Goal: Complete Application Form: Complete application form

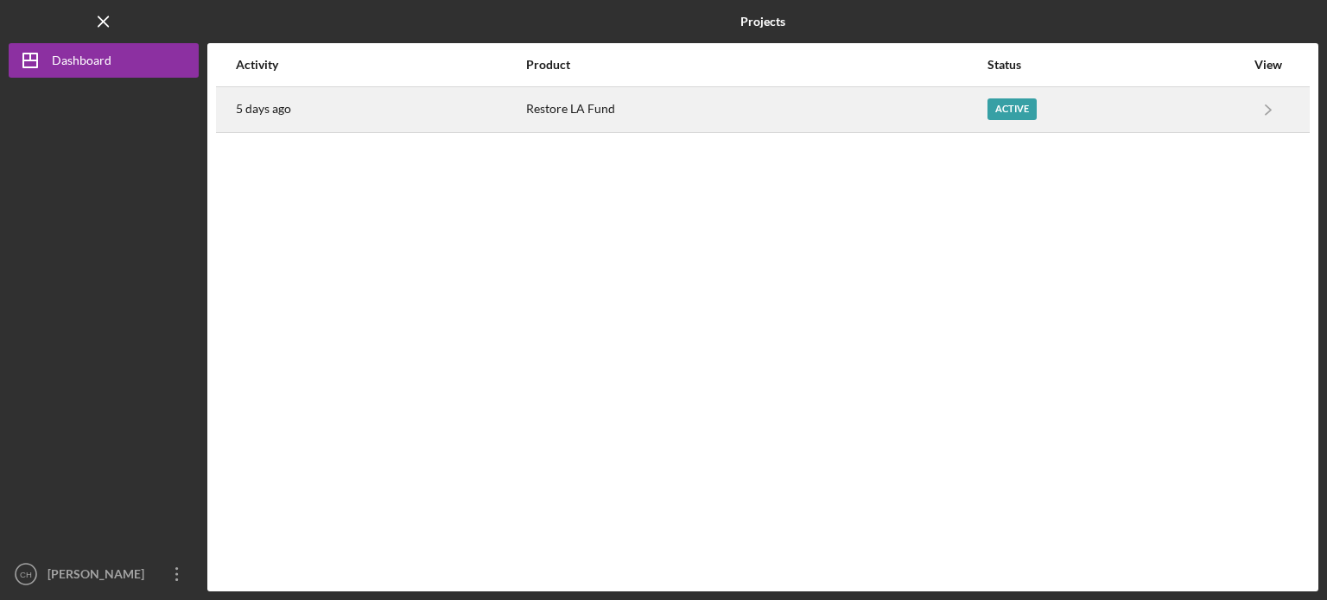
click at [980, 115] on div "Restore LA Fund" at bounding box center [756, 109] width 460 height 43
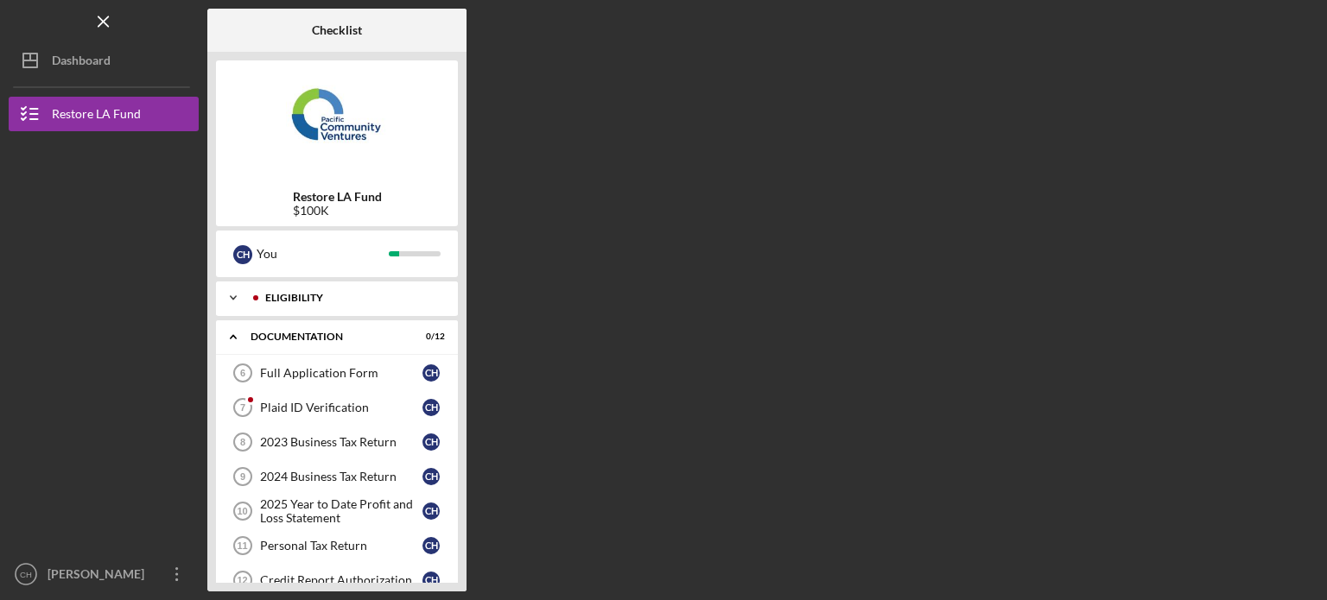
click at [411, 309] on div "Icon/Expander Eligibility 6 / 6" at bounding box center [337, 298] width 242 height 35
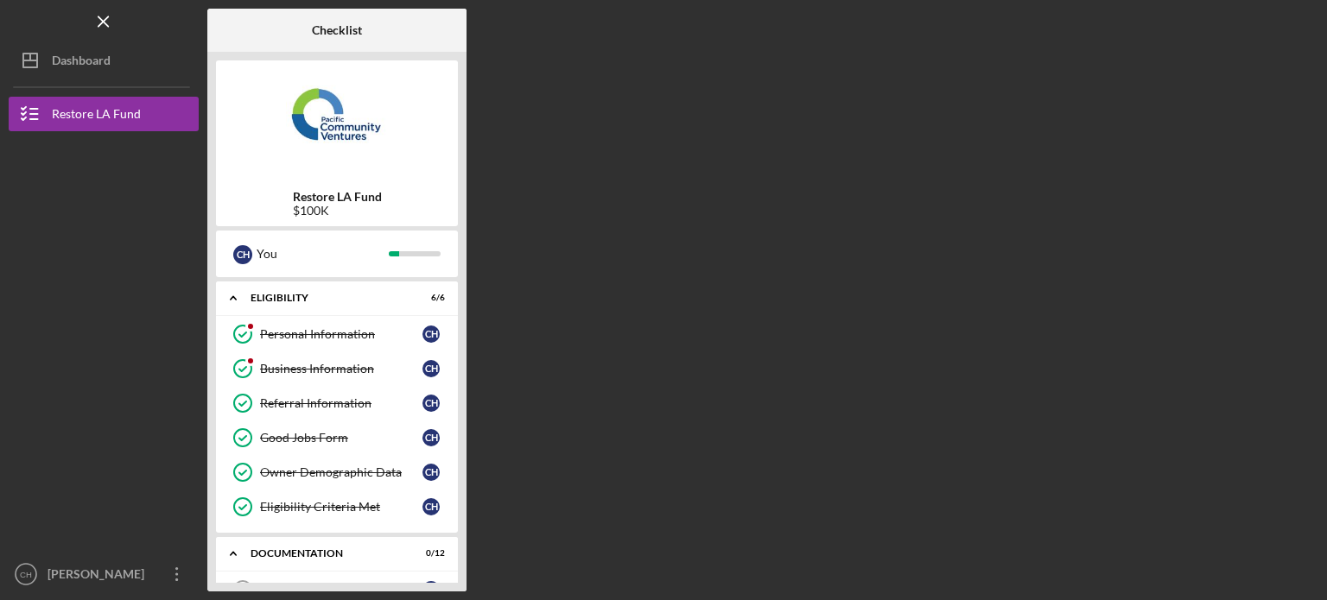
click at [446, 191] on div "Restore LA Fund $100K" at bounding box center [337, 204] width 242 height 28
click at [379, 329] on div "Personal Information" at bounding box center [341, 334] width 162 height 14
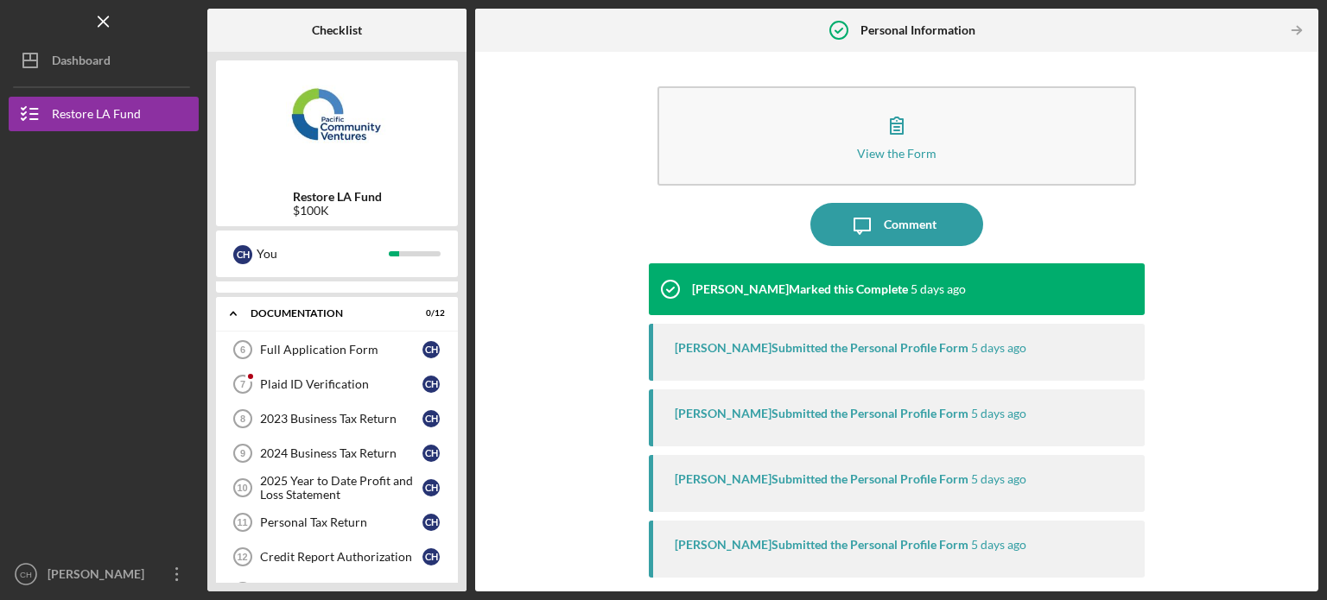
scroll to position [242, 0]
click at [379, 331] on link "Full Application Form 6 Full Application Form C H" at bounding box center [337, 348] width 225 height 35
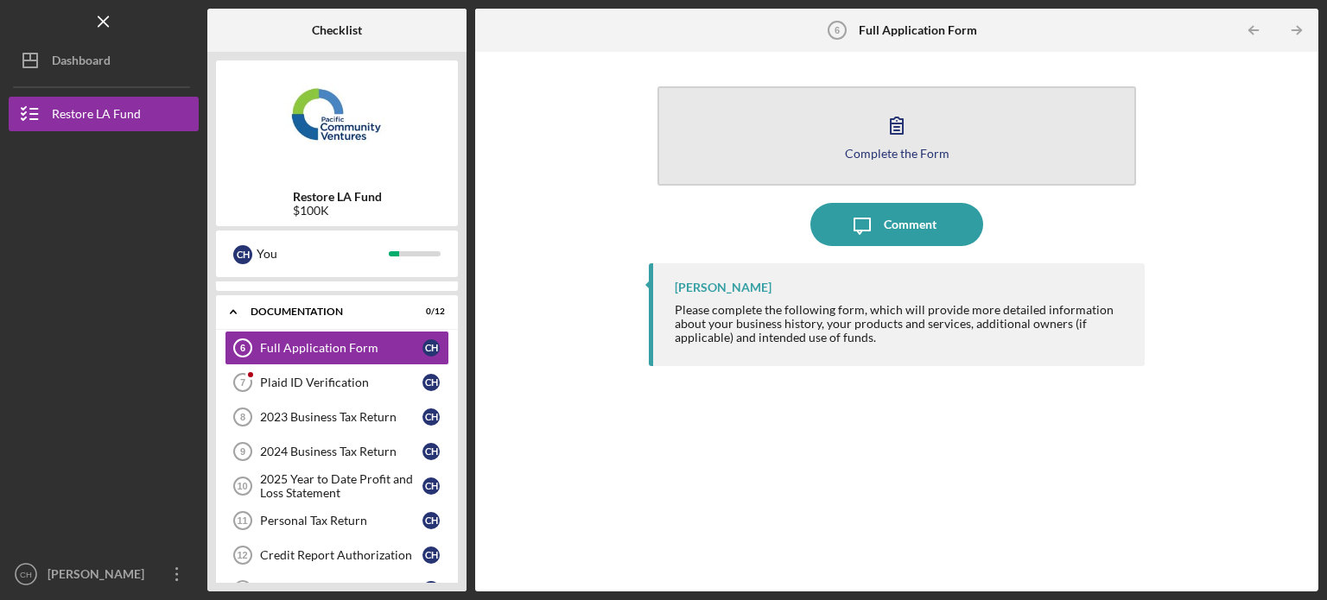
click at [935, 130] on button "Complete the Form Form" at bounding box center [896, 135] width 479 height 99
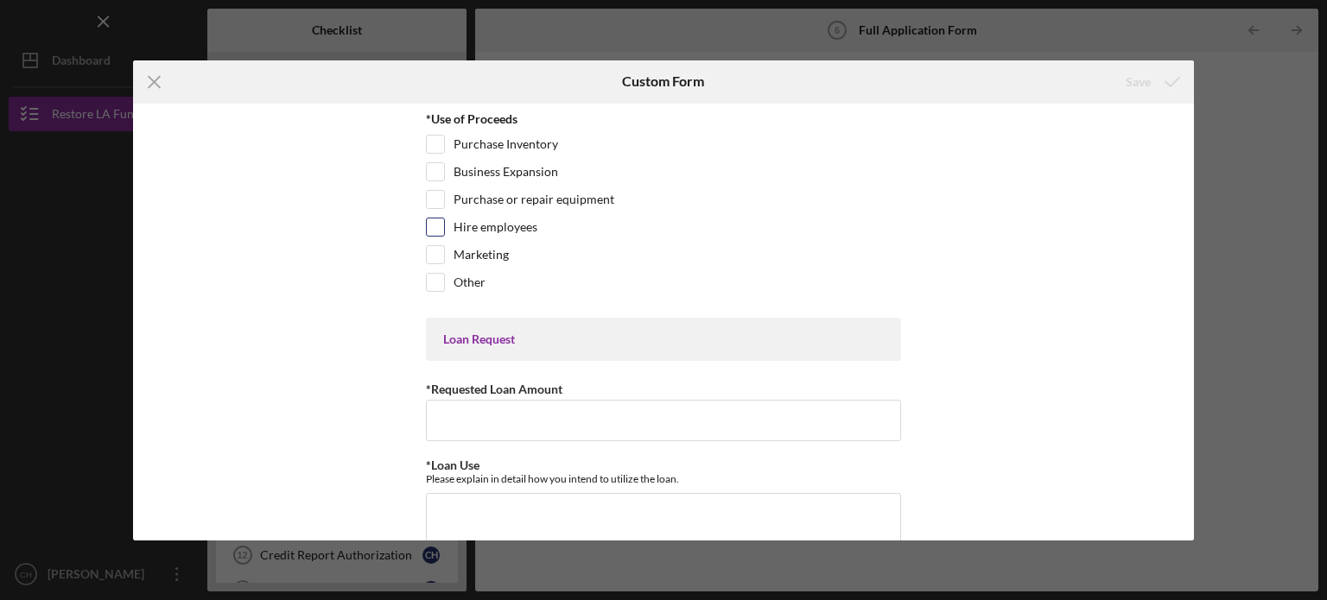
click at [447, 234] on div "Hire employees" at bounding box center [663, 232] width 475 height 28
click at [438, 227] on input "Hire employees" at bounding box center [435, 227] width 17 height 17
checkbox input "true"
click at [439, 200] on input "Purchase or repair equipment" at bounding box center [435, 199] width 17 height 17
checkbox input "true"
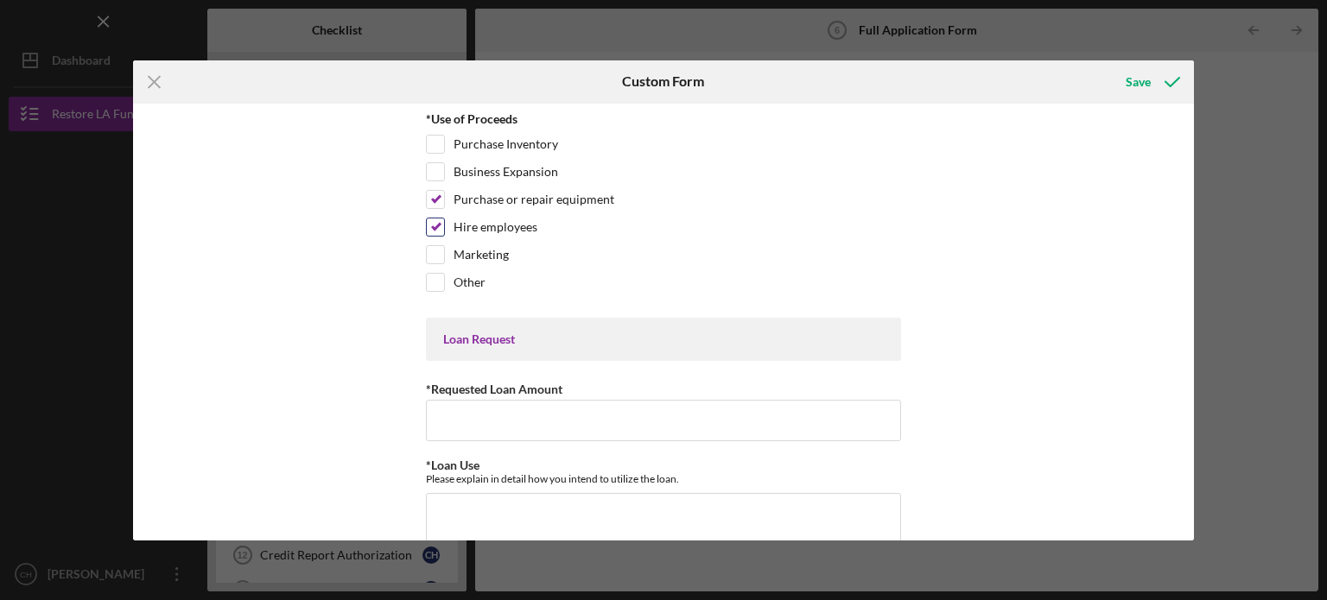
click at [445, 225] on div "Hire employees" at bounding box center [663, 232] width 475 height 28
click at [439, 225] on input "Hire employees" at bounding box center [435, 227] width 17 height 17
checkbox input "false"
click at [434, 246] on input "Marketing" at bounding box center [435, 254] width 17 height 17
checkbox input "true"
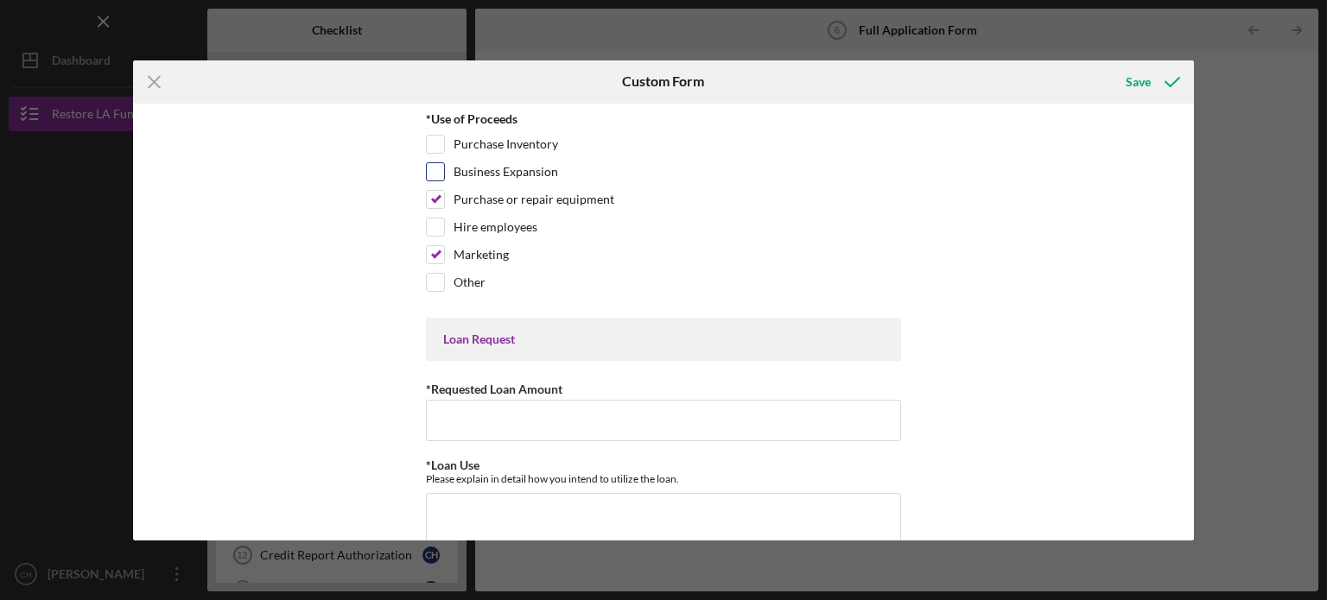
click at [441, 171] on input "Business Expansion" at bounding box center [435, 171] width 17 height 17
click at [432, 176] on input "Business Expansion" at bounding box center [435, 171] width 17 height 17
checkbox input "false"
click at [434, 231] on input "Hire employees" at bounding box center [435, 227] width 17 height 17
checkbox input "true"
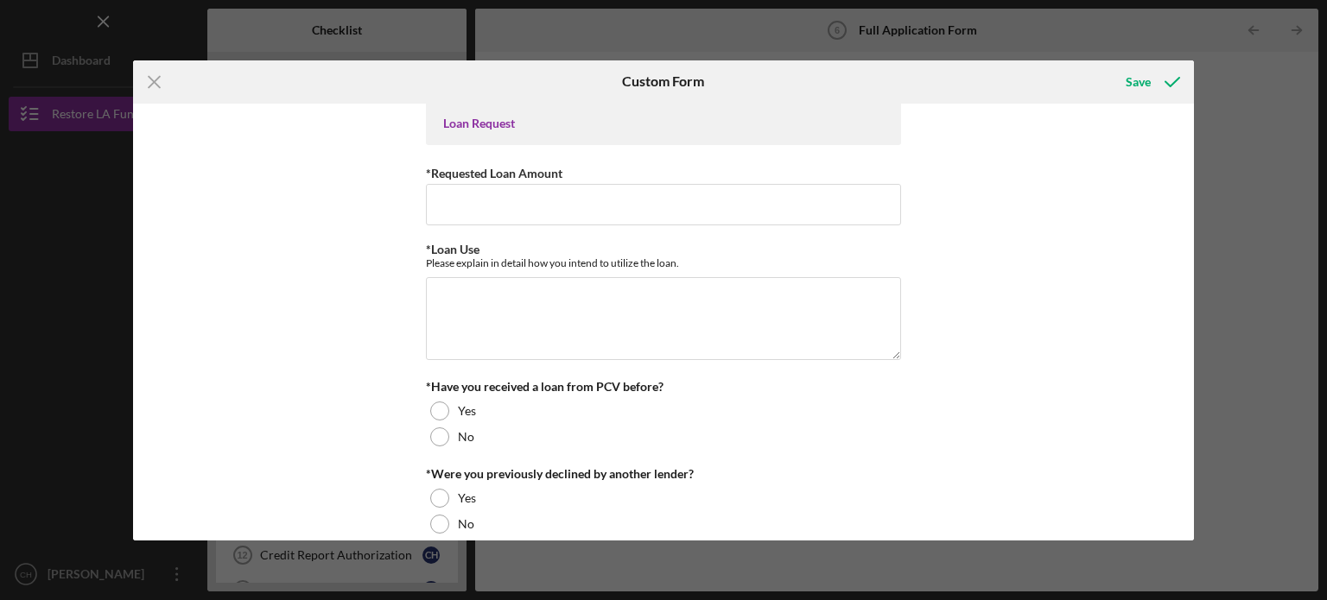
scroll to position [235, 0]
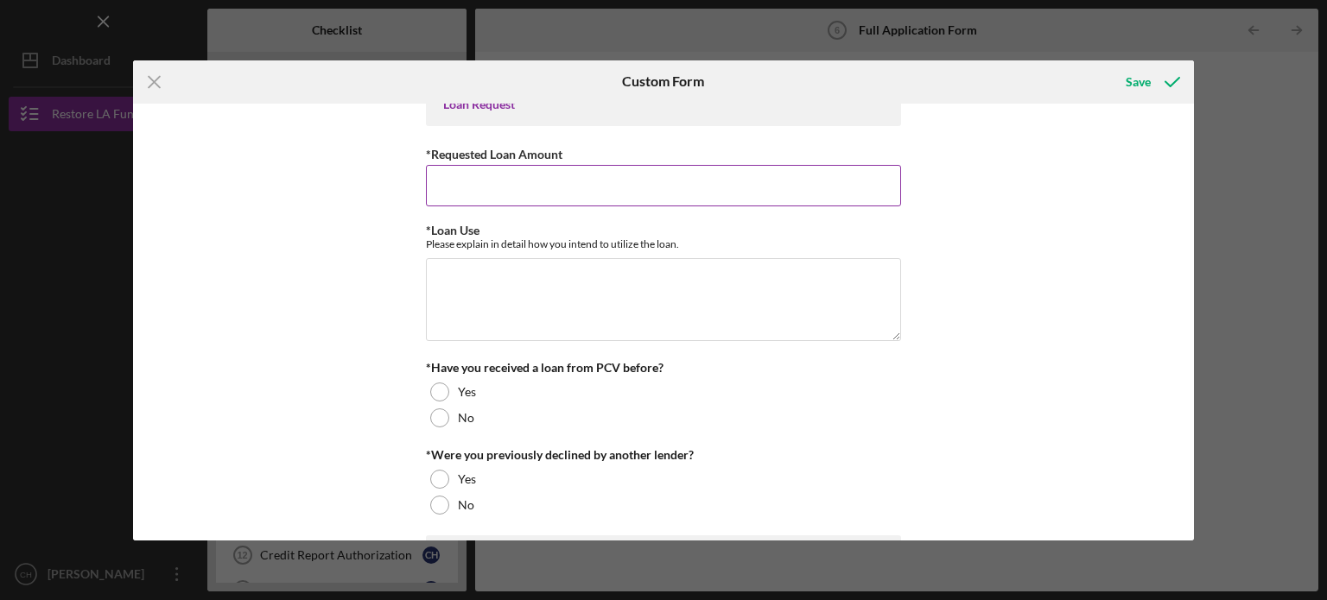
click at [812, 182] on input "*Requested Loan Amount" at bounding box center [663, 185] width 475 height 41
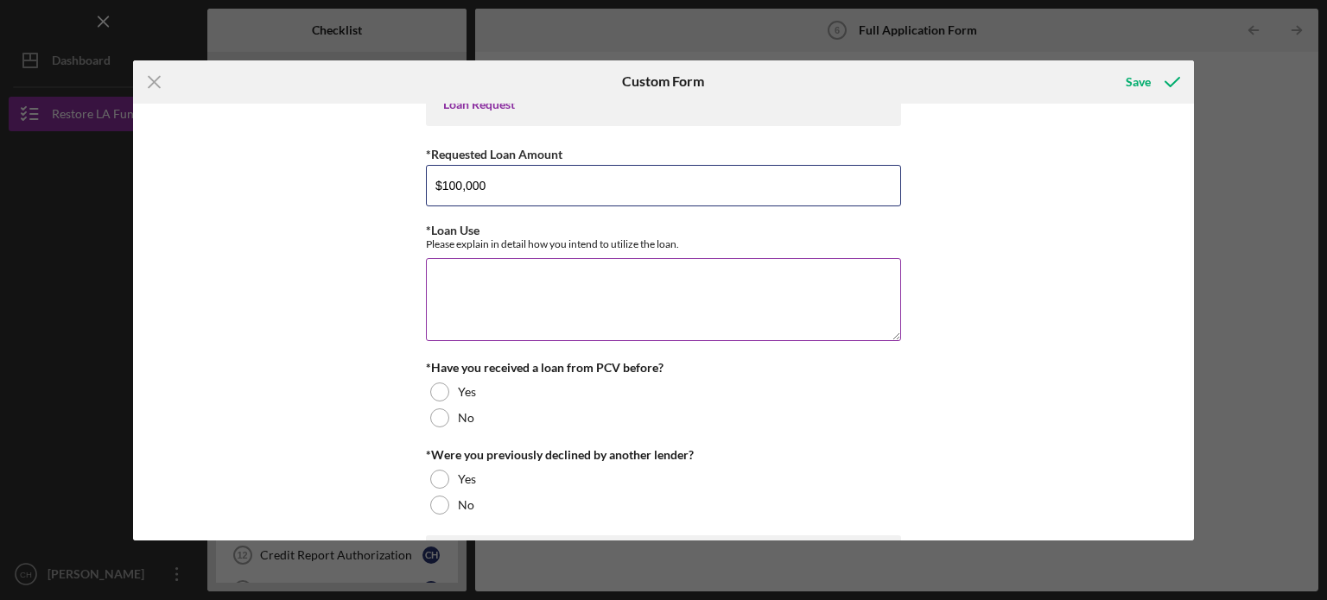
type input "$100,000"
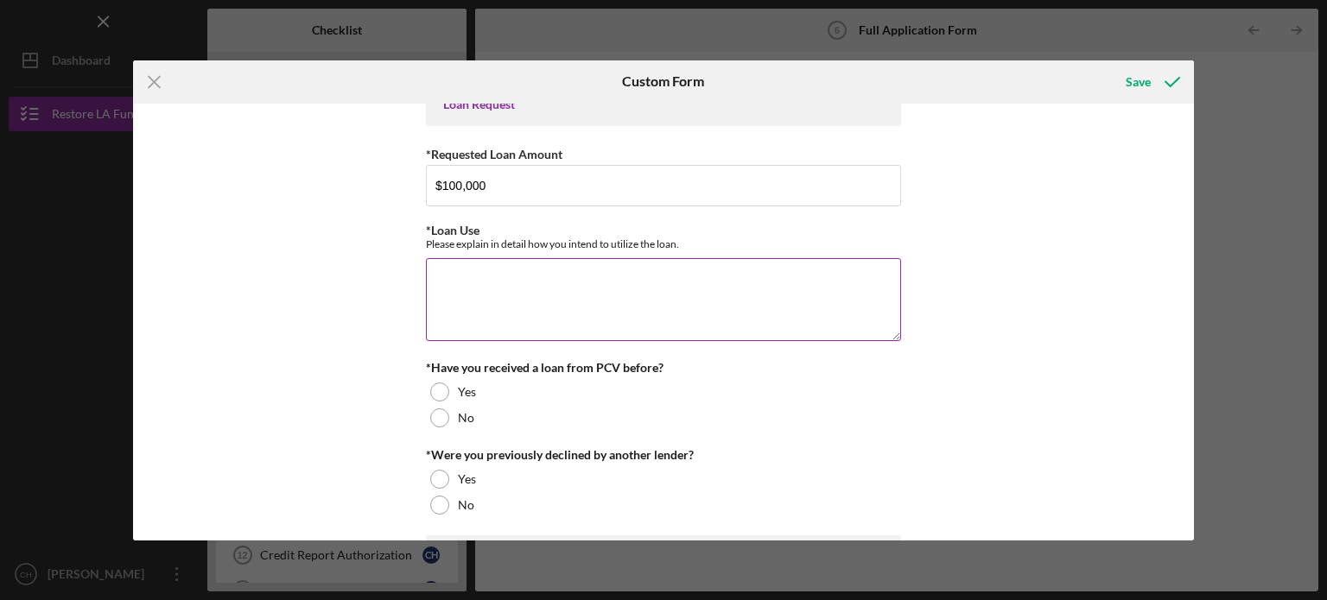
click at [789, 280] on textarea "*Loan Use" at bounding box center [663, 299] width 475 height 83
type textarea "Due ro"
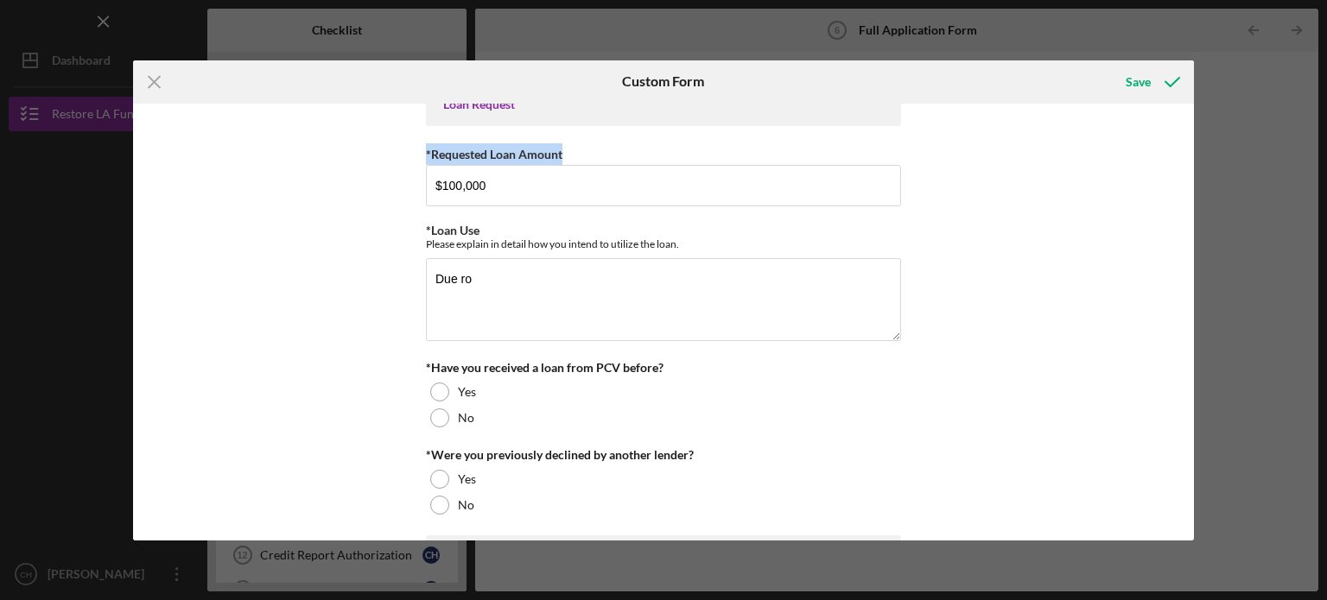
drag, startPoint x: 1194, startPoint y: 145, endPoint x: 1198, endPoint y: 113, distance: 32.3
click at [1198, 113] on div "Icon/Menu Close Custom Form Save *Use of Proceeds Purchase Inventory Business E…" at bounding box center [663, 300] width 1327 height 600
click at [1178, 127] on div "*Use of Proceeds Purchase Inventory Business Expansion Purchase or repair equip…" at bounding box center [664, 322] width 1062 height 437
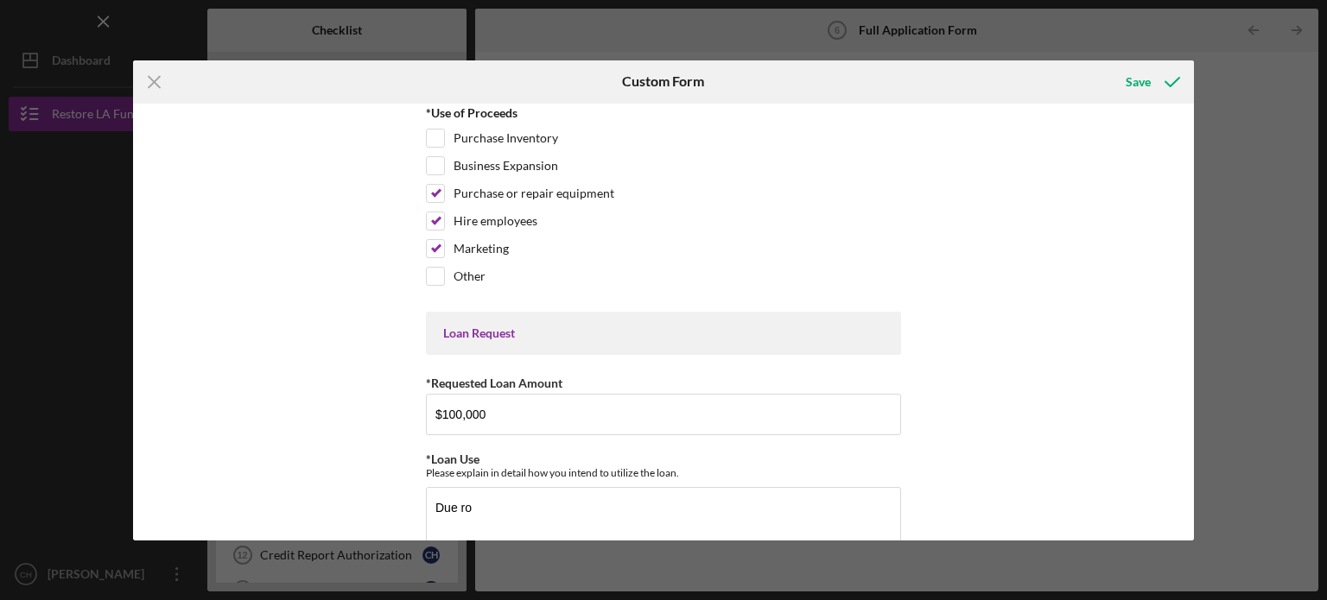
scroll to position [0, 0]
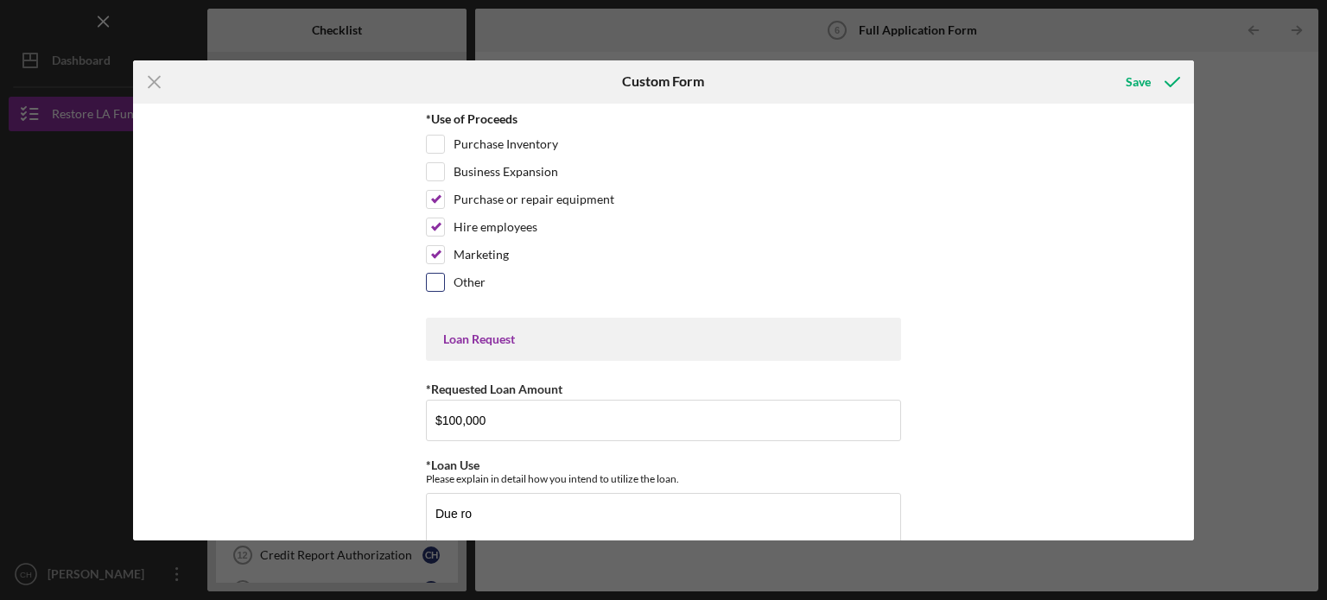
click at [455, 286] on label "Other" at bounding box center [469, 282] width 32 height 17
click at [444, 286] on input "Other" at bounding box center [435, 282] width 17 height 17
checkbox input "true"
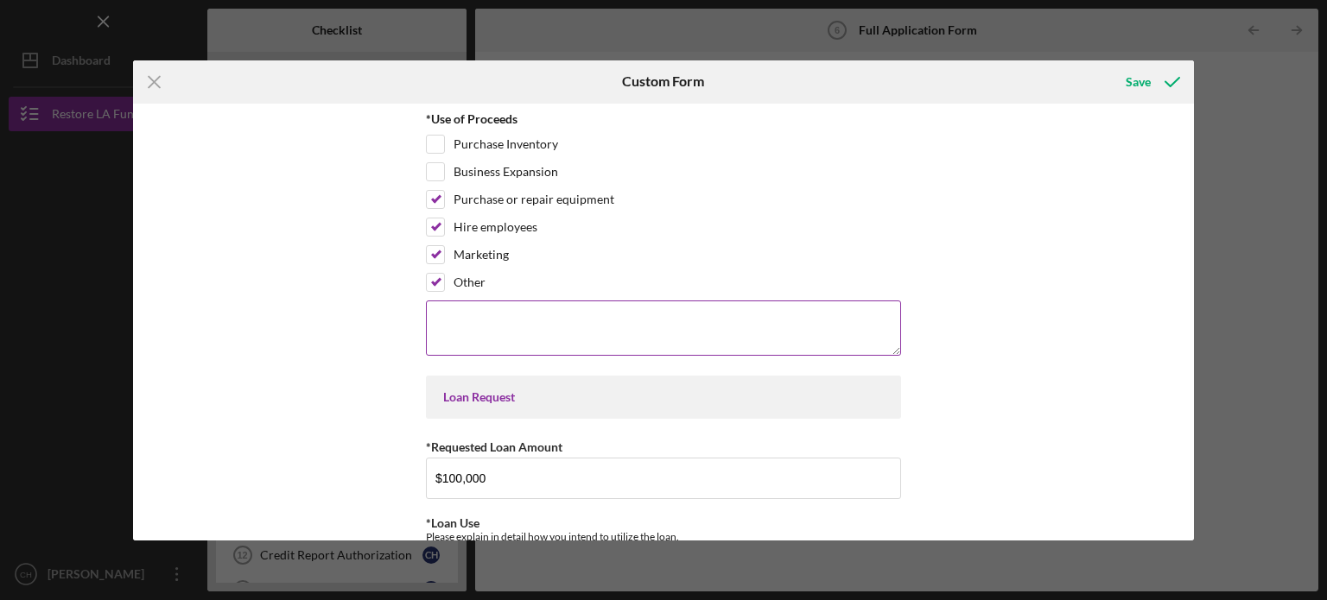
click at [520, 308] on textarea at bounding box center [663, 328] width 475 height 55
type textarea "Restore debt"
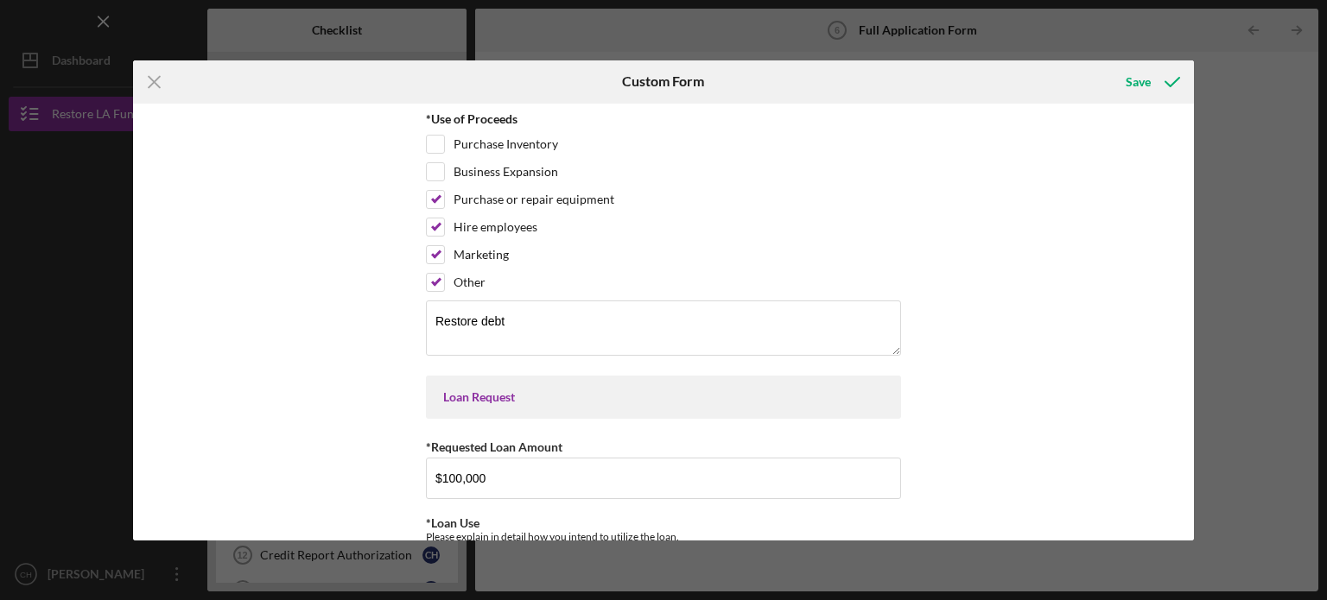
click at [1118, 232] on div "*Use of Proceeds Purchase Inventory Business Expansion Purchase or repair equip…" at bounding box center [664, 322] width 1062 height 437
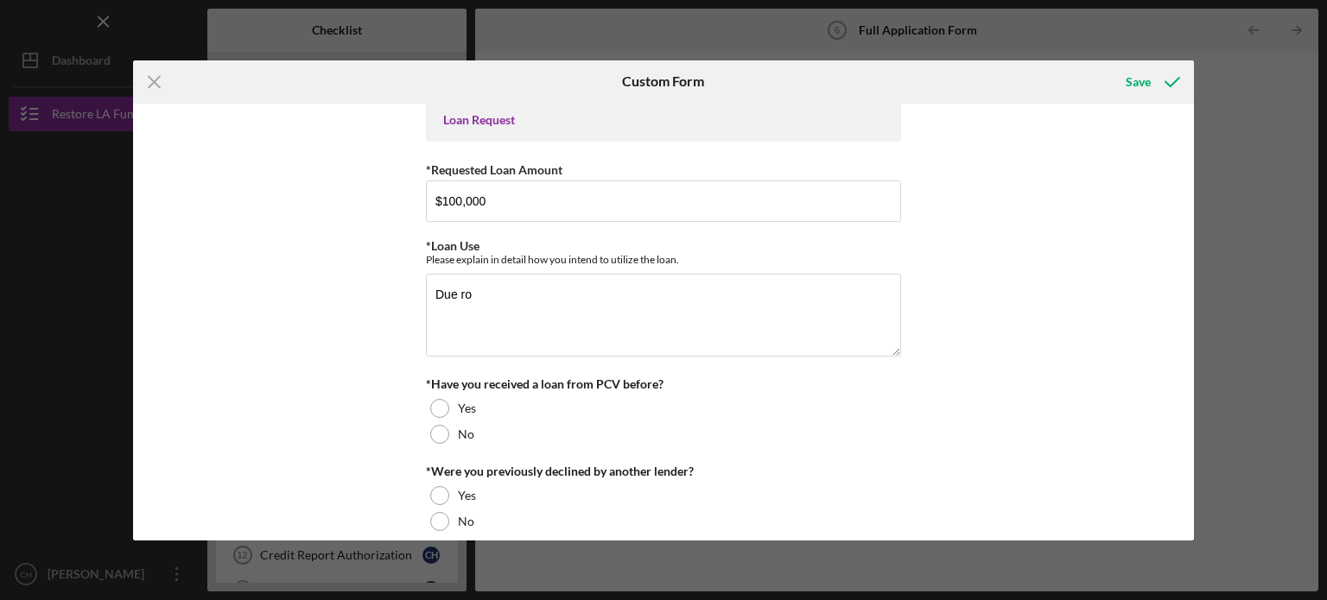
scroll to position [329, 0]
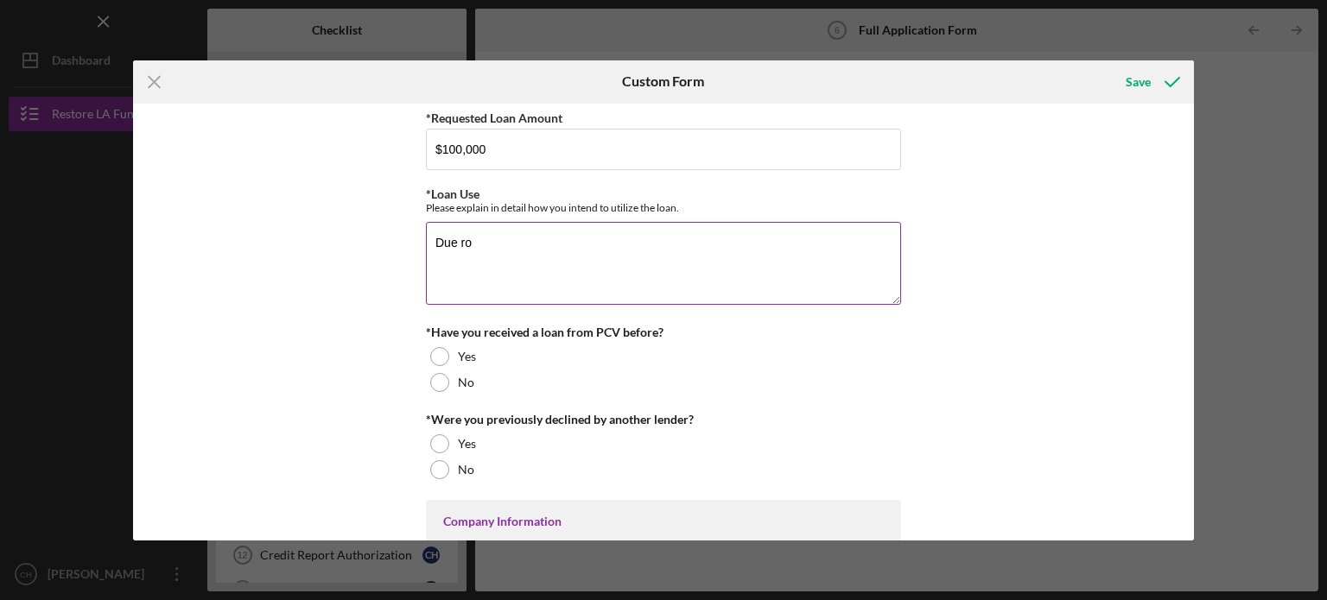
click at [509, 228] on textarea "Due ro" at bounding box center [663, 263] width 475 height 83
type textarea "D"
click at [770, 248] on textarea "I intend to repay any outstanding debt and" at bounding box center [663, 263] width 475 height 83
click at [544, 244] on textarea "I intend to repay any outstanding debt, purchase new equipment," at bounding box center [663, 263] width 475 height 83
click at [633, 238] on textarea "I intend to repay the outstanding debt, purchase new equipment," at bounding box center [663, 263] width 475 height 83
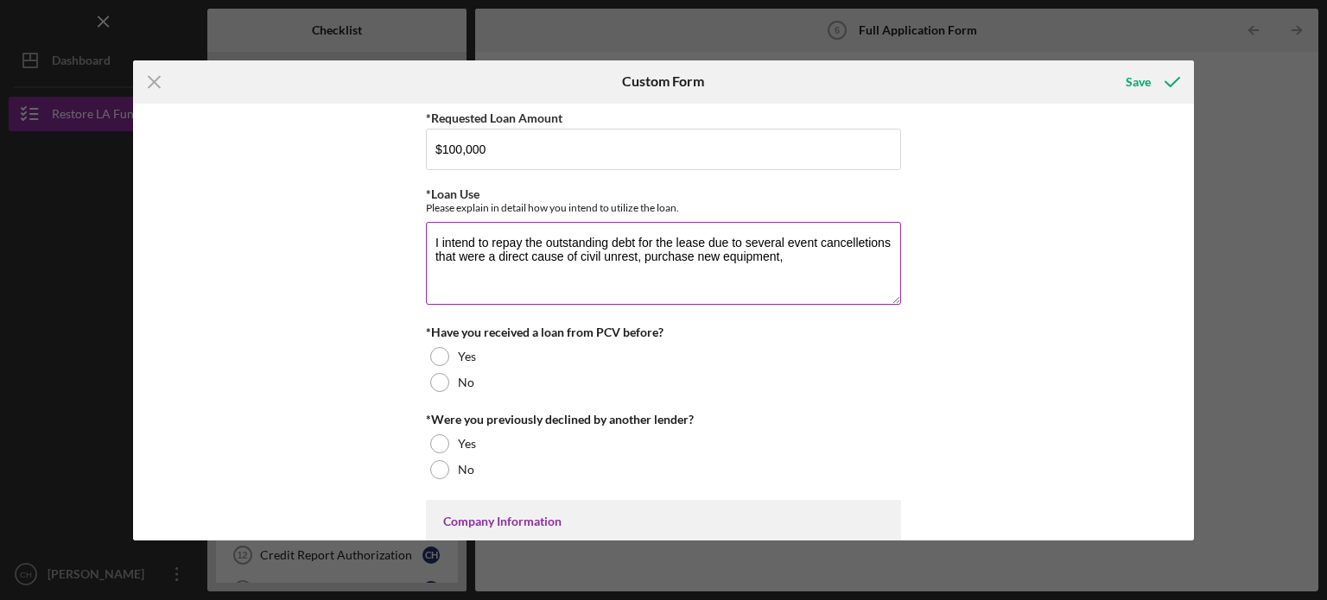
click at [790, 253] on textarea "I intend to repay the outstanding debt for the lease due to several event cance…" at bounding box center [663, 263] width 475 height 83
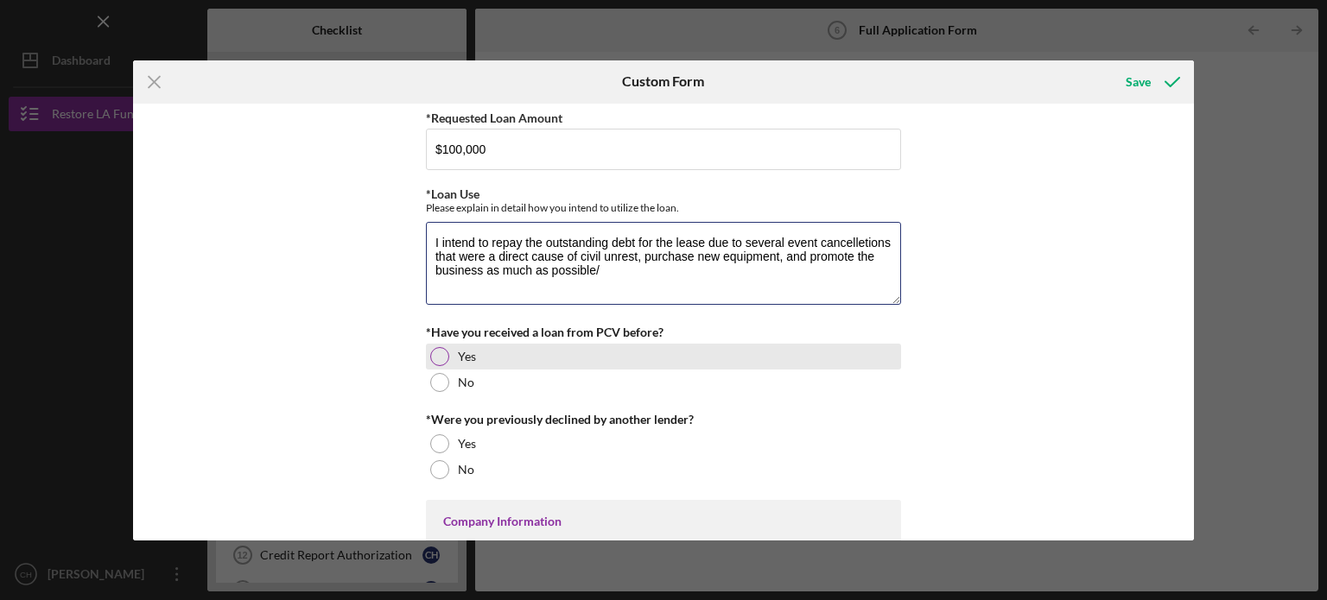
type textarea "I intend to repay the outstanding debt for the lease due to several event cance…"
click at [679, 348] on div "Yes" at bounding box center [663, 357] width 475 height 26
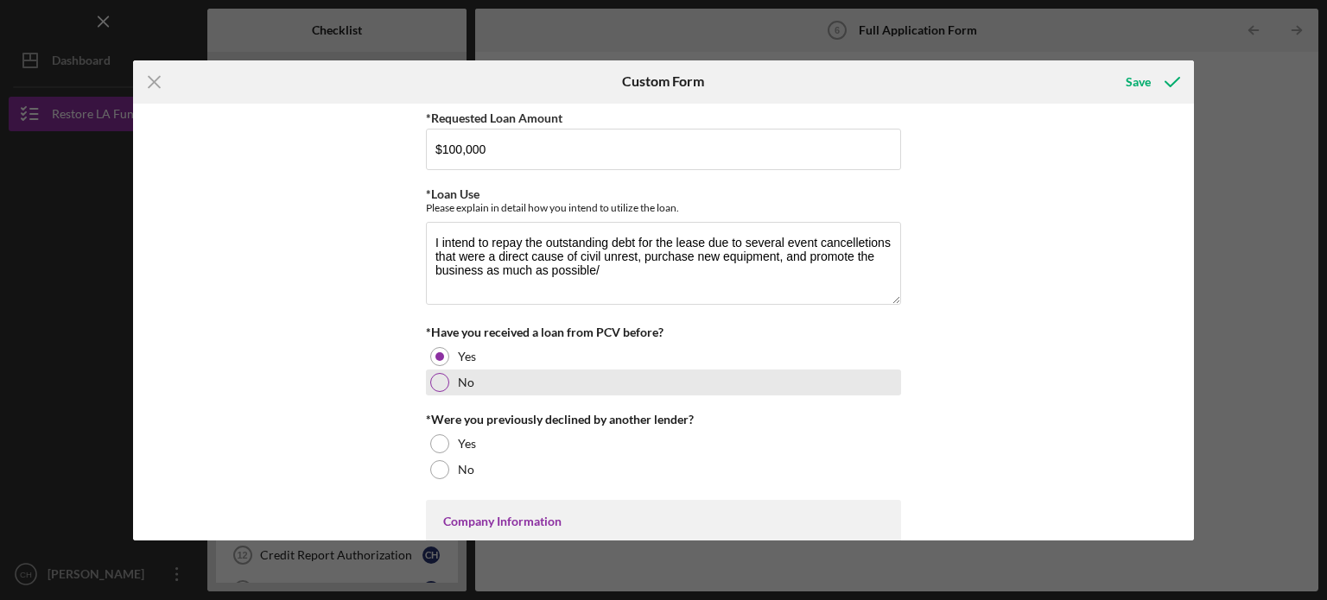
click at [609, 377] on div "No" at bounding box center [663, 383] width 475 height 26
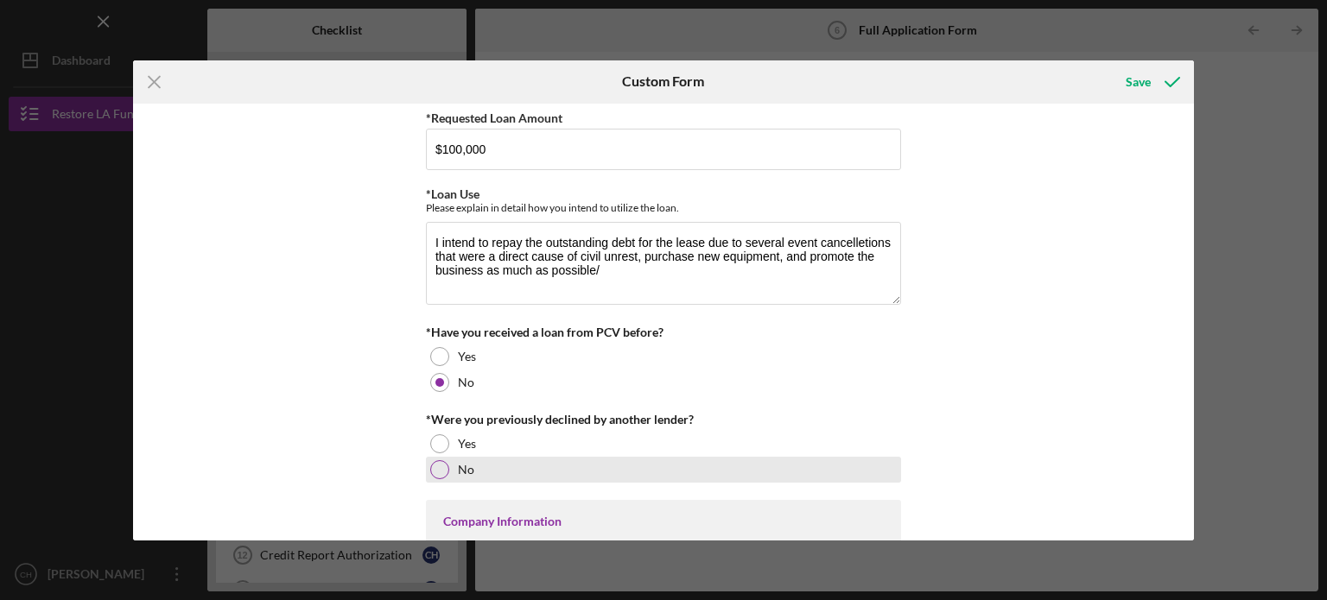
click at [525, 462] on div "No" at bounding box center [663, 470] width 475 height 26
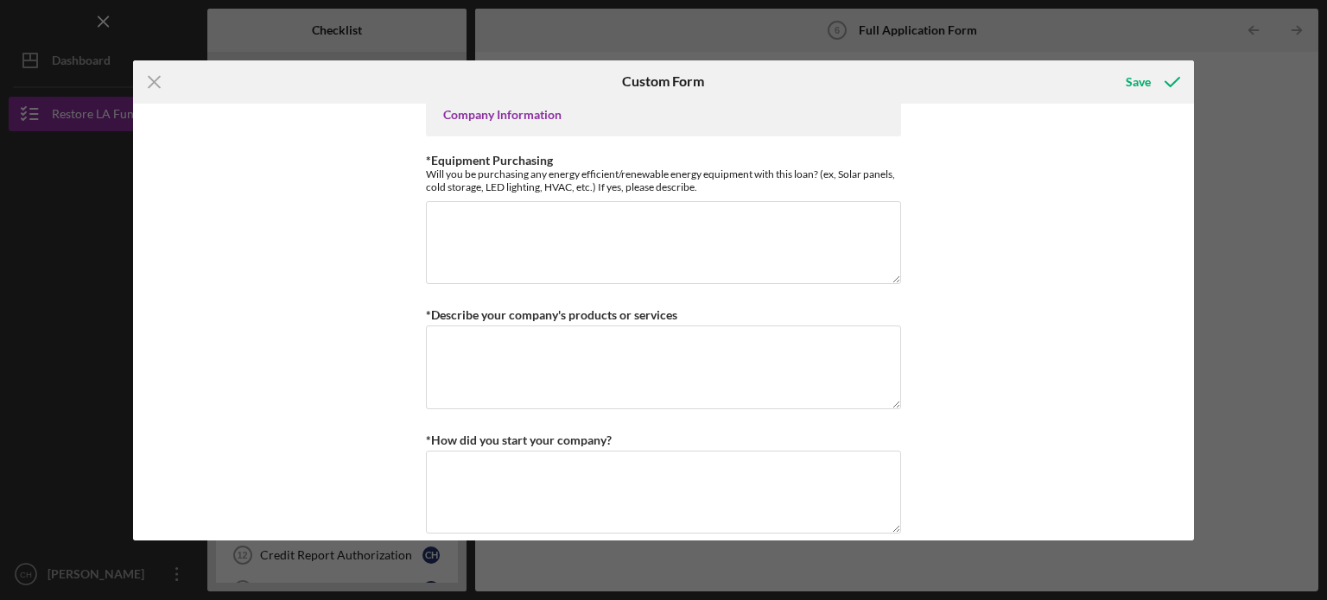
scroll to position [774, 0]
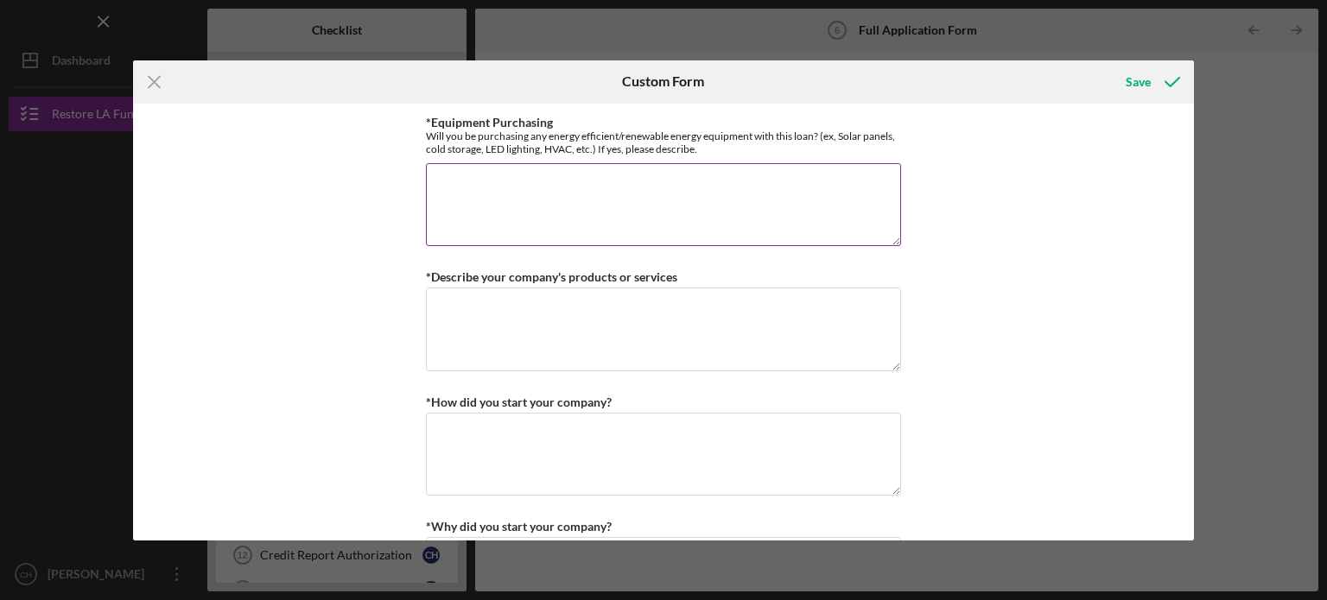
click at [537, 200] on textarea "*Equipment Purchasing" at bounding box center [663, 204] width 475 height 83
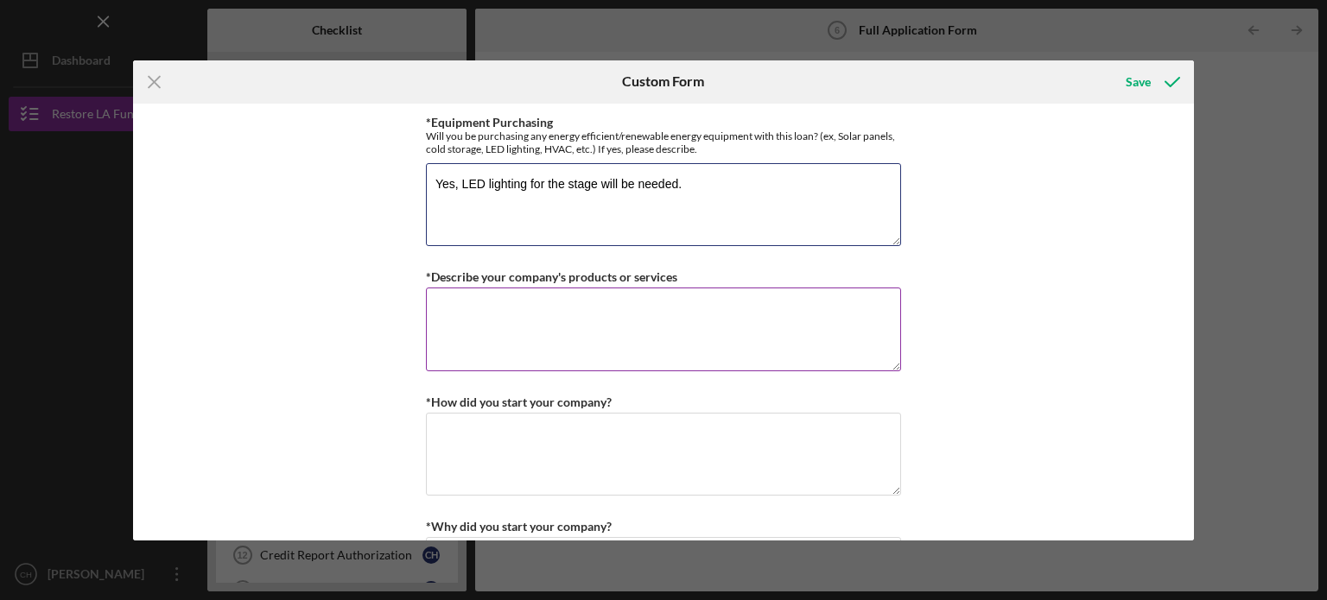
type textarea "Yes, LED lighting for the stage will be needed."
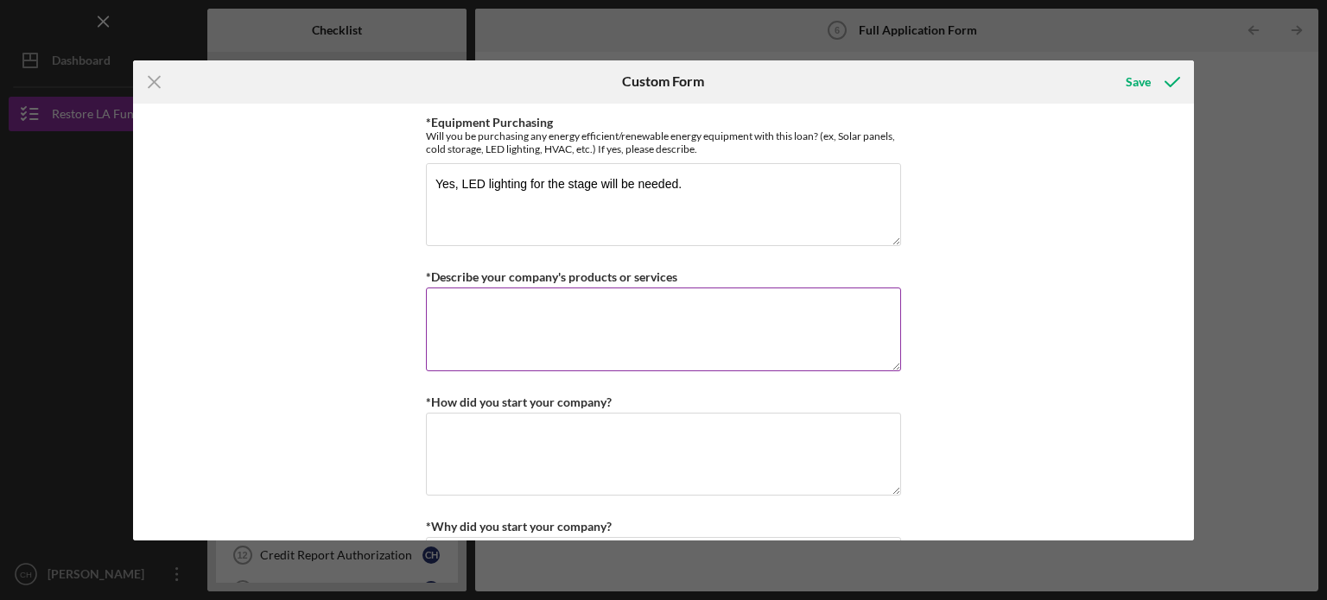
click at [621, 338] on textarea "*Describe your company's products or services" at bounding box center [663, 329] width 475 height 83
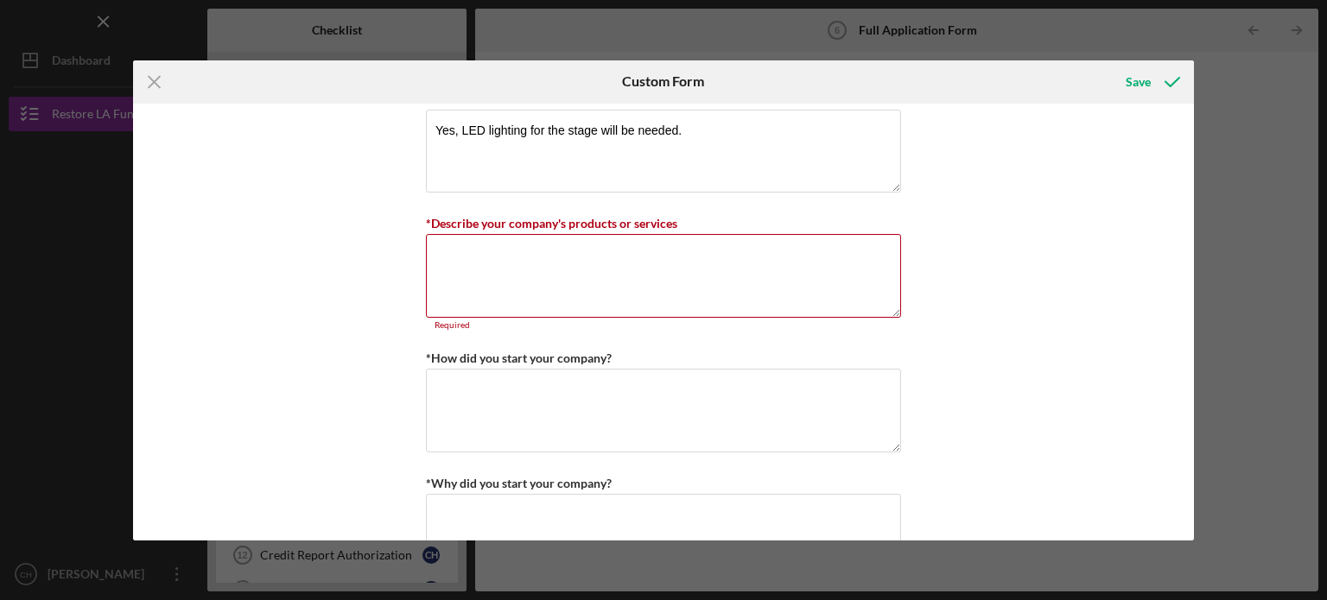
scroll to position [853, 0]
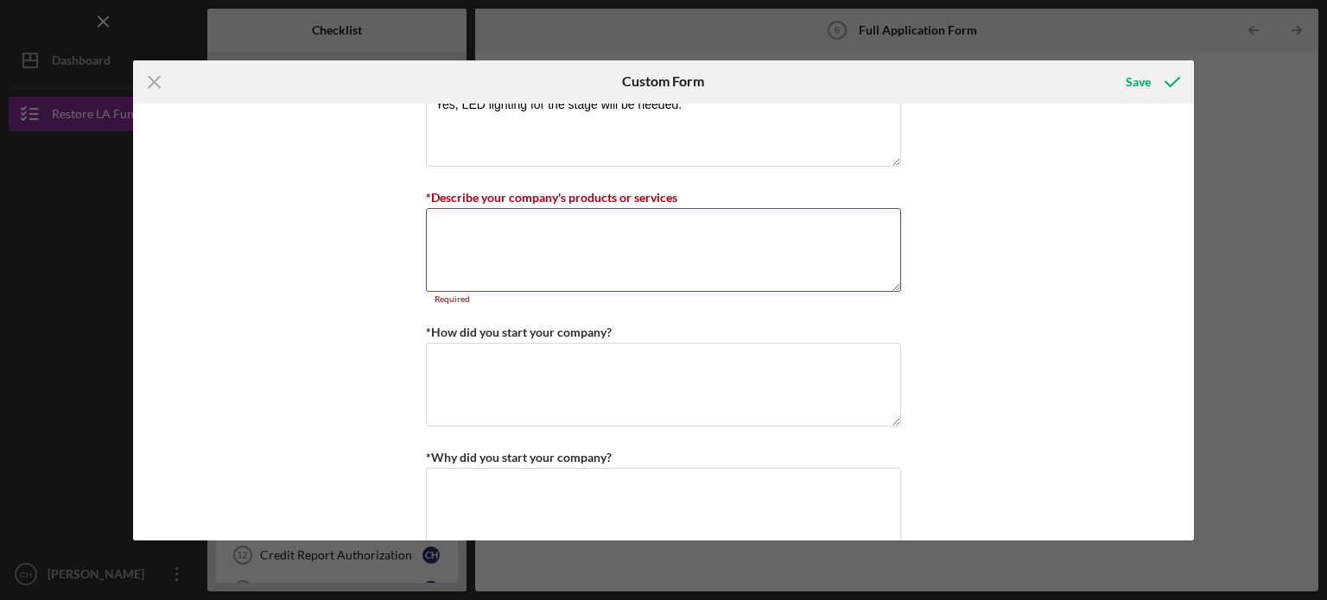
click at [669, 231] on textarea "*Describe your company's products or services" at bounding box center [663, 249] width 475 height 83
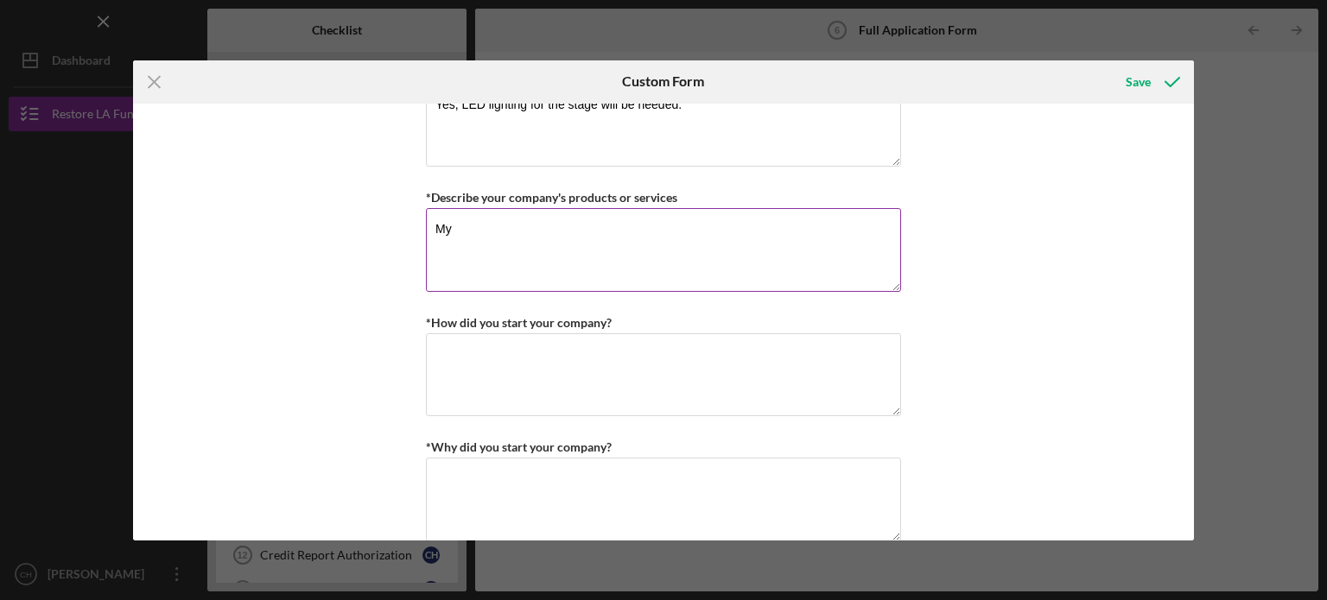
type textarea "M"
type textarea "P"
click at [732, 269] on textarea "Banquet Hall [GEOGRAPHIC_DATA] is an event venue and we provide a variety of pa…" at bounding box center [663, 249] width 475 height 83
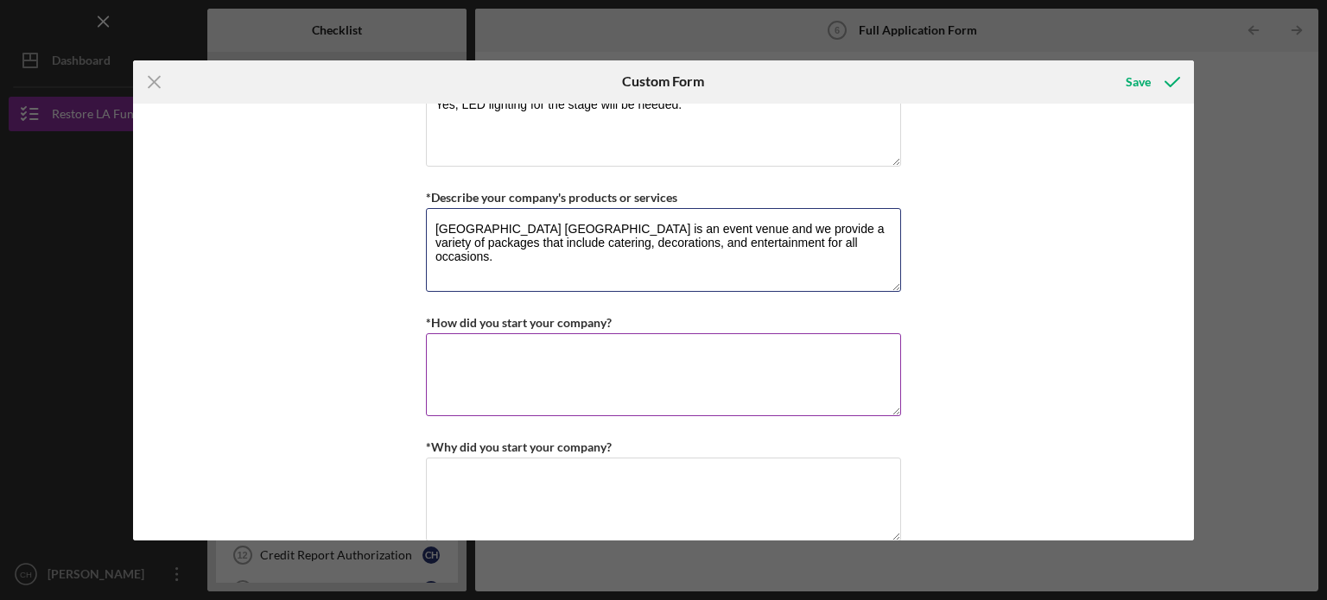
type textarea "[GEOGRAPHIC_DATA] [GEOGRAPHIC_DATA] is an event venue and we provide a variety …"
click at [743, 357] on textarea "*How did you start your company?" at bounding box center [663, 374] width 475 height 83
drag, startPoint x: 1195, startPoint y: 221, endPoint x: 1195, endPoint y: 231, distance: 9.5
click at [1195, 231] on div "Icon/Menu Close Custom Form Save *Use of Proceeds Purchase Inventory Business E…" at bounding box center [663, 300] width 1327 height 600
click at [1132, 242] on div "*Use of Proceeds Purchase Inventory Business Expansion Purchase or repair equip…" at bounding box center [664, 322] width 1062 height 437
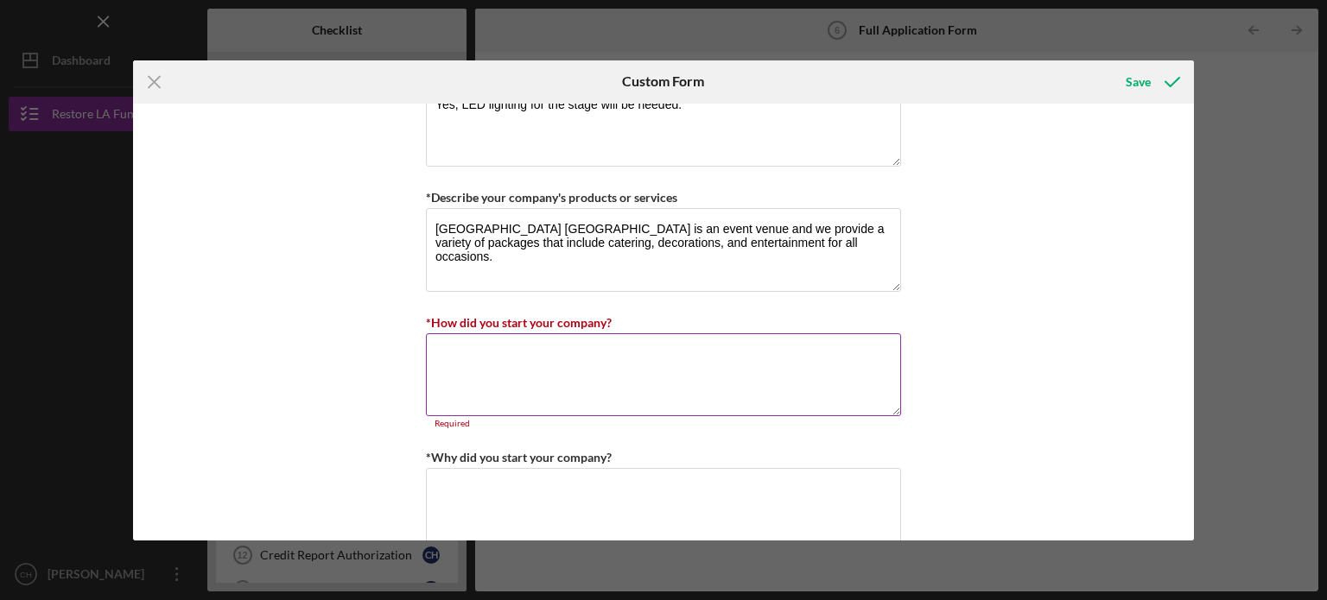
click at [821, 369] on textarea "*How did you start your company?" at bounding box center [663, 374] width 475 height 83
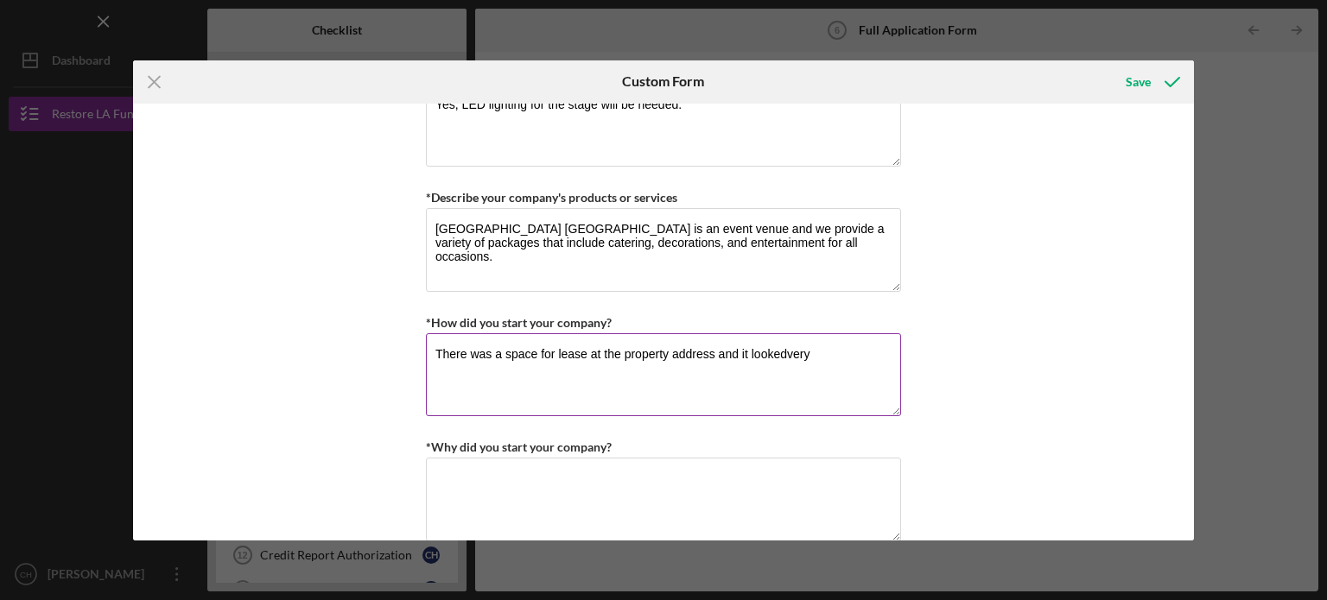
click at [721, 352] on textarea "There was a space for lease at the property address and it lookedvery" at bounding box center [663, 374] width 475 height 83
click at [714, 352] on textarea "There was a space for lease at the property address and it lookedvery" at bounding box center [663, 374] width 475 height 83
click at [857, 354] on textarea "There was a space for lease at the property address in [DATE] and it lookedvery" at bounding box center [663, 374] width 475 height 83
click at [800, 384] on textarea "There was a space for lease at the property address in [DATE] and upon viewing …" at bounding box center [663, 374] width 475 height 83
click at [678, 368] on textarea "There was a space for lease at the property address in [DATE] and upon viewing …" at bounding box center [663, 374] width 475 height 83
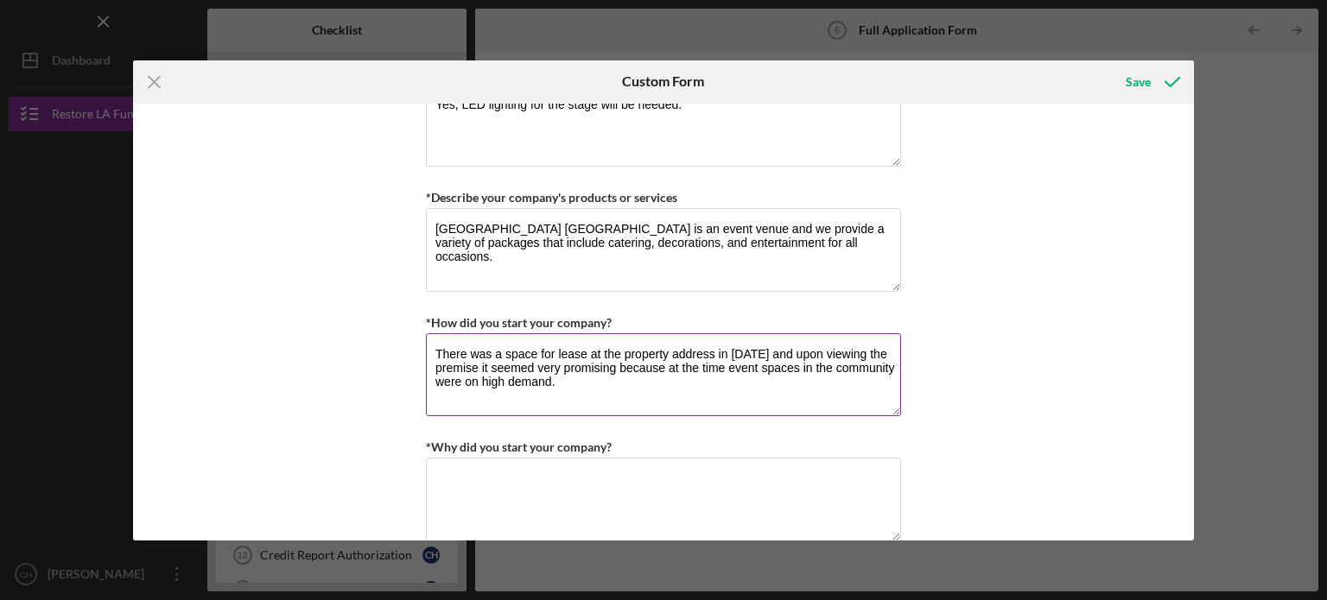
click at [736, 382] on textarea "There was a space for lease at the property address in [DATE] and upon viewing …" at bounding box center [663, 374] width 475 height 83
click at [728, 377] on textarea "There was a space for lease at the property address in [DATE] and upon viewing …" at bounding box center [663, 374] width 475 height 83
click at [726, 360] on textarea "There was a space for lease at the property address in [DATE] and upon viewing …" at bounding box center [663, 374] width 475 height 83
click at [715, 386] on textarea "There was a space for lease at the property address in [DATE] and upon viewing …" at bounding box center [663, 374] width 475 height 83
type textarea "There was a space for lease at the property address in [DATE] and upon viewing …"
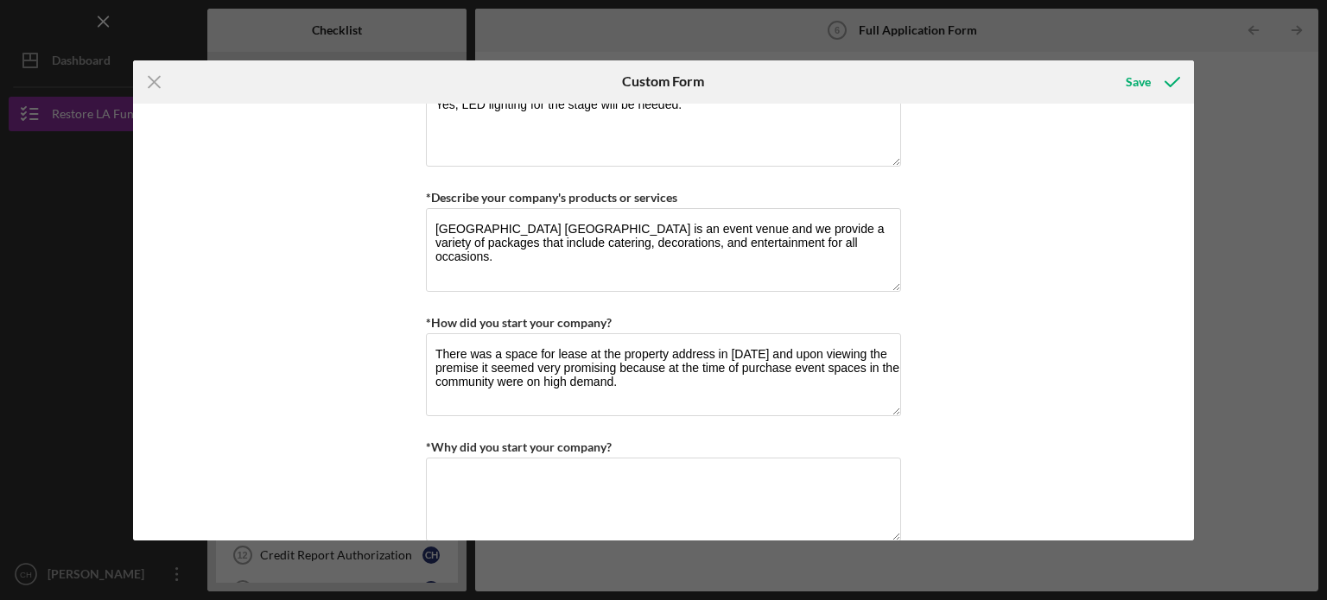
click at [995, 301] on div "*Use of Proceeds Purchase Inventory Business Expansion Purchase or repair equip…" at bounding box center [664, 322] width 1062 height 437
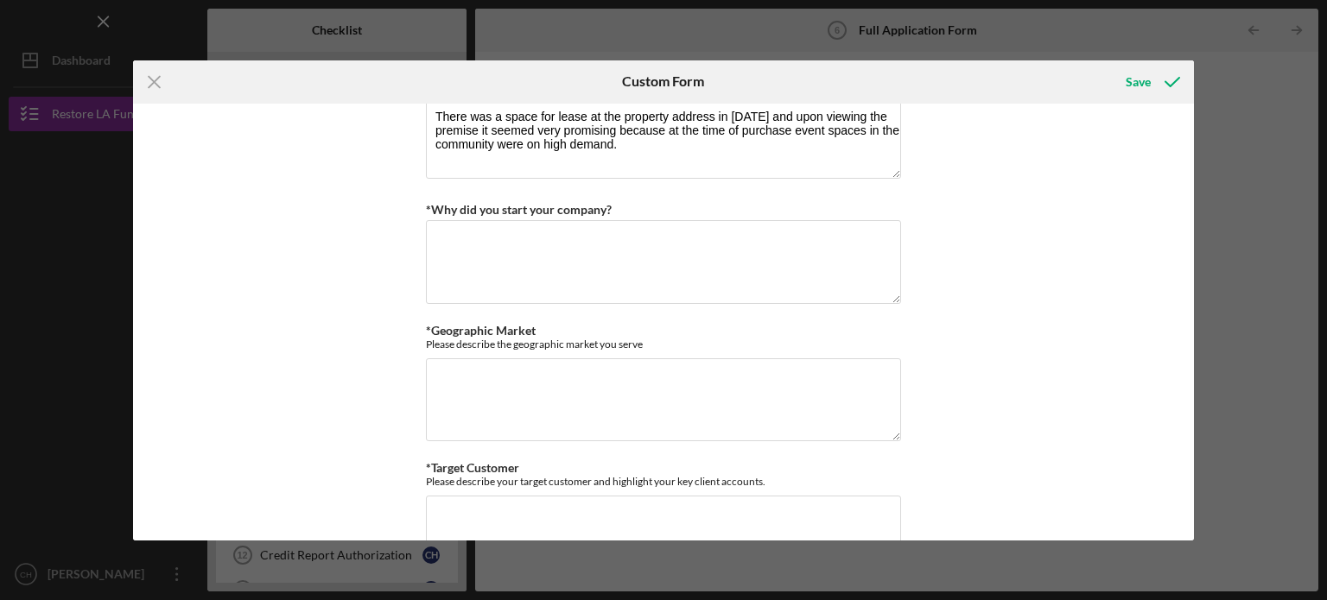
scroll to position [1103, 0]
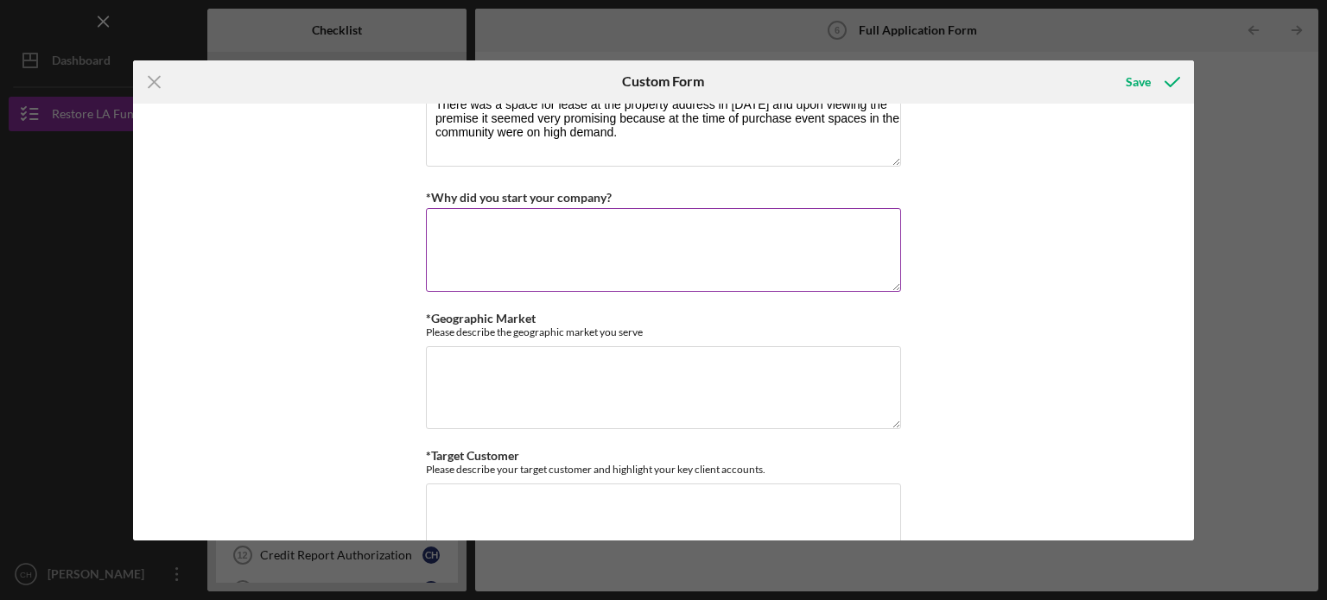
click at [720, 234] on textarea "*Why did you start your company?" at bounding box center [663, 249] width 475 height 83
type textarea "I"
type textarea "B"
type textarea "T"
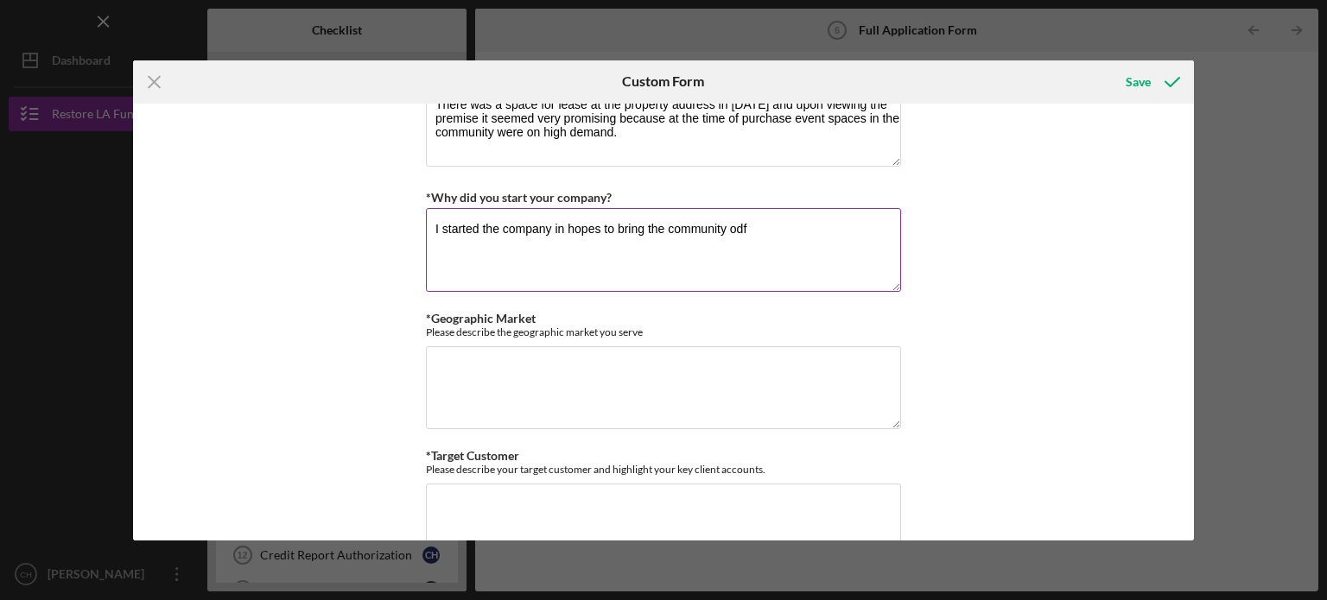
click at [834, 242] on textarea "I started the company in hopes to bring the community odf" at bounding box center [663, 249] width 475 height 83
click at [546, 244] on textarea "I started the company in hopes to offer the community an opportunity to rent a …" at bounding box center [663, 249] width 475 height 83
click at [624, 272] on textarea "I started the company in hopes to offer the community an opportunity to rent a …" at bounding box center [663, 249] width 475 height 83
click at [591, 267] on textarea "I started the company in hopes to offer the community an opportunity to rent a …" at bounding box center [663, 249] width 475 height 83
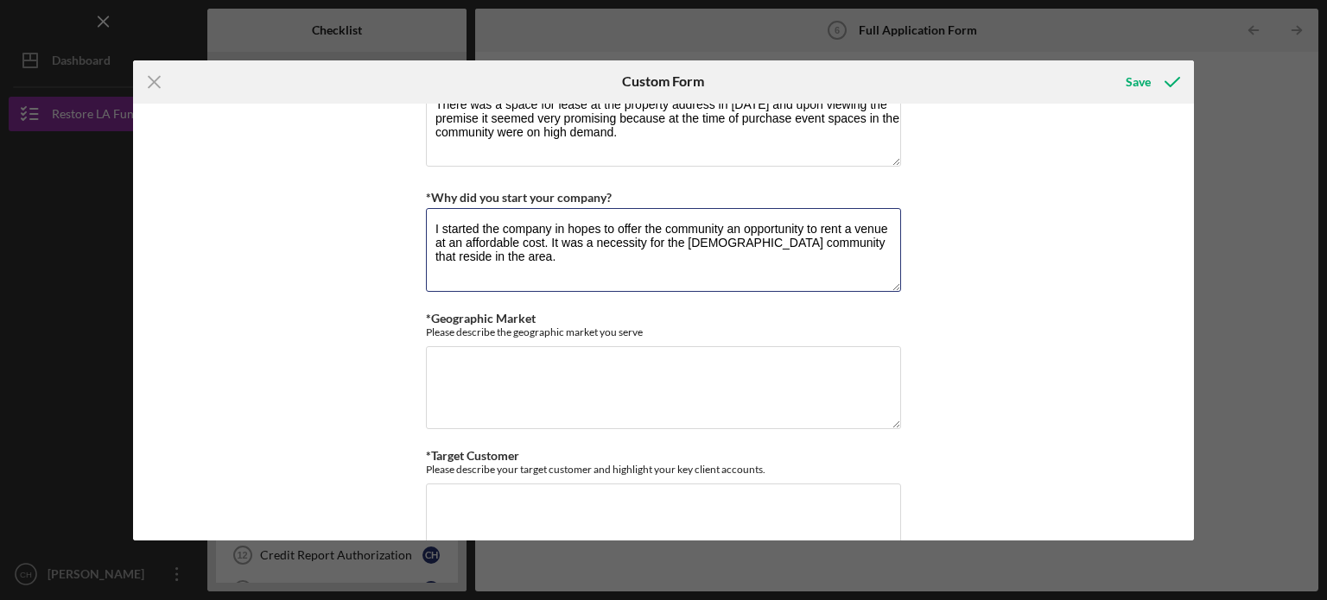
type textarea "I started the company in hopes to offer the community an opportunity to rent a …"
click at [995, 288] on div "*Use of Proceeds Purchase Inventory Business Expansion Purchase or repair equip…" at bounding box center [664, 322] width 1062 height 437
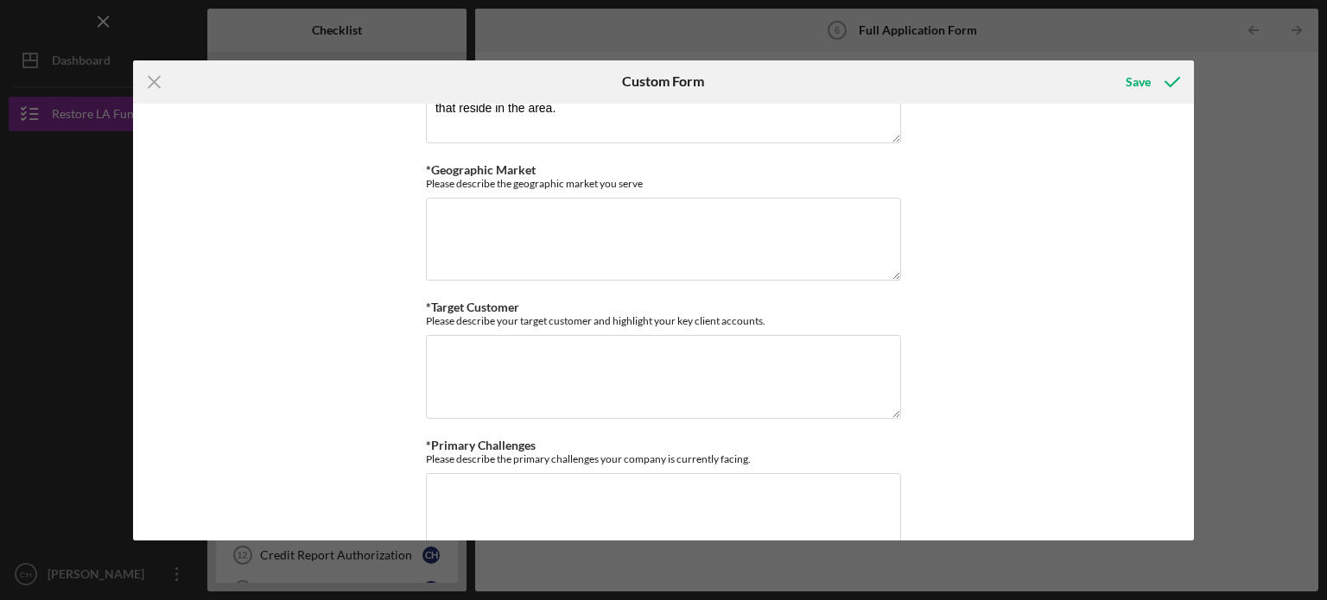
scroll to position [1258, 0]
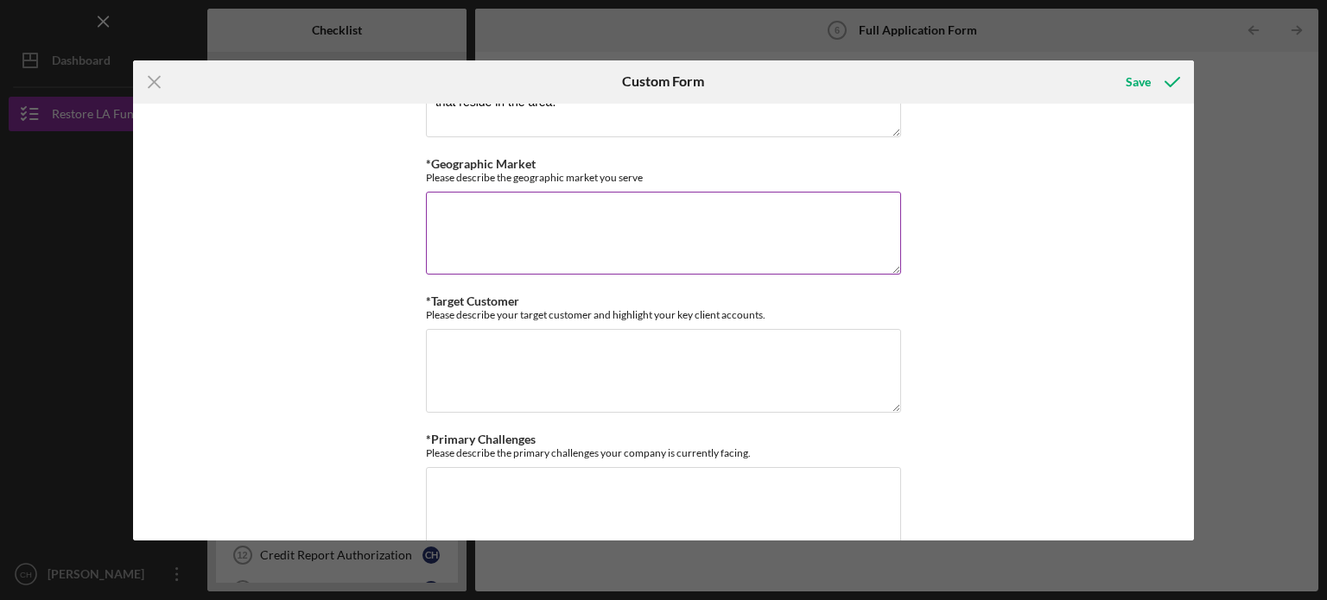
click at [653, 214] on textarea "*Geographic Market" at bounding box center [663, 233] width 475 height 83
type textarea "I"
type textarea "d"
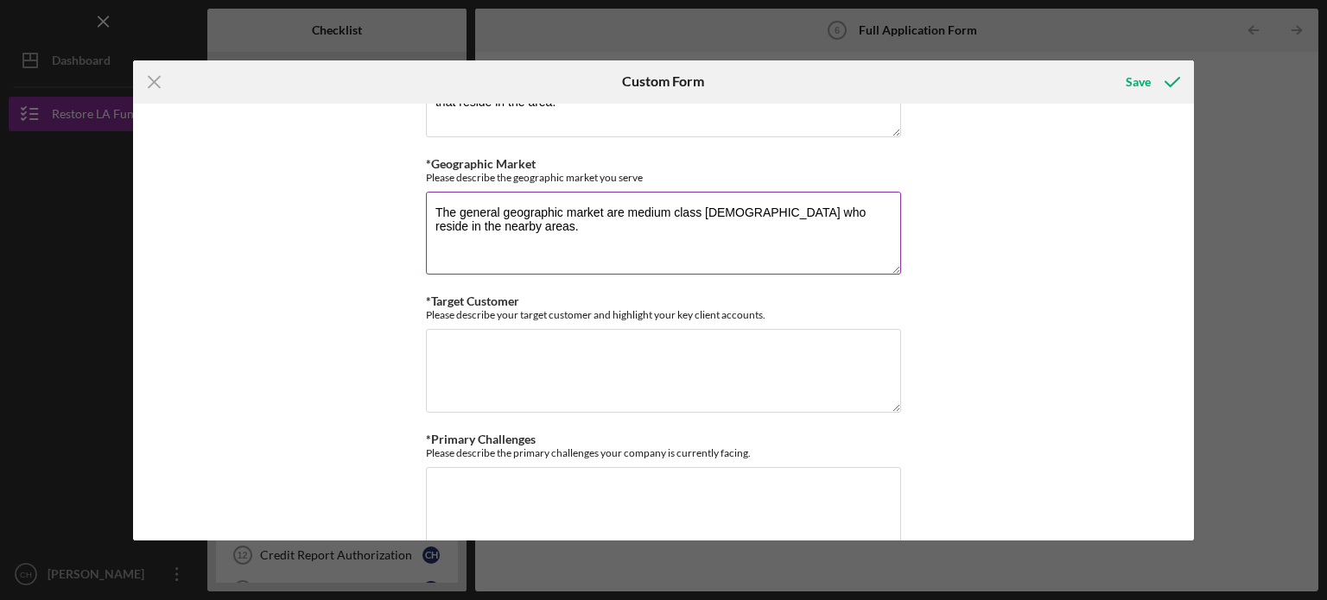
click at [667, 211] on textarea "The general geographic market are medium class [DEMOGRAPHIC_DATA] who reside in…" at bounding box center [663, 233] width 475 height 83
click at [653, 249] on textarea "The general geographic market are middle class [DEMOGRAPHIC_DATA] who reside in…" at bounding box center [663, 233] width 475 height 83
click at [626, 212] on textarea "The general geographic market are middle class [DEMOGRAPHIC_DATA] who reside in…" at bounding box center [663, 233] width 475 height 83
click at [663, 234] on textarea "The general geographic market are low-middle class [DEMOGRAPHIC_DATA] who resid…" at bounding box center [663, 233] width 475 height 83
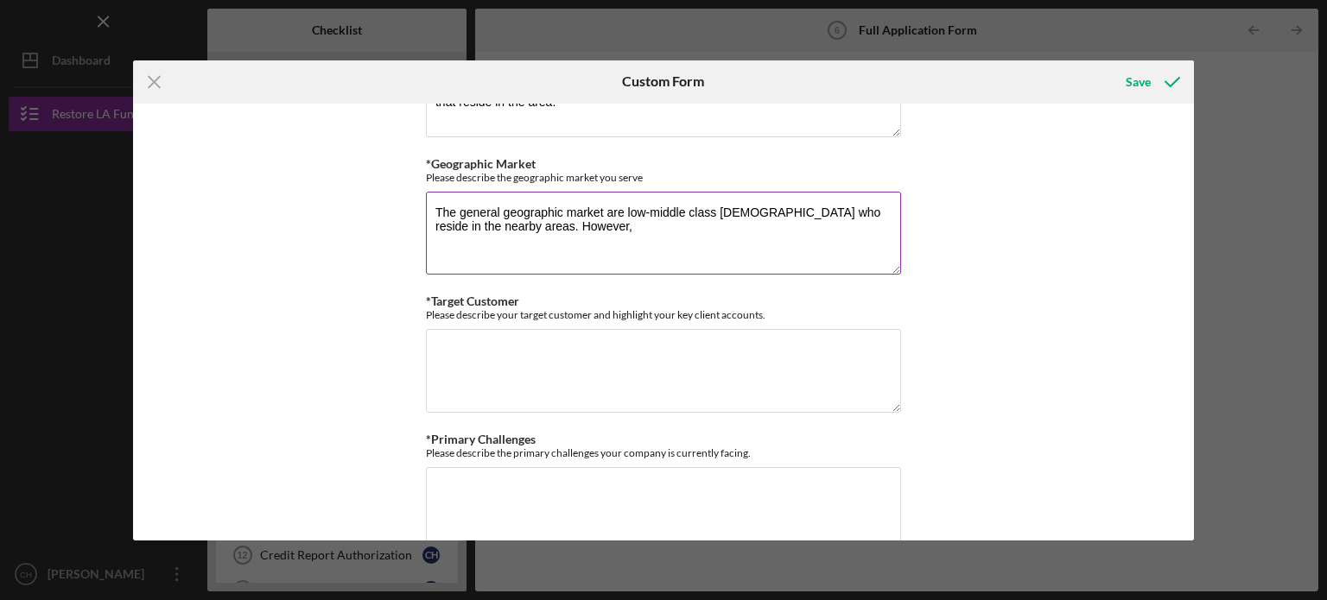
click at [663, 234] on textarea "The general geographic market are low-middle class [DEMOGRAPHIC_DATA] who resid…" at bounding box center [663, 233] width 475 height 83
click at [609, 223] on textarea "The general geographic market are low-middle class [DEMOGRAPHIC_DATA] who resid…" at bounding box center [663, 233] width 475 height 83
click at [599, 223] on textarea "The general geographic market are low-middle class [DEMOGRAPHIC_DATA] who resid…" at bounding box center [663, 233] width 475 height 83
click at [594, 223] on textarea "The general geographic market are low-middle class [DEMOGRAPHIC_DATA] who resid…" at bounding box center [663, 233] width 475 height 83
click at [731, 225] on textarea "The general geographic market are low-middle class [DEMOGRAPHIC_DATA] who resid…" at bounding box center [663, 233] width 475 height 83
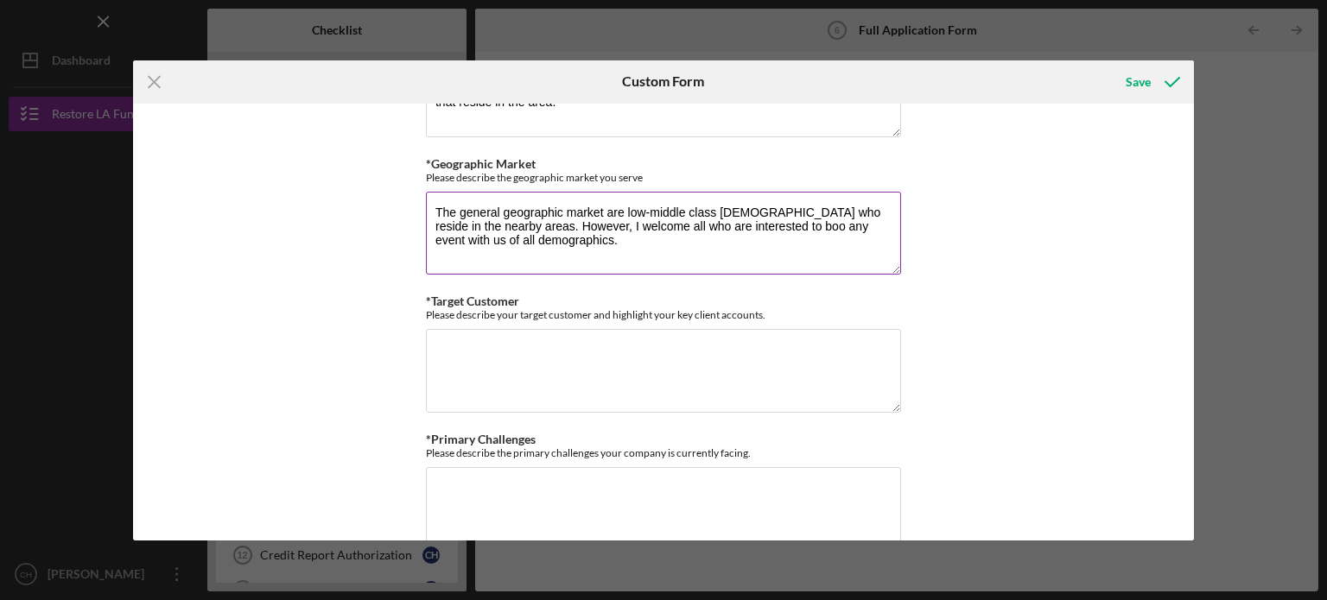
click at [732, 221] on textarea "The general geographic market are low-middle class [DEMOGRAPHIC_DATA] who resid…" at bounding box center [663, 233] width 475 height 83
drag, startPoint x: 710, startPoint y: 242, endPoint x: 860, endPoint y: 231, distance: 150.7
click at [860, 231] on textarea "The general geographic market are low-middle class [DEMOGRAPHIC_DATA] who resid…" at bounding box center [663, 233] width 475 height 83
drag, startPoint x: 643, startPoint y: 219, endPoint x: 714, endPoint y: 238, distance: 74.2
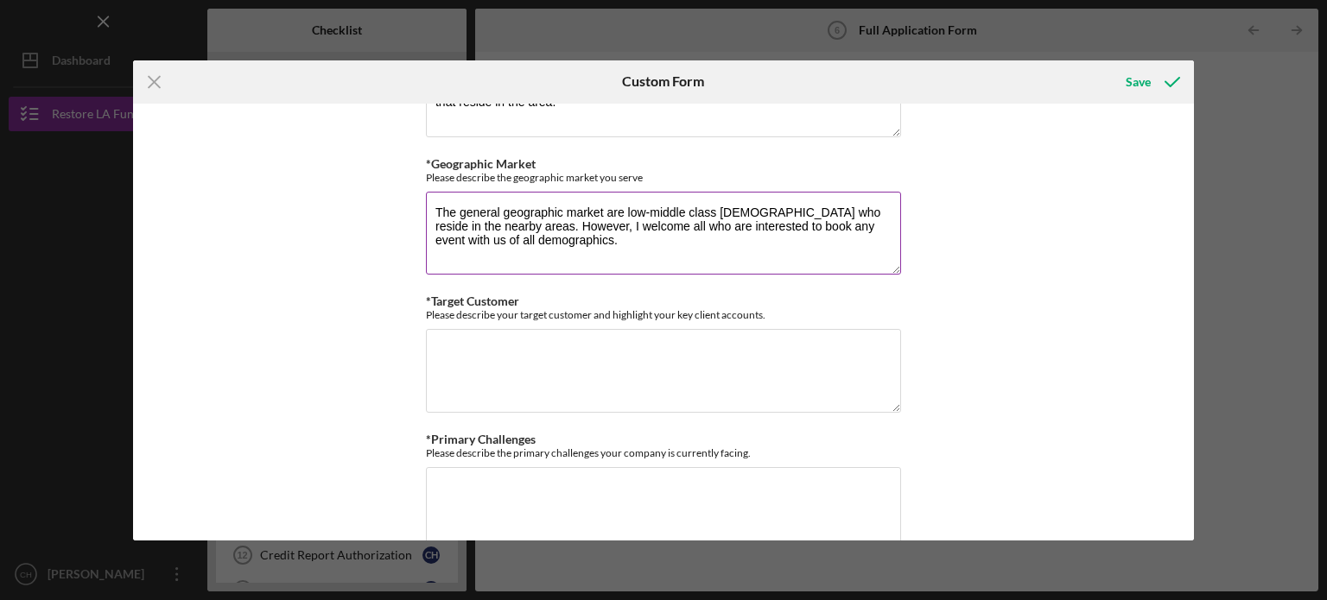
click at [714, 238] on textarea "The general geographic market are low-middle class [DEMOGRAPHIC_DATA] who resid…" at bounding box center [663, 233] width 475 height 83
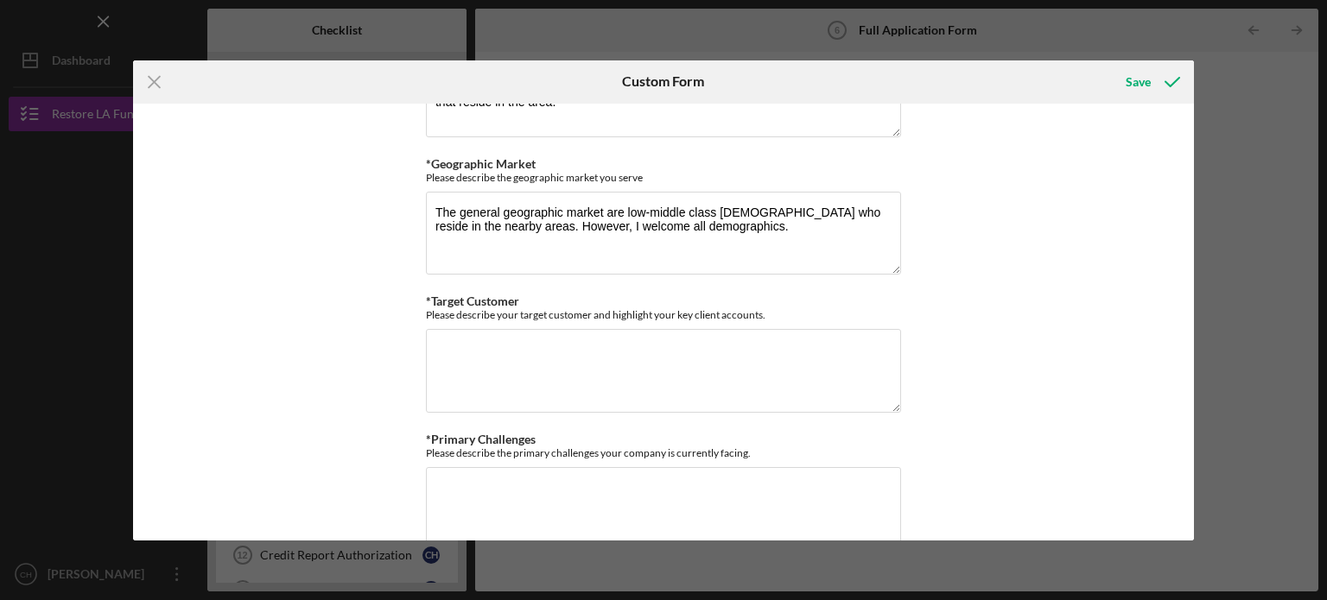
click at [920, 288] on div "*Use of Proceeds Purchase Inventory Business Expansion Purchase or repair equip…" at bounding box center [664, 322] width 1062 height 437
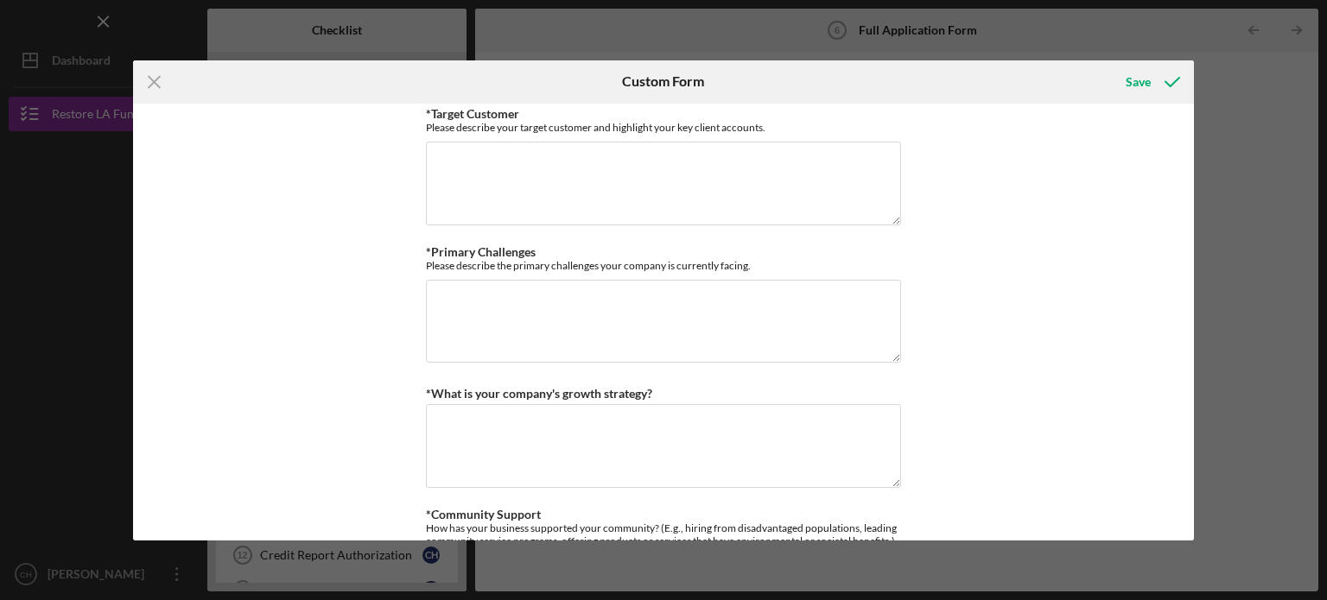
scroll to position [1433, 0]
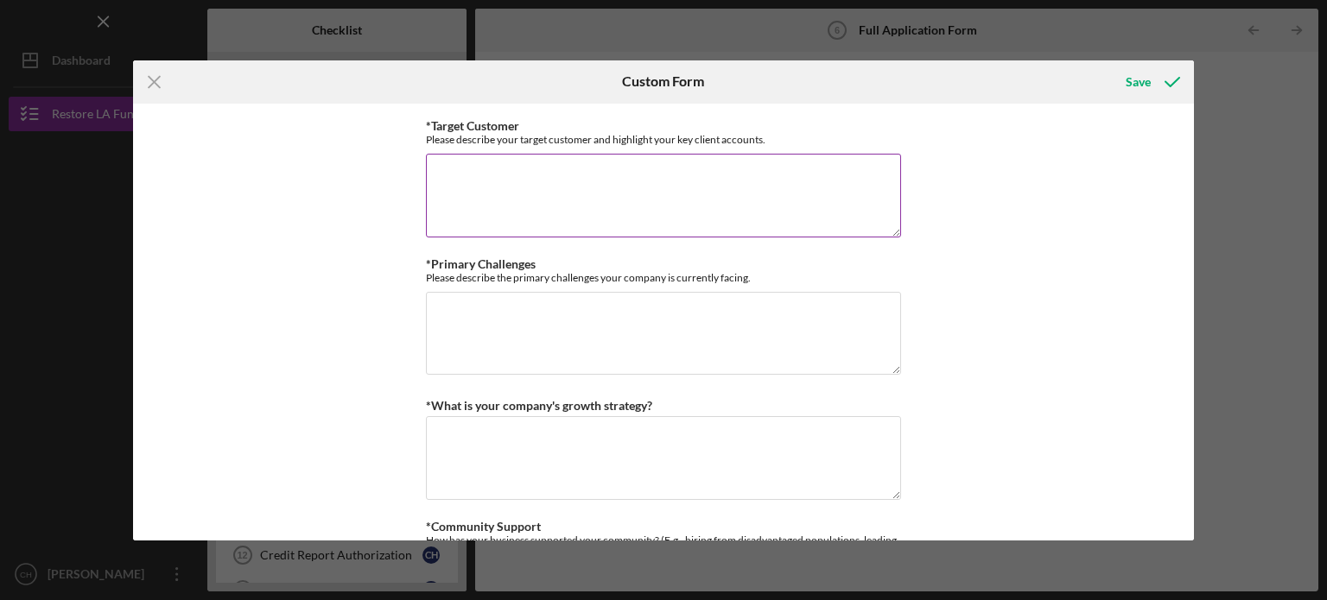
click at [618, 204] on textarea "*Target Customer" at bounding box center [663, 195] width 475 height 83
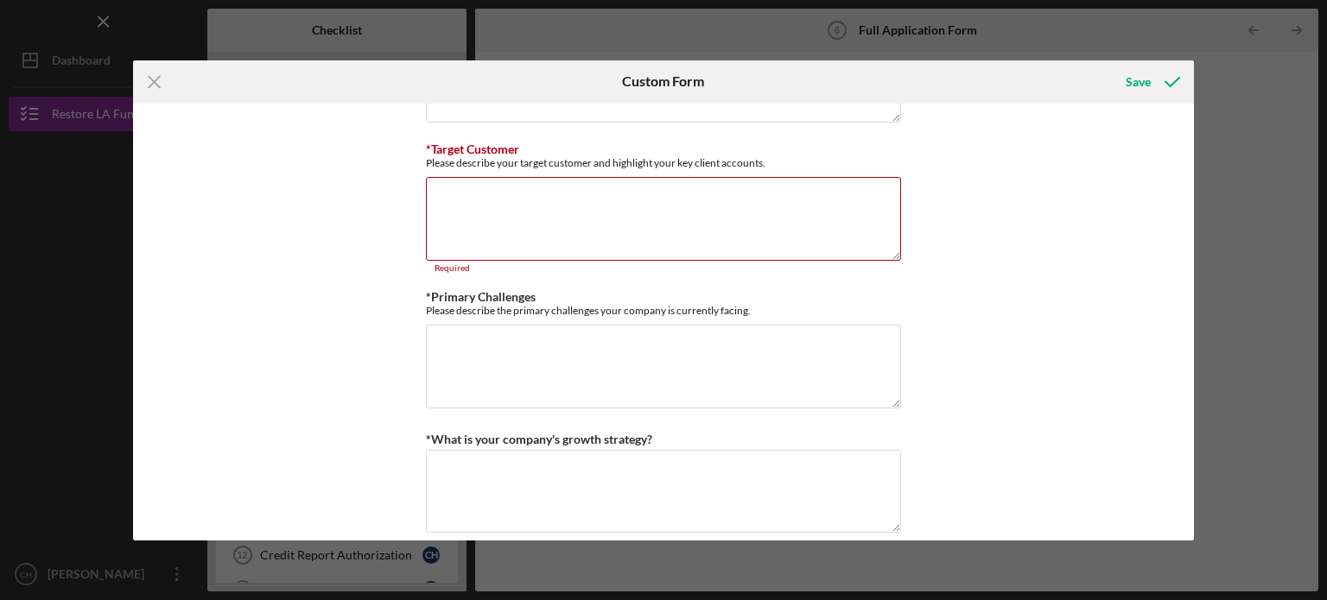
scroll to position [1339, 0]
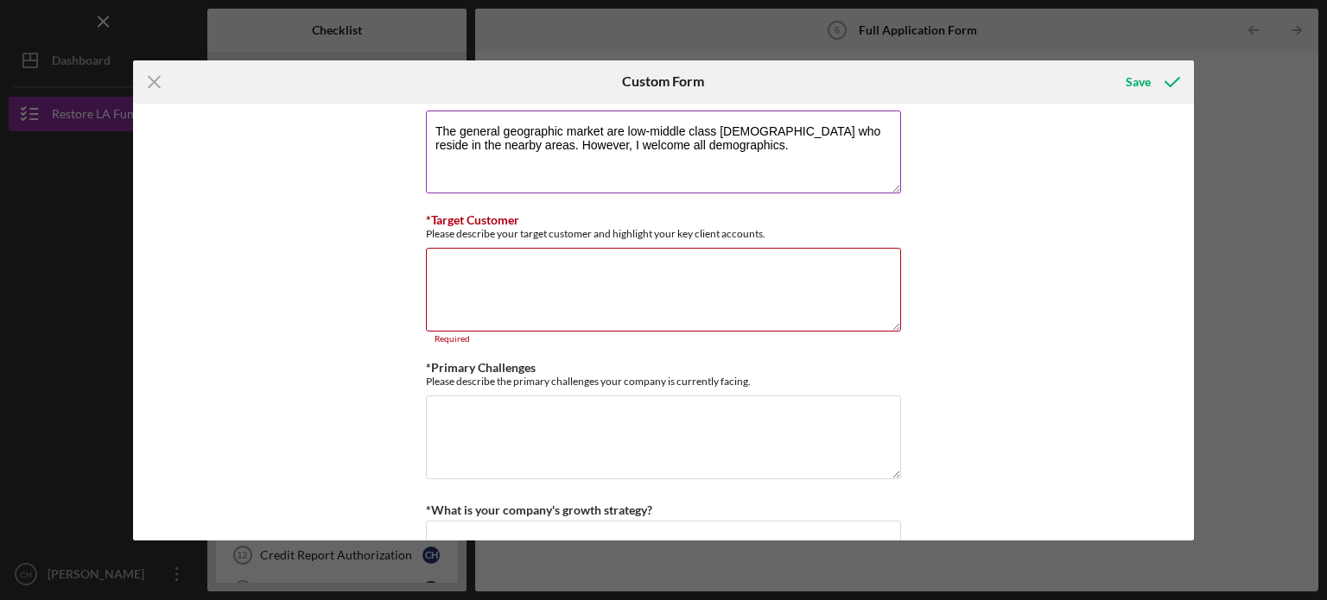
drag, startPoint x: 697, startPoint y: 151, endPoint x: 472, endPoint y: 155, distance: 224.6
click at [472, 155] on textarea "The general geographic market are low-middle class [DEMOGRAPHIC_DATA] who resid…" at bounding box center [663, 152] width 475 height 83
type textarea "The general geographic market are low-middle class [DEMOGRAPHIC_DATA] who resid…"
click at [1005, 155] on div "*Use of Proceeds Purchase Inventory Business Expansion Purchase or repair equip…" at bounding box center [664, 322] width 1062 height 437
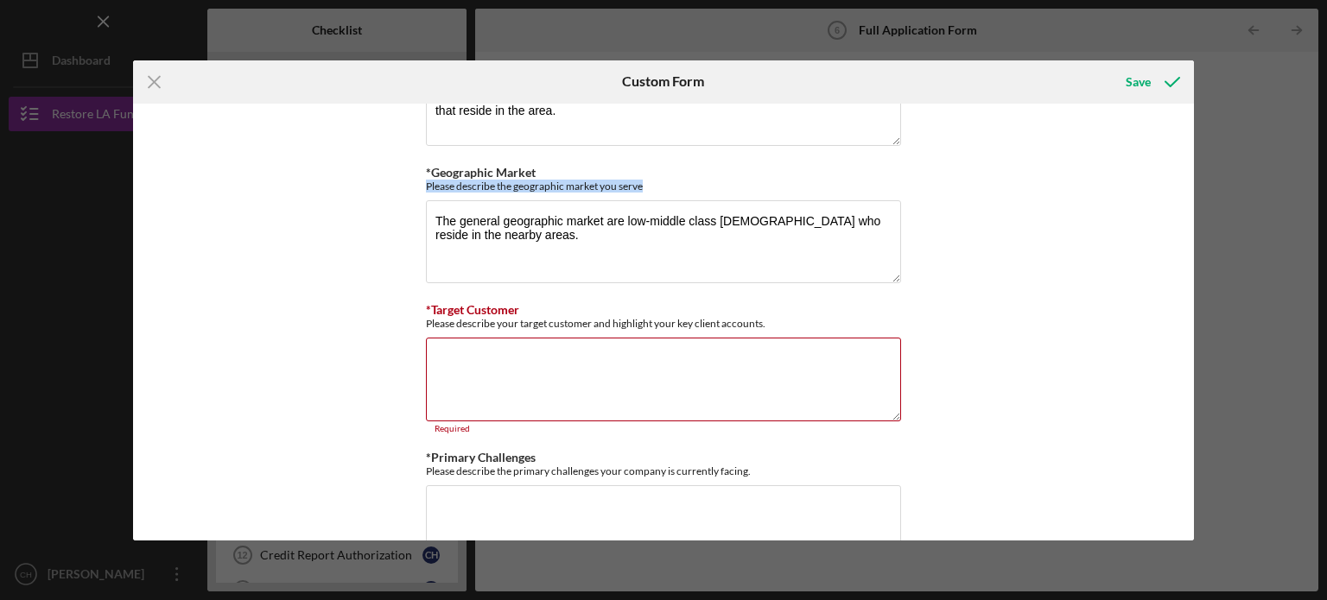
drag, startPoint x: 646, startPoint y: 182, endPoint x: 407, endPoint y: 185, distance: 239.3
click at [407, 185] on div "*Use of Proceeds Purchase Inventory Business Expansion Purchase or repair equip…" at bounding box center [664, 322] width 1062 height 437
copy div "Please describe the geographic market you serve"
drag, startPoint x: 569, startPoint y: 218, endPoint x: 708, endPoint y: 255, distance: 143.9
click at [708, 255] on textarea "The general geographic market are low-middle class [DEMOGRAPHIC_DATA] who resid…" at bounding box center [663, 241] width 475 height 83
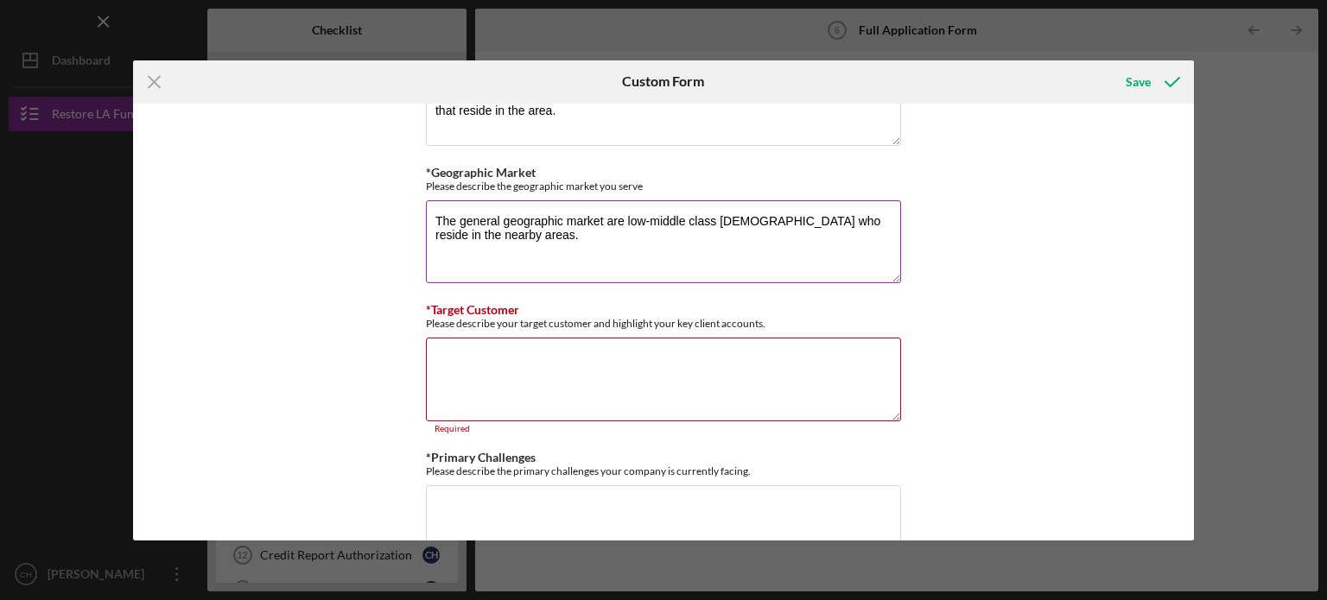
click at [611, 223] on textarea "The general geographic market are low-middle class [DEMOGRAPHIC_DATA] who resid…" at bounding box center [663, 241] width 475 height 83
drag, startPoint x: 606, startPoint y: 217, endPoint x: 871, endPoint y: 231, distance: 264.7
click at [871, 231] on textarea "The general geographic market are low-middle class [DEMOGRAPHIC_DATA] who resid…" at bounding box center [663, 241] width 475 height 83
click at [764, 358] on textarea "*Target Customer" at bounding box center [663, 379] width 475 height 83
paste textarea "are low-middle class [DEMOGRAPHIC_DATA] who reside in the nearby areas."
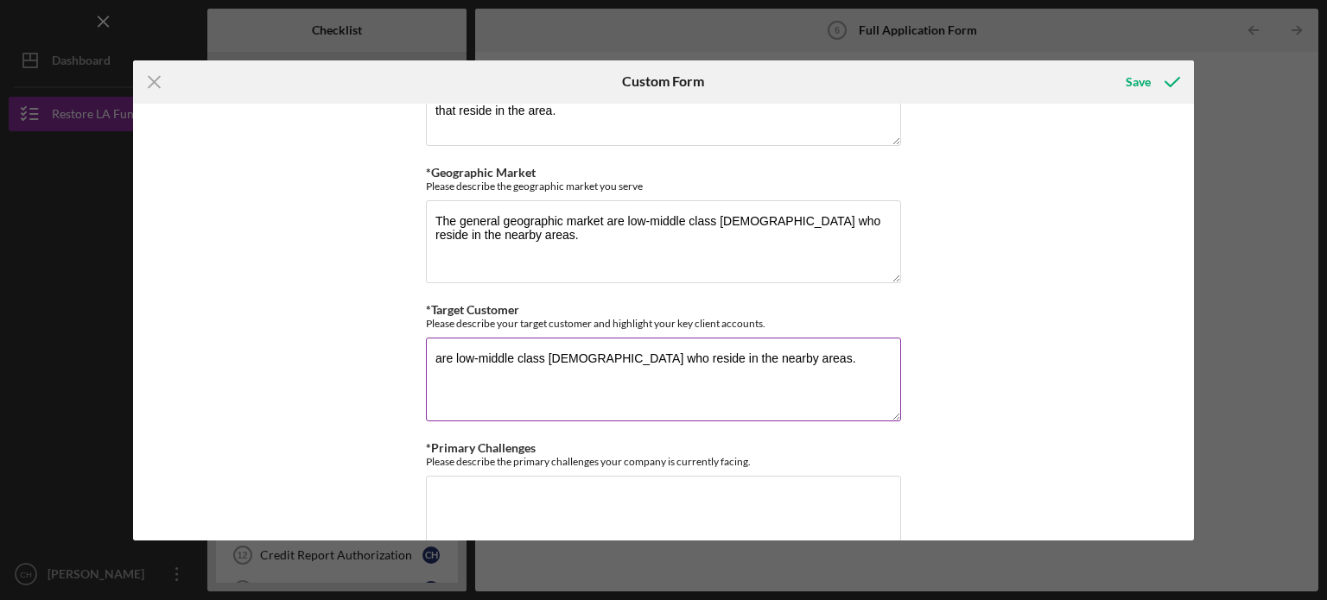
click at [435, 352] on textarea "are low-middle class [DEMOGRAPHIC_DATA] who reside in the nearby areas." at bounding box center [663, 379] width 475 height 83
click at [893, 365] on textarea "The target customers are low-middle class [DEMOGRAPHIC_DATA] who reside in the …" at bounding box center [663, 379] width 475 height 83
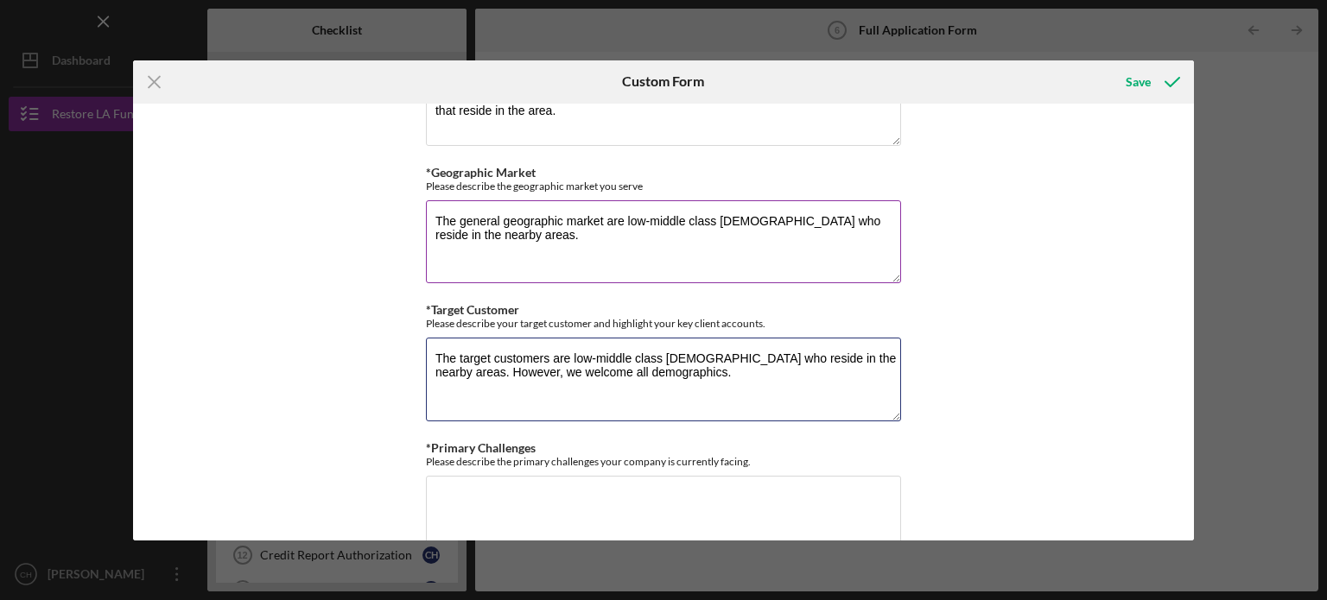
type textarea "The target customers are low-middle class [DEMOGRAPHIC_DATA] who reside in the …"
click at [782, 255] on textarea "The general geographic market are low-middle class [DEMOGRAPHIC_DATA] who resid…" at bounding box center [663, 241] width 475 height 83
type textarea "The general geographic market is the surrounding area of [GEOGRAPHIC_DATA], spe…"
click at [1037, 296] on div "*Use of Proceeds Purchase Inventory Business Expansion Purchase or repair equip…" at bounding box center [664, 322] width 1062 height 437
drag, startPoint x: 1194, startPoint y: 255, endPoint x: 1194, endPoint y: 270, distance: 15.5
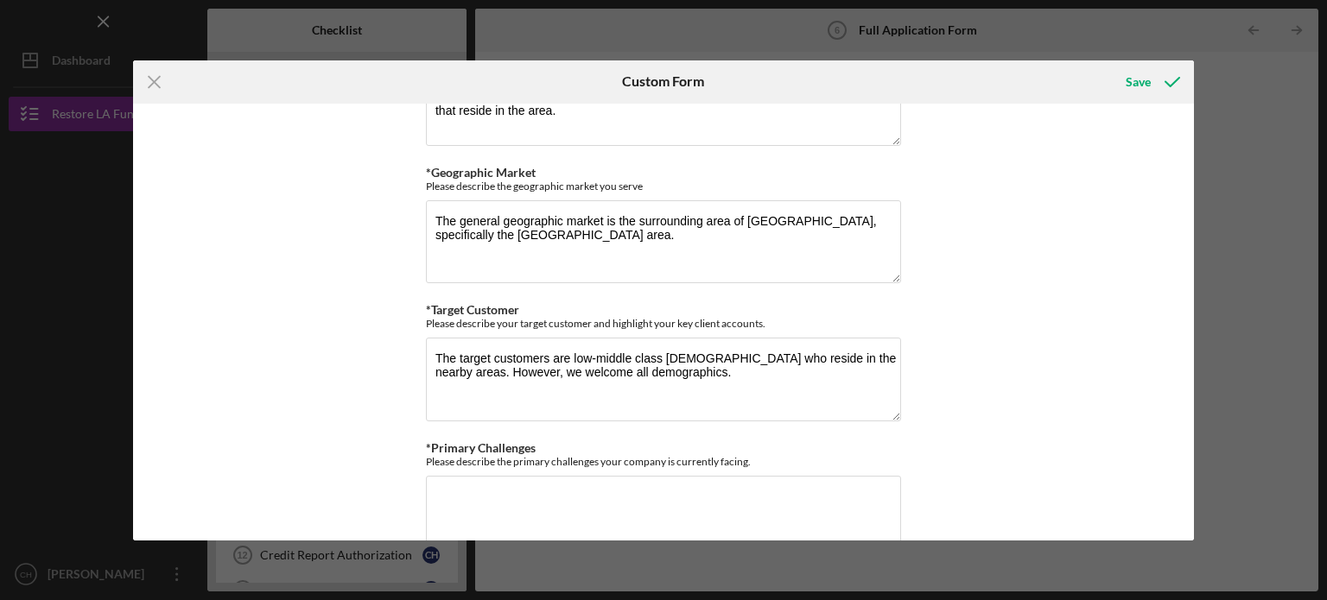
click at [1194, 270] on div "Icon/Menu Close Custom Form Save *Use of Proceeds Purchase Inventory Business E…" at bounding box center [663, 300] width 1327 height 600
click at [1164, 275] on div "*Use of Proceeds Purchase Inventory Business Expansion Purchase or repair equip…" at bounding box center [664, 322] width 1062 height 437
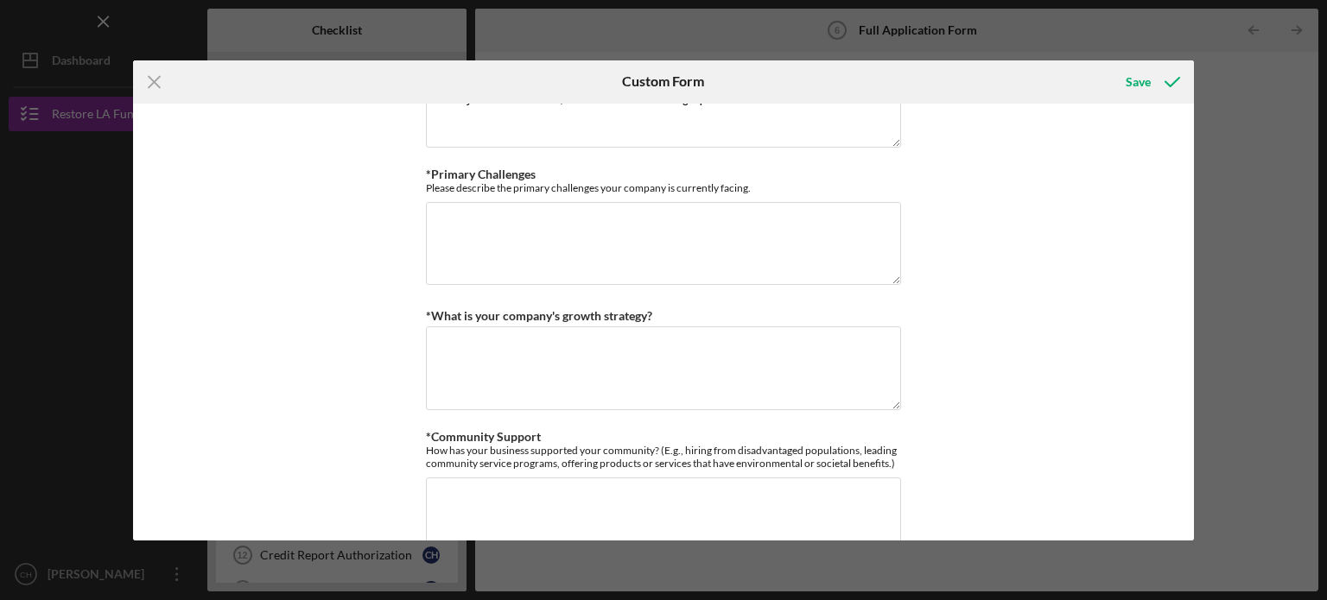
scroll to position [1536, 0]
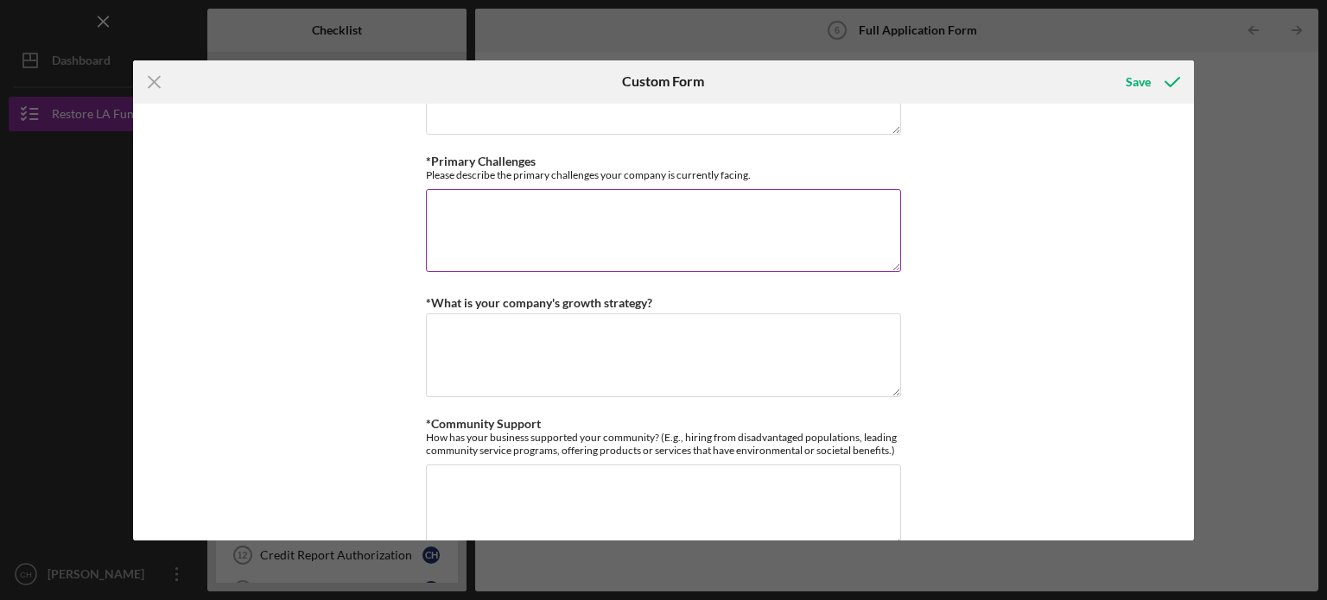
click at [773, 238] on textarea "*Primary Challenges" at bounding box center [663, 230] width 475 height 83
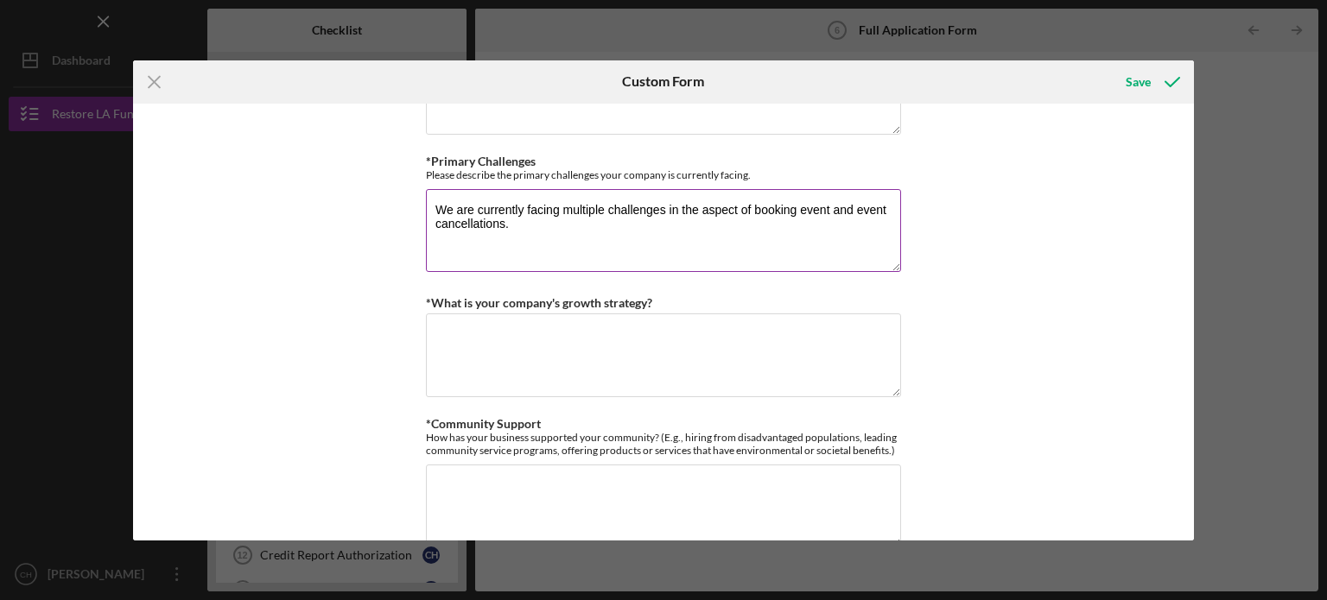
click at [827, 208] on textarea "We are currently facing multiple challenges in the aspect of booking event and …" at bounding box center [663, 230] width 475 height 83
click at [774, 240] on textarea "We are currently facing multiple challenges in the aspect of booking events and…" at bounding box center [663, 230] width 475 height 83
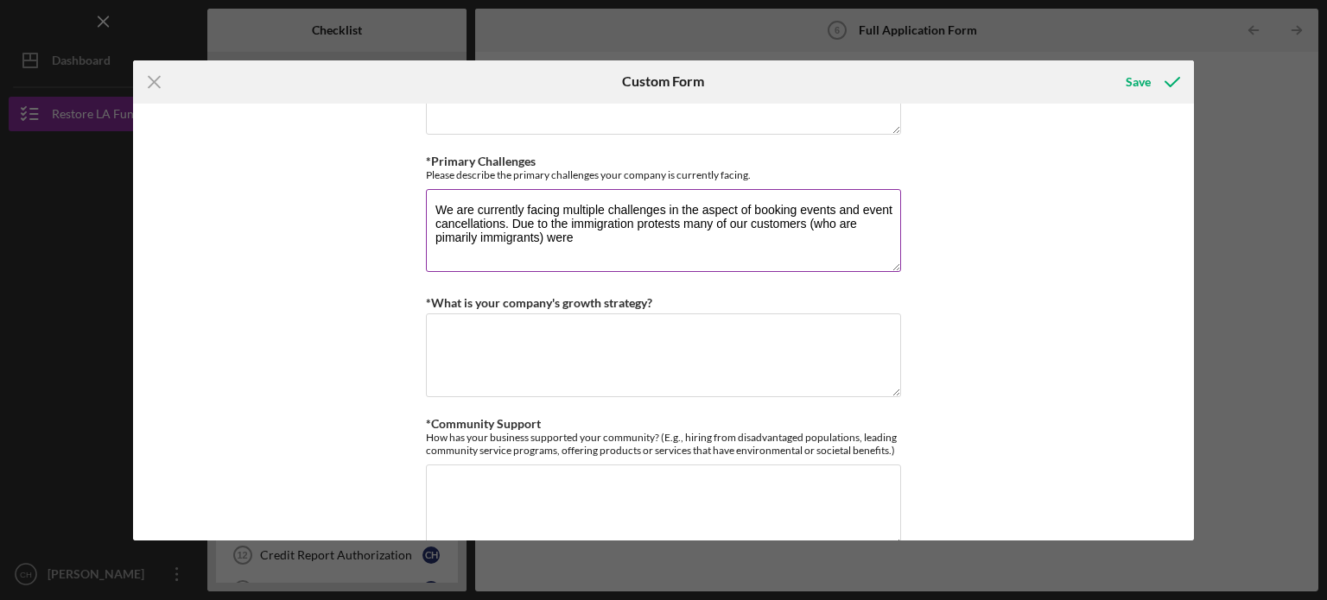
click at [631, 231] on textarea "We are currently facing multiple challenges in the aspect of booking events and…" at bounding box center [663, 230] width 475 height 83
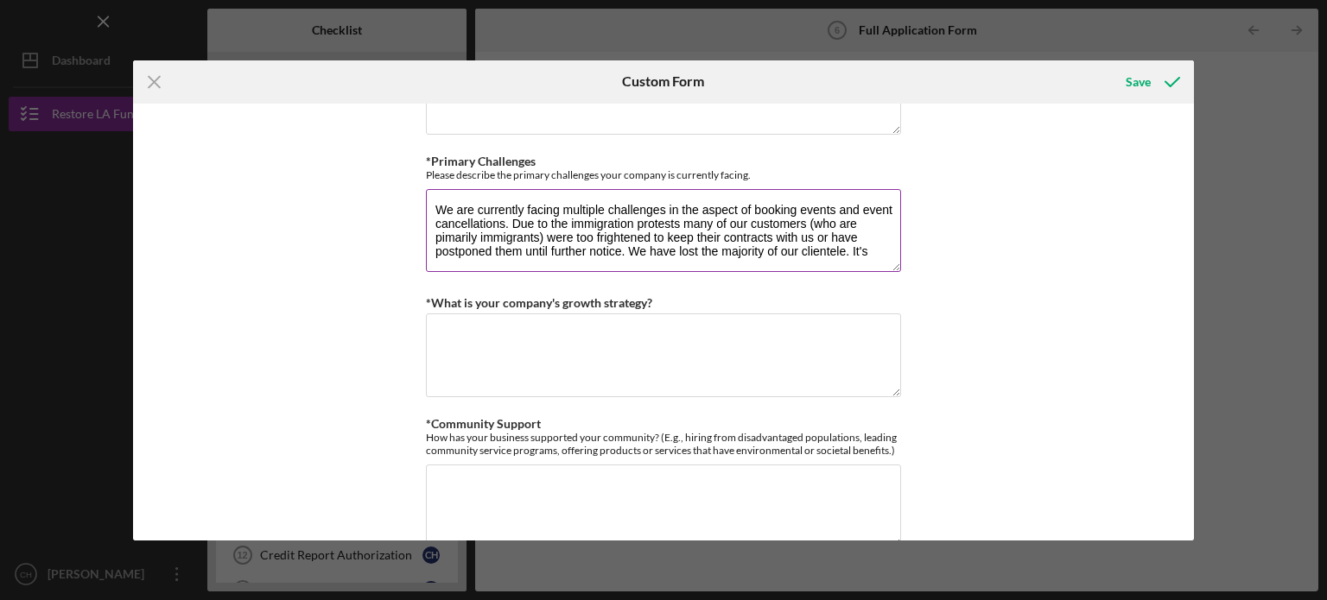
scroll to position [0, 0]
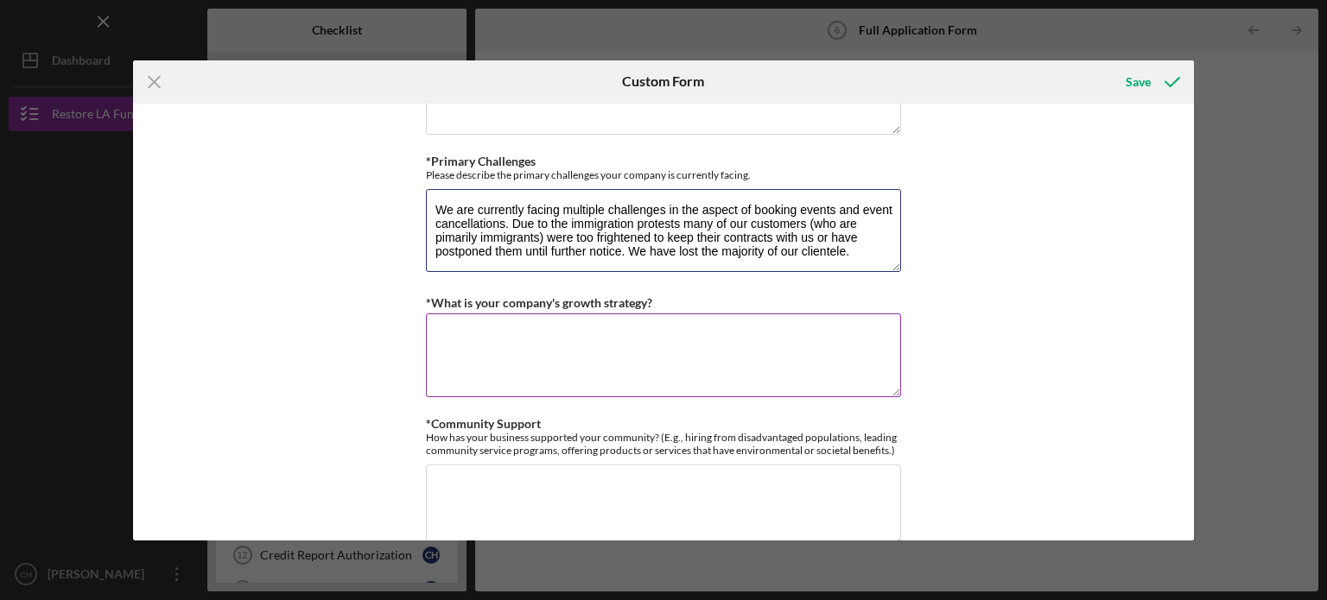
type textarea "We are currently facing multiple challenges in the aspect of booking events and…"
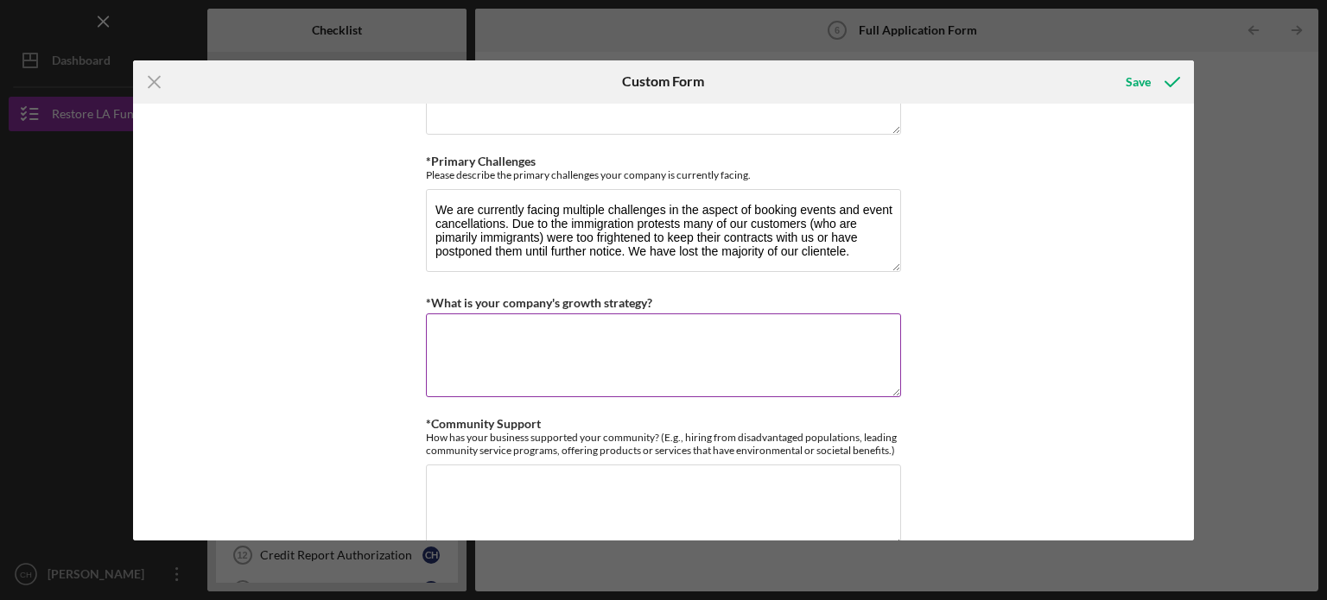
click at [562, 355] on textarea "*What is your company's growth strategy?" at bounding box center [663, 355] width 475 height 83
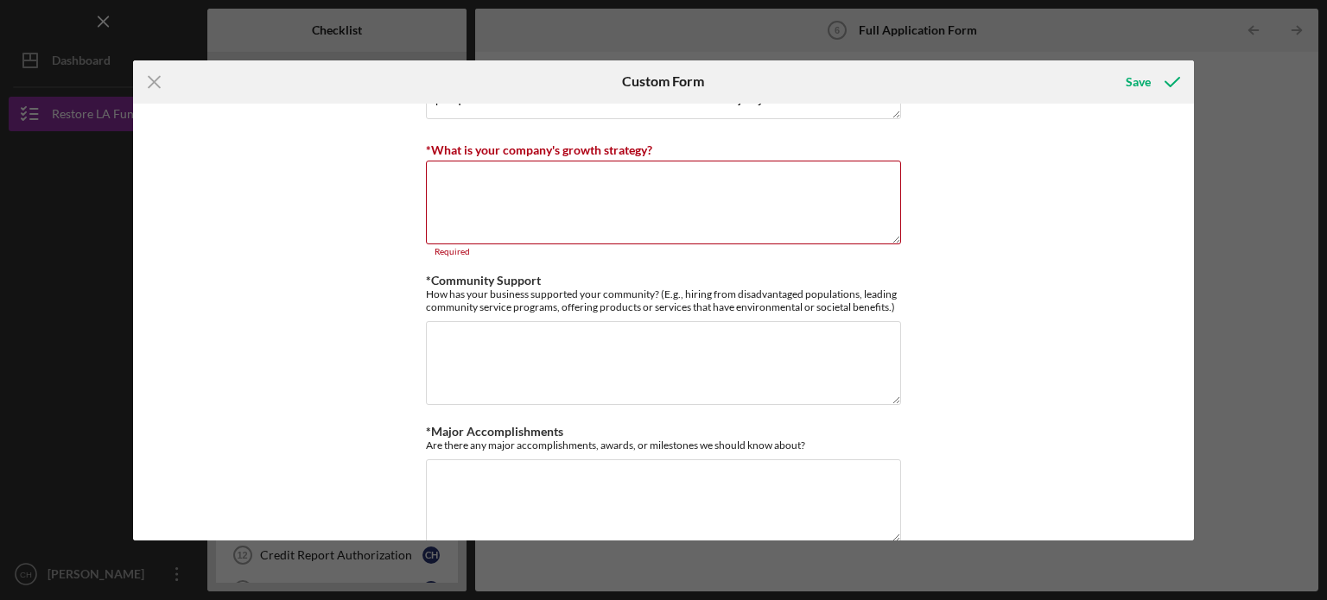
scroll to position [1624, 0]
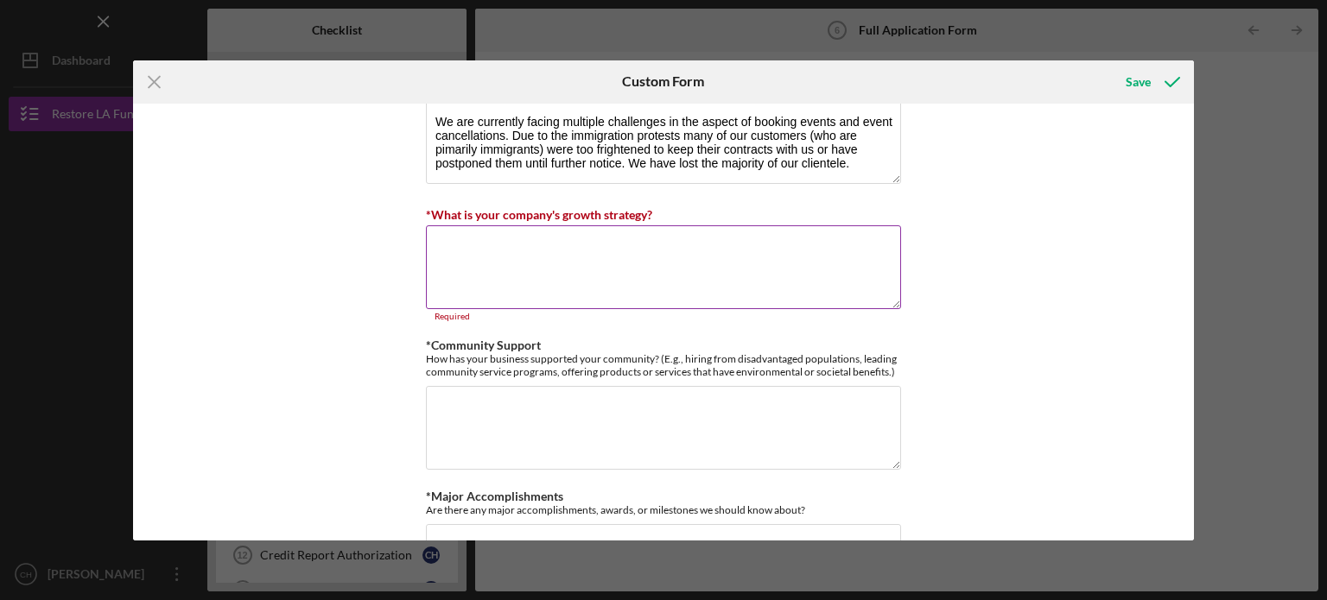
click at [776, 264] on textarea "*What is your company's growth strategy?" at bounding box center [663, 266] width 475 height 83
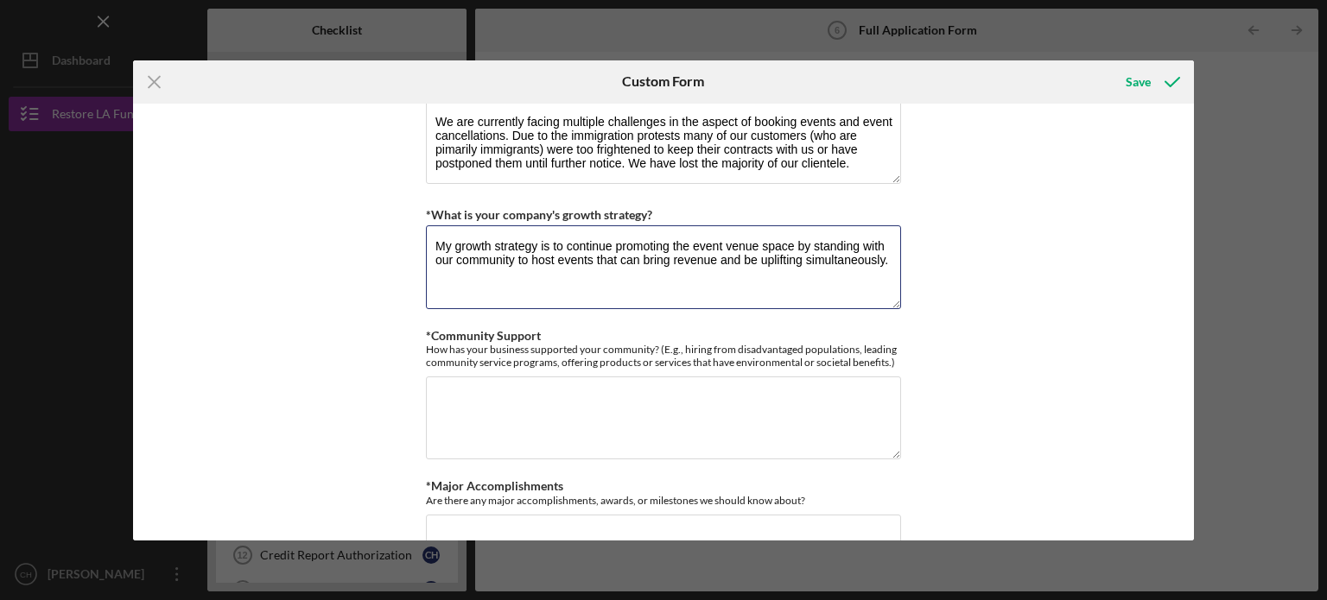
type textarea "My growth strategy is to continue promoting the event venue space by standing w…"
click at [1000, 293] on div "*Use of Proceeds Purchase Inventory Business Expansion Purchase or repair equip…" at bounding box center [664, 322] width 1062 height 437
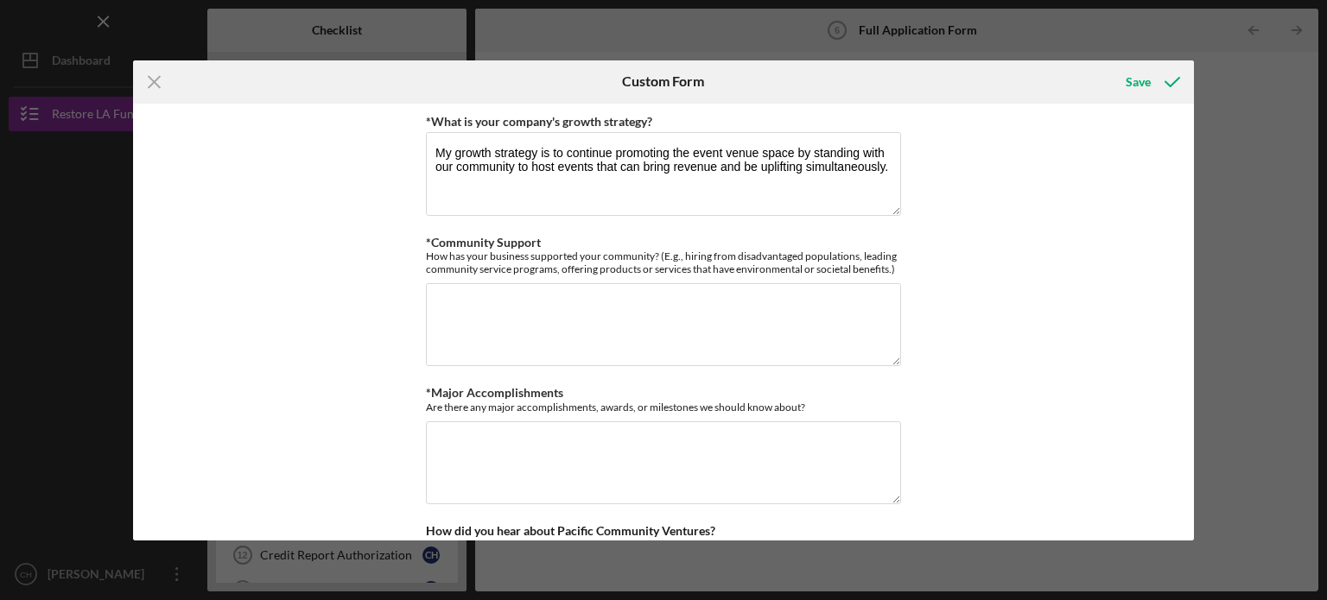
scroll to position [1710, 0]
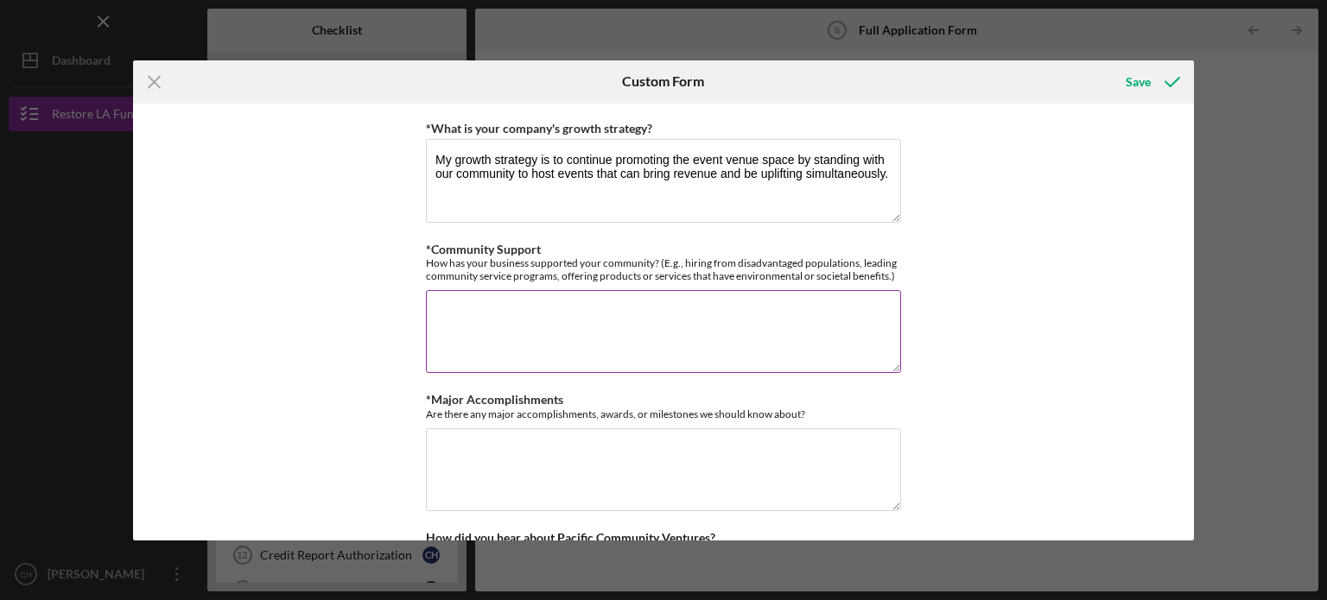
click at [634, 338] on textarea "*Community Support" at bounding box center [663, 331] width 475 height 83
click at [795, 301] on textarea "We contantly suppport our community by purchasing our equipment from small busi…" at bounding box center [663, 331] width 475 height 83
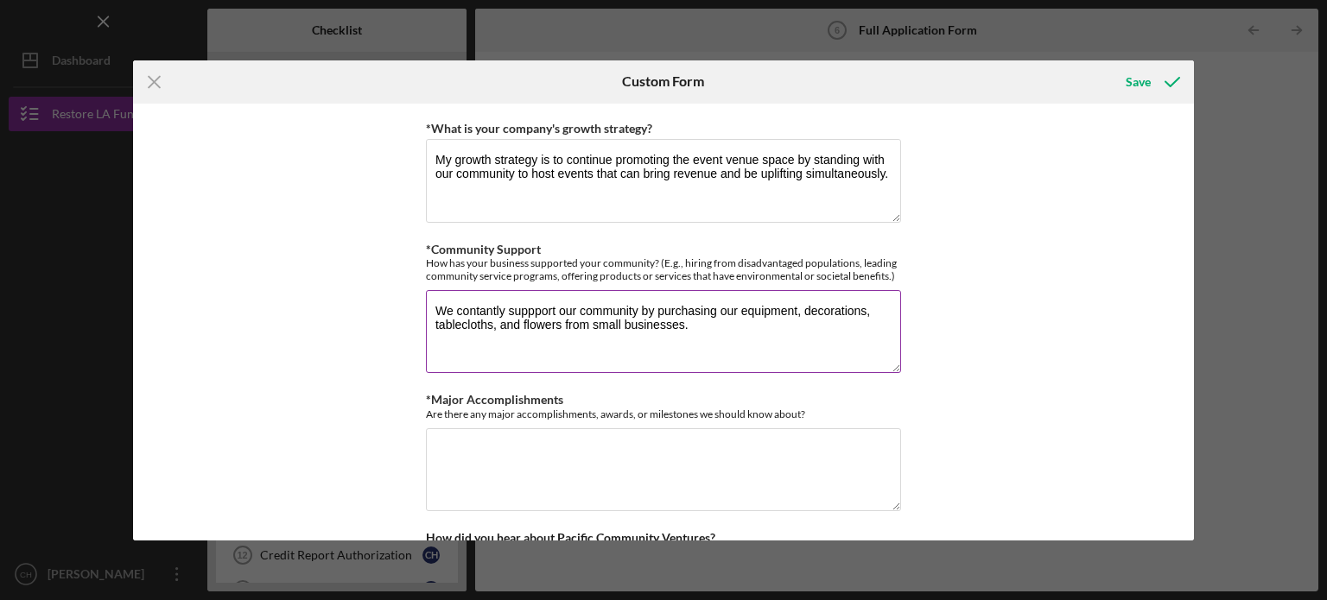
click at [711, 328] on textarea "We contantly suppport our community by purchasing our equipment, decorations, t…" at bounding box center [663, 331] width 475 height 83
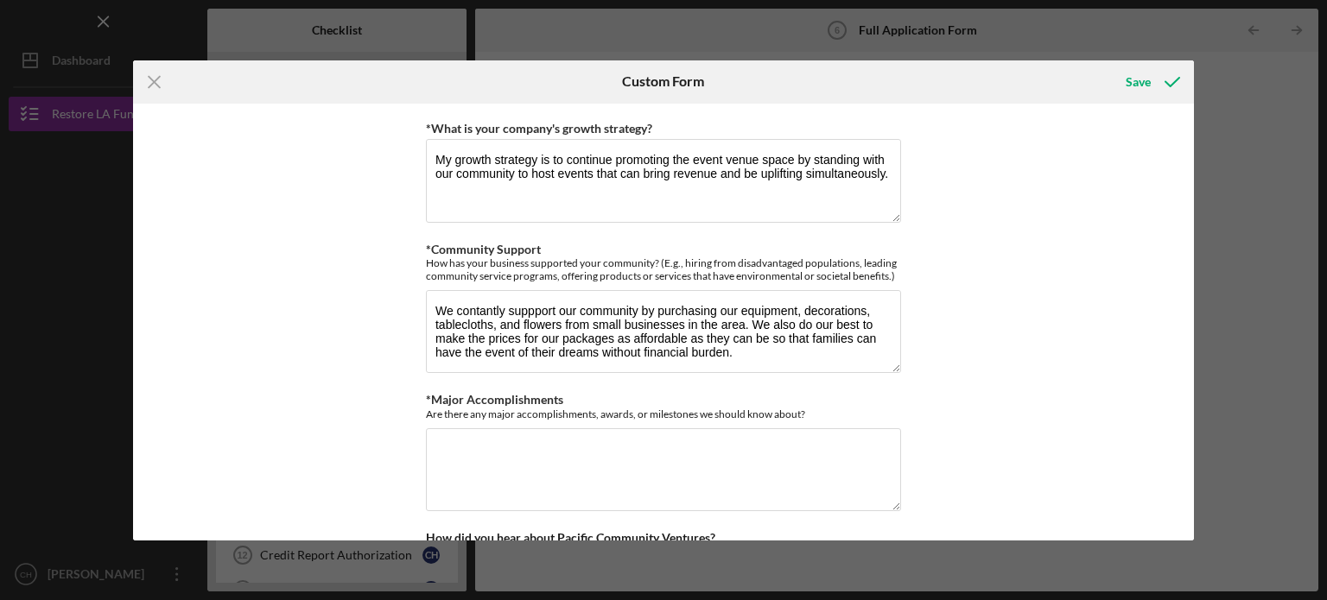
click at [1017, 299] on div "*Use of Proceeds Purchase Inventory Business Expansion Purchase or repair equip…" at bounding box center [664, 322] width 1062 height 437
click at [1026, 364] on div "*Use of Proceeds Purchase Inventory Business Expansion Purchase or repair equip…" at bounding box center [664, 322] width 1062 height 437
click at [642, 346] on textarea "We contantly suppport our community by purchasing our equipment, decorations, t…" at bounding box center [663, 331] width 475 height 83
type textarea "We contantly suppport our community by purchasing our equipment, decorations, t…"
click at [1025, 393] on div "*Use of Proceeds Purchase Inventory Business Expansion Purchase or repair equip…" at bounding box center [664, 322] width 1062 height 437
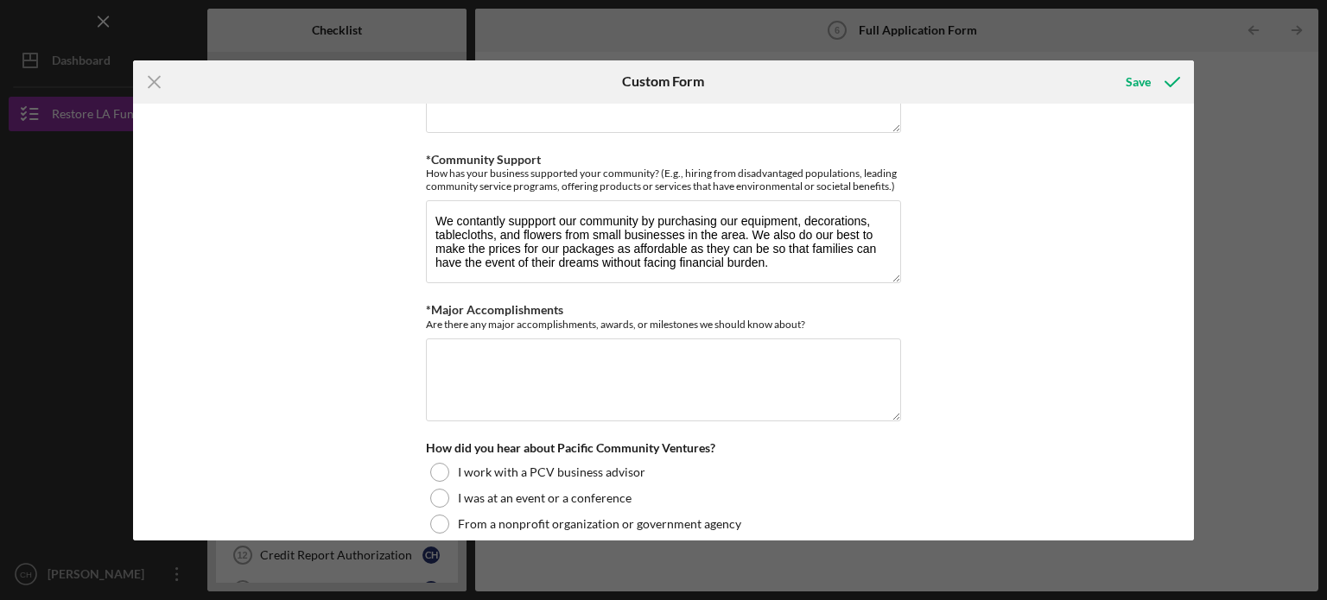
scroll to position [1871, 0]
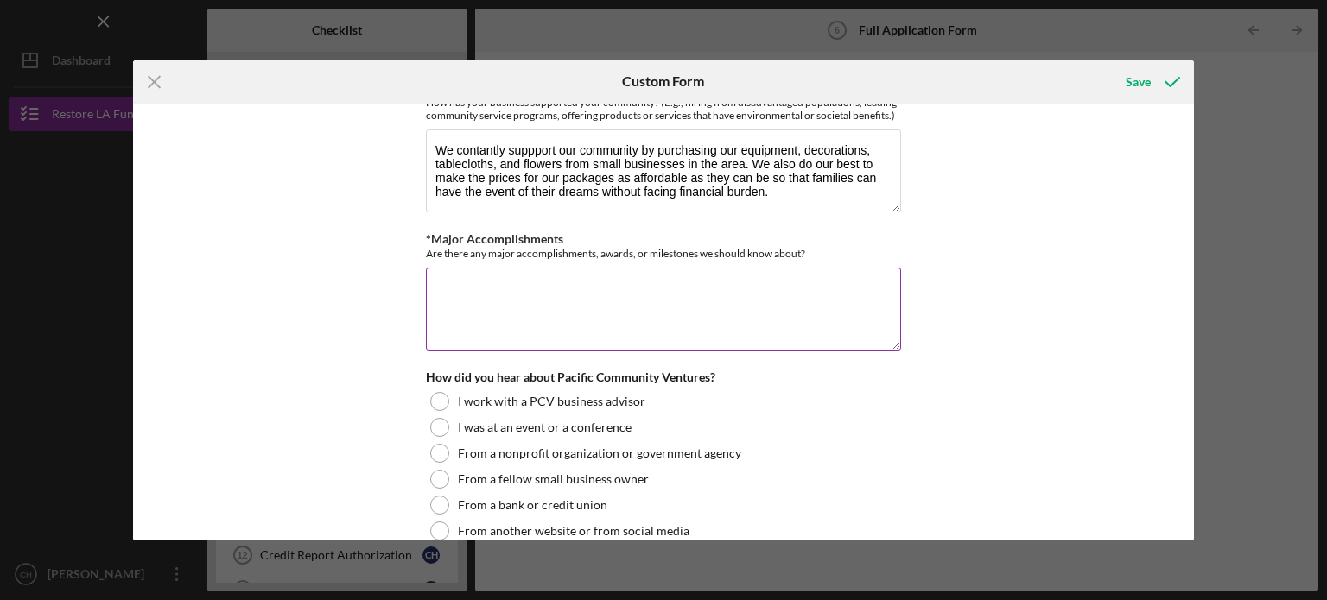
click at [784, 309] on textarea "*Major Accomplishments" at bounding box center [663, 309] width 475 height 83
type textarea "Not at this time"
click at [800, 199] on textarea "We contantly suppport our community by purchasing our equipment, decorations, t…" at bounding box center [663, 171] width 475 height 83
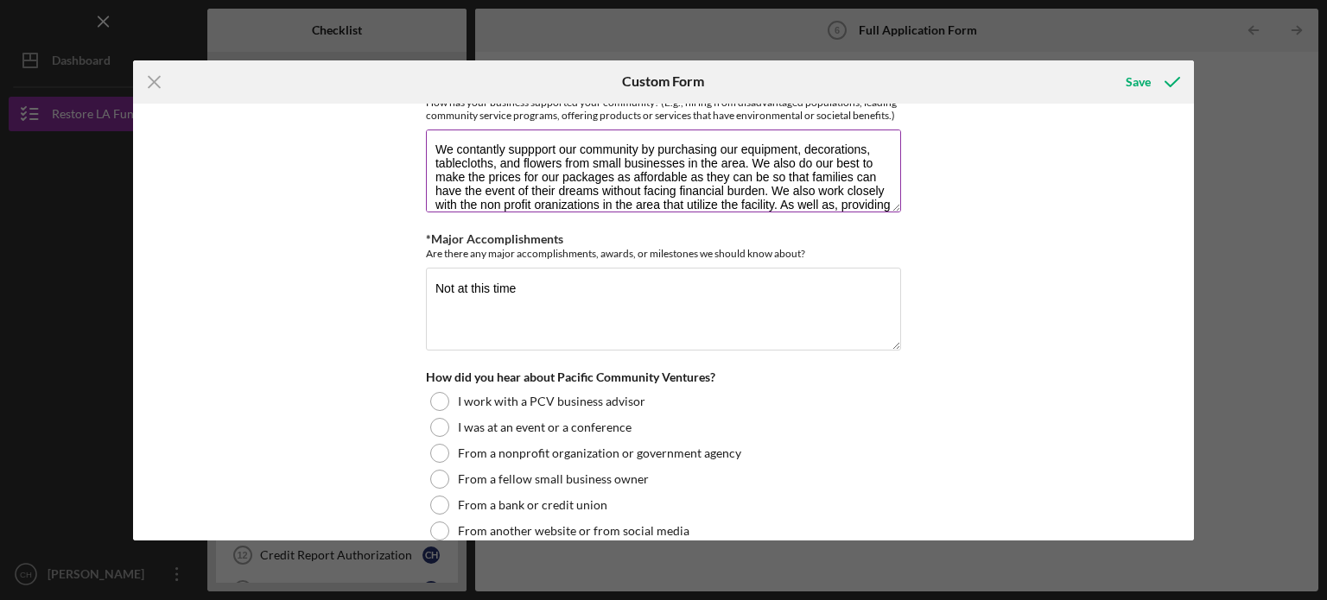
scroll to position [15, 0]
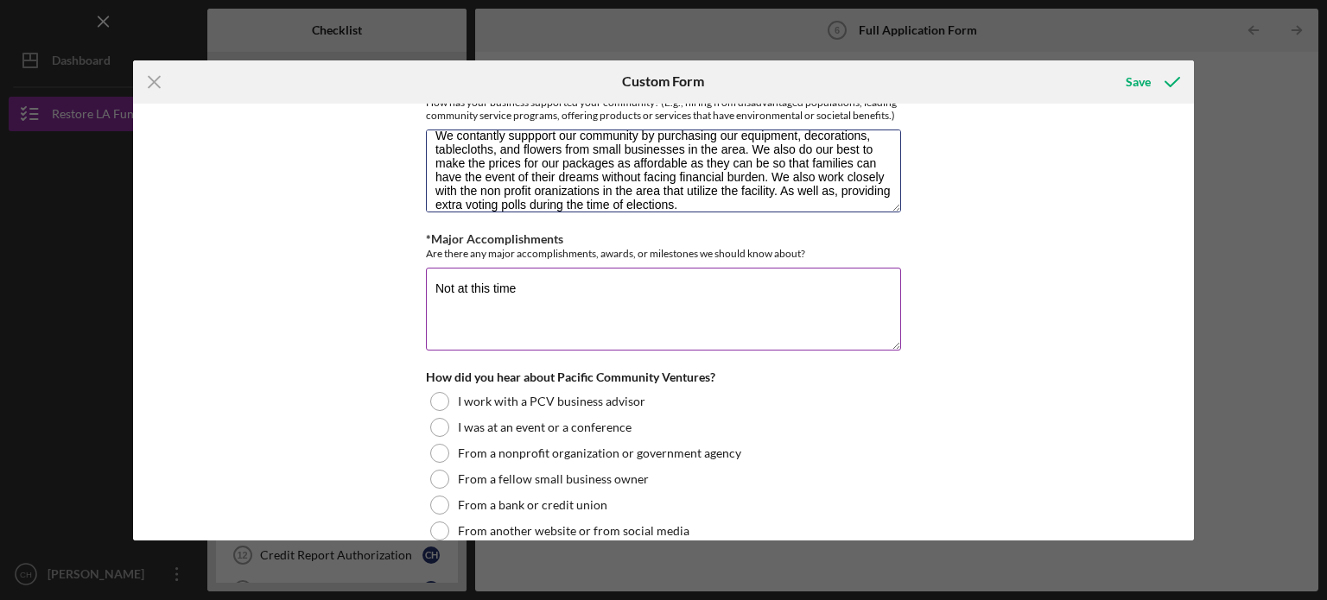
type textarea "We contantly suppport our community by purchasing our equipment, decorations, t…"
click at [764, 314] on textarea "Not at this time" at bounding box center [663, 309] width 475 height 83
type textarea "Not at this time."
click at [1043, 327] on div "*Use of Proceeds Purchase Inventory Business Expansion Purchase or repair equip…" at bounding box center [664, 322] width 1062 height 437
drag, startPoint x: 1189, startPoint y: 310, endPoint x: 1189, endPoint y: 331, distance: 20.7
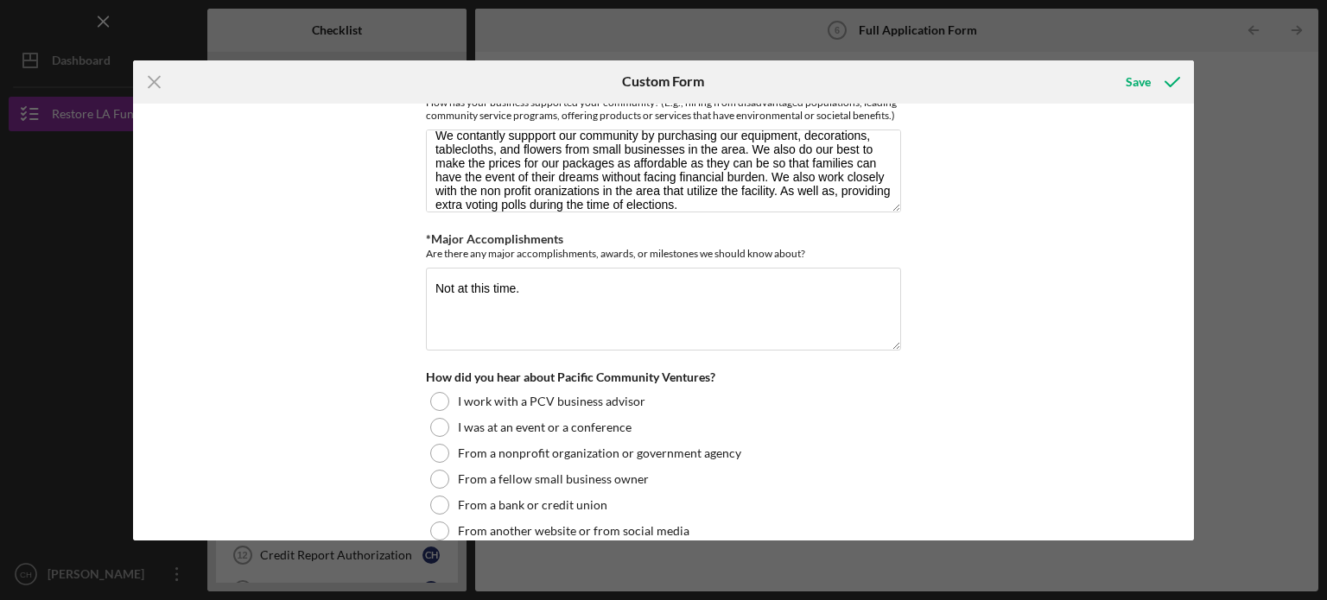
click at [1189, 331] on div "*Use of Proceeds Purchase Inventory Business Expansion Purchase or repair equip…" at bounding box center [664, 322] width 1062 height 437
click at [1130, 314] on div "*Use of Proceeds Purchase Inventory Business Expansion Purchase or repair equip…" at bounding box center [664, 322] width 1062 height 437
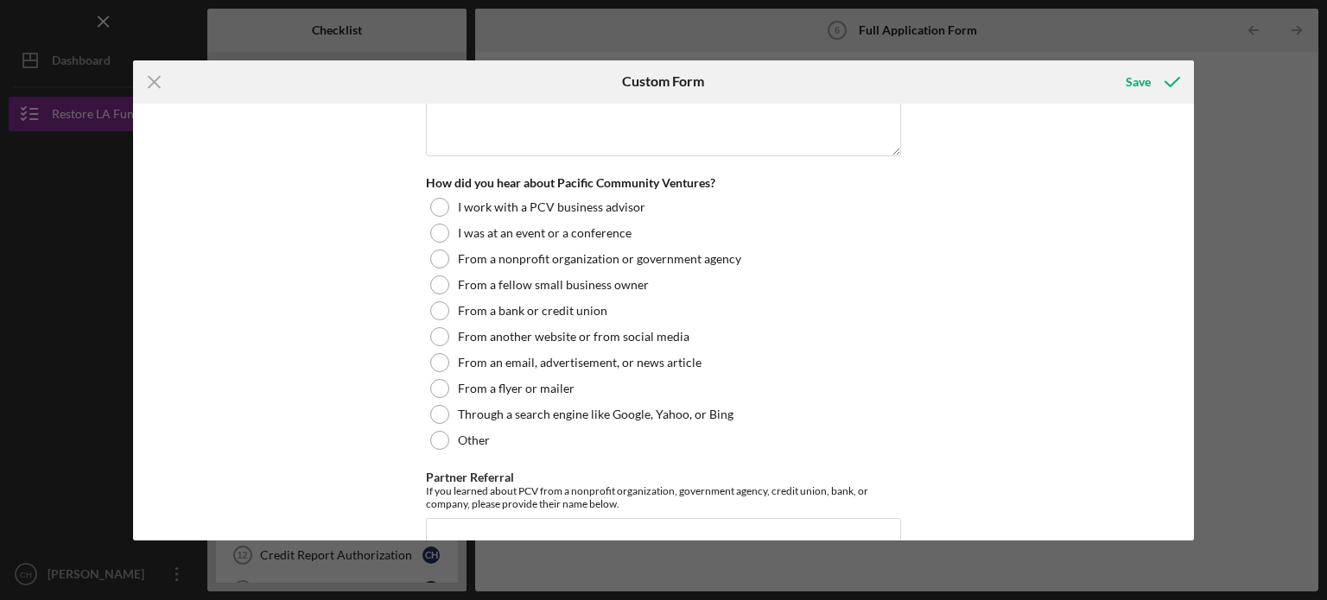
scroll to position [2084, 0]
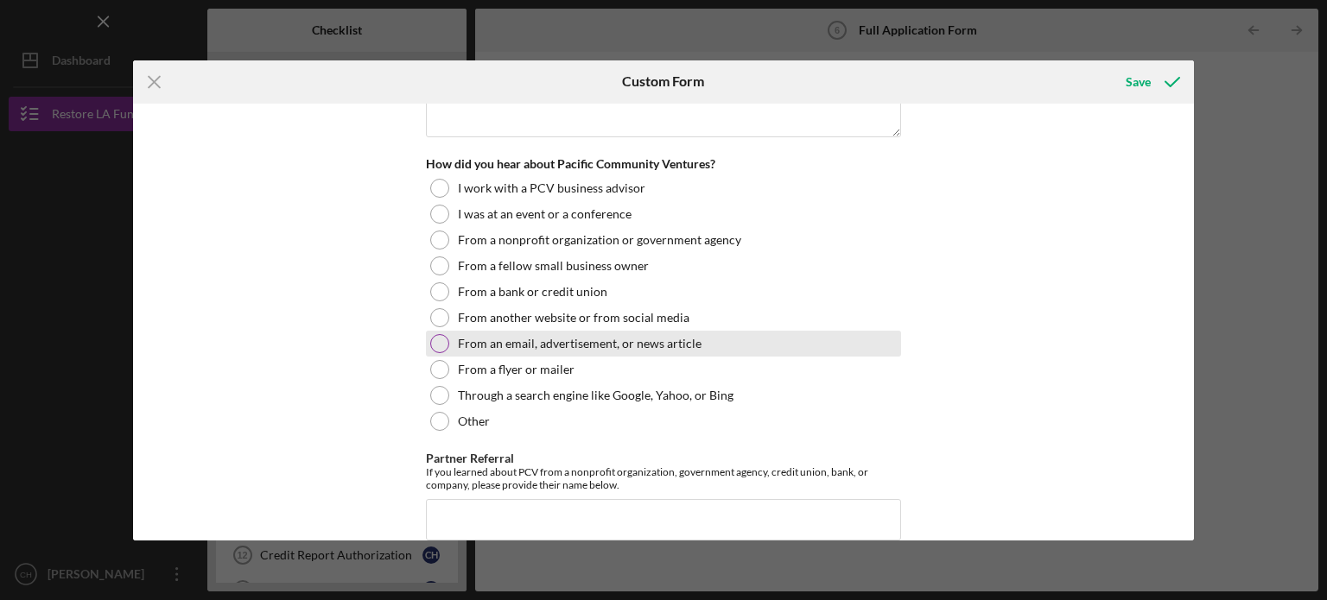
click at [473, 348] on div "From an email, advertisement, or news article" at bounding box center [663, 344] width 475 height 26
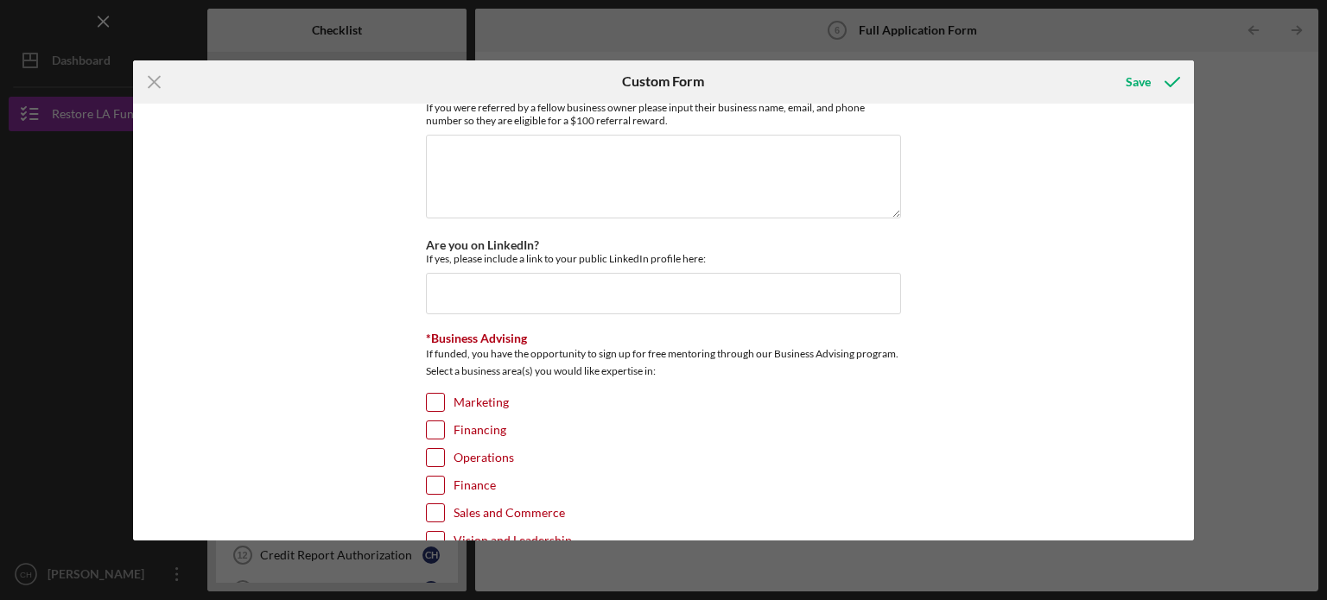
scroll to position [2575, 0]
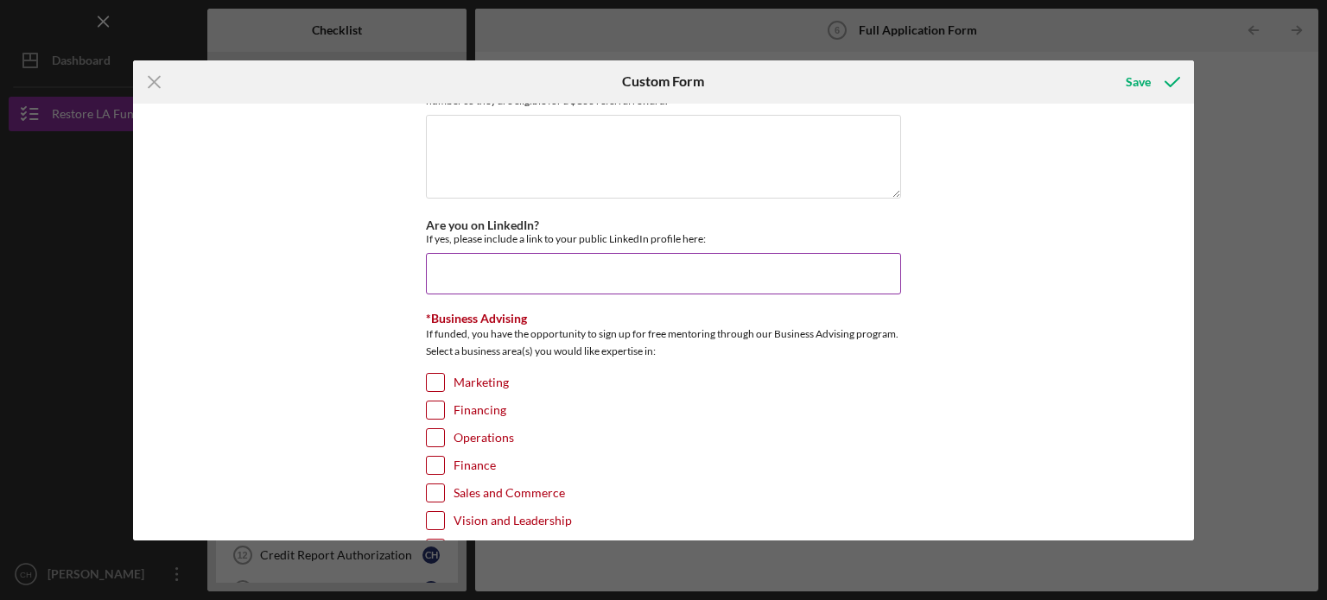
click at [630, 269] on input "Are you on LinkedIn?" at bounding box center [663, 273] width 475 height 41
click at [964, 294] on div "*Use of Proceeds Purchase Inventory Business Expansion Purchase or repair equip…" at bounding box center [664, 322] width 1062 height 437
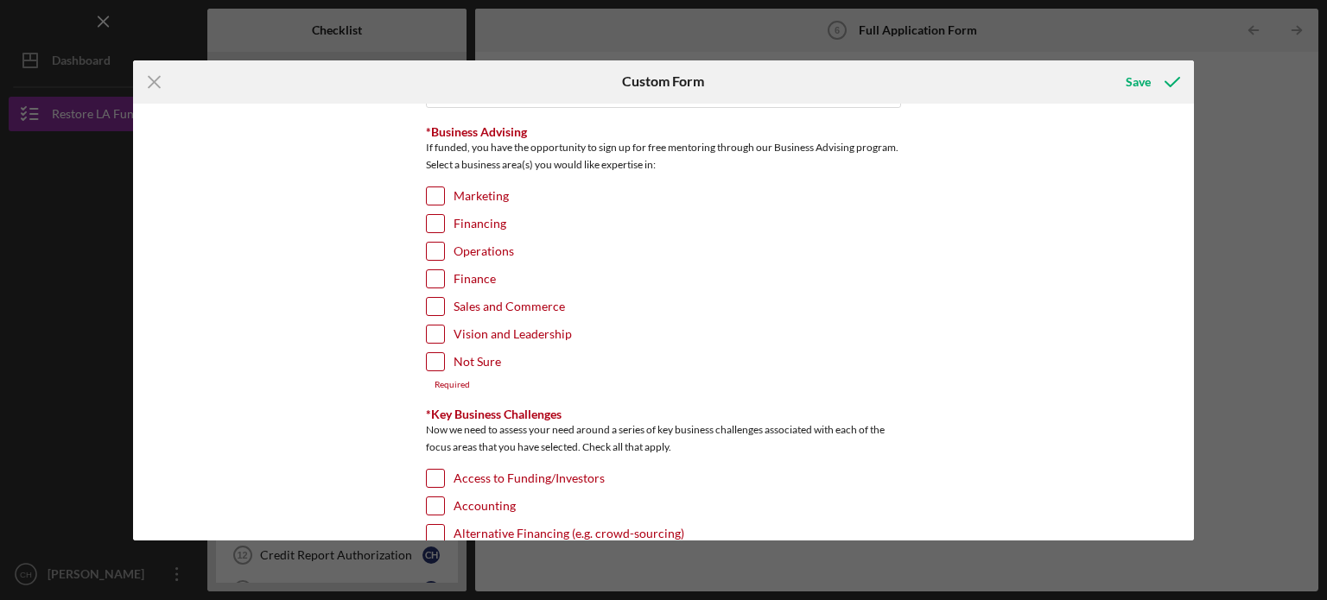
scroll to position [2788, 0]
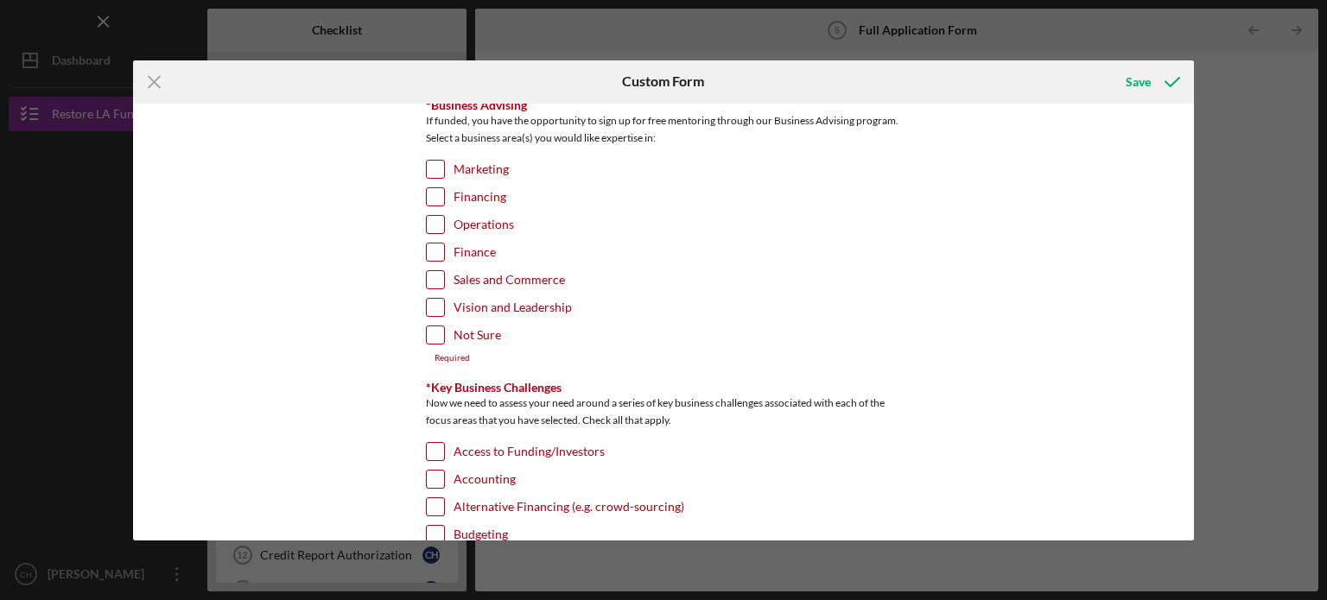
click at [439, 163] on input "Marketing" at bounding box center [435, 169] width 17 height 17
checkbox input "true"
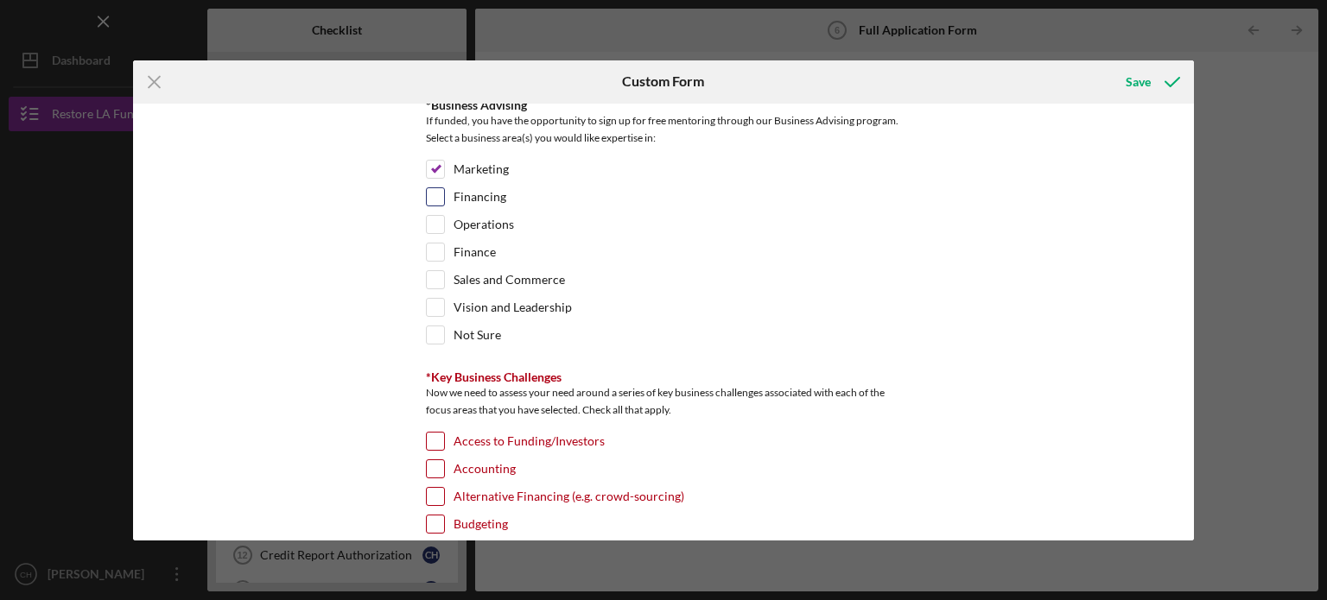
click at [432, 200] on div at bounding box center [435, 196] width 19 height 19
click at [435, 188] on input "Financing" at bounding box center [435, 196] width 17 height 17
checkbox input "true"
click at [434, 216] on input "Operations" at bounding box center [435, 224] width 17 height 17
checkbox input "true"
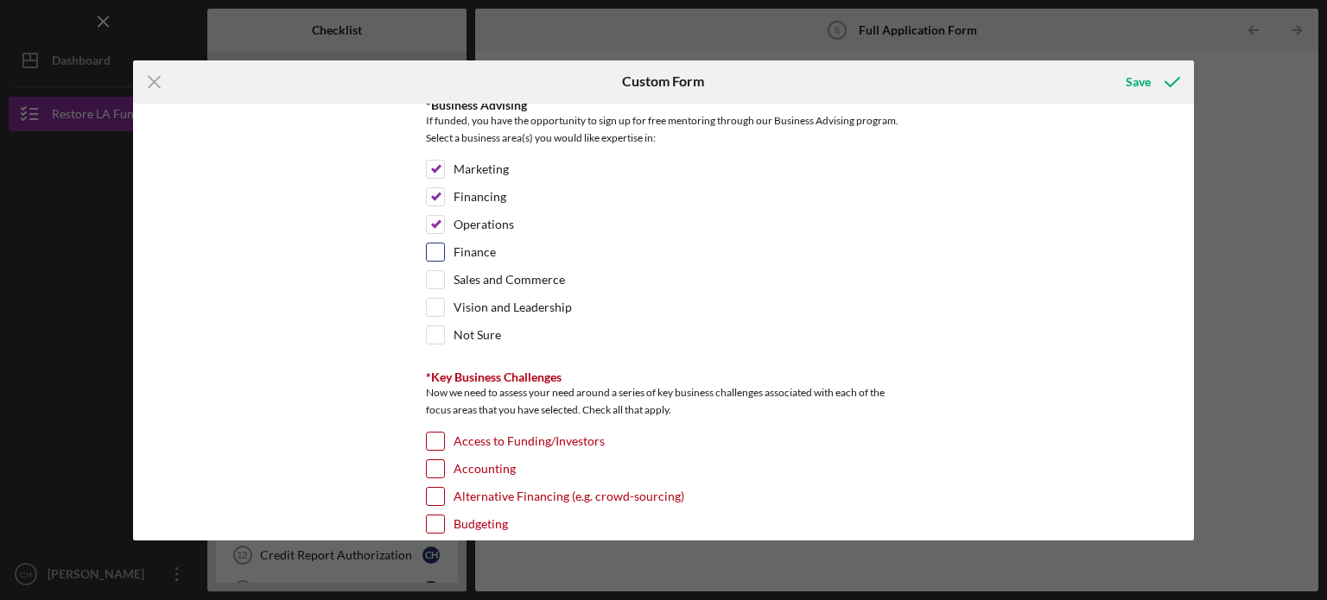
click at [432, 249] on input "Finance" at bounding box center [435, 252] width 17 height 17
checkbox input "true"
click at [432, 271] on input "Sales and Commerce" at bounding box center [435, 279] width 17 height 17
checkbox input "true"
click at [436, 299] on input "Vision and Leadership" at bounding box center [435, 307] width 17 height 17
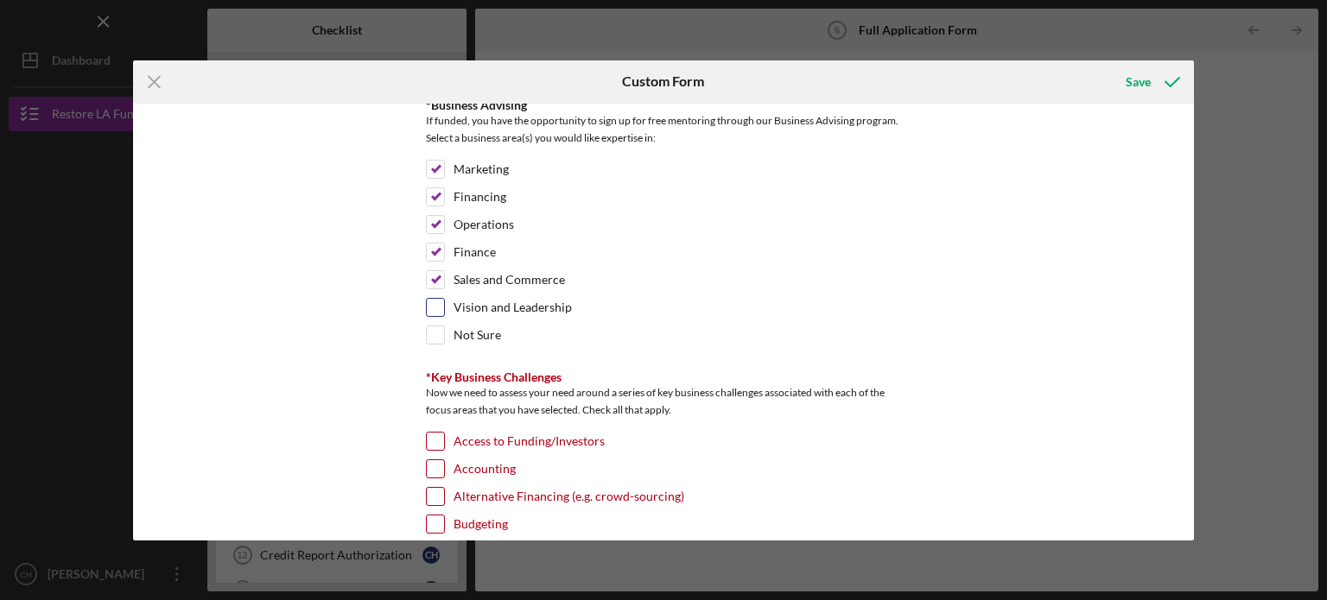
checkbox input "true"
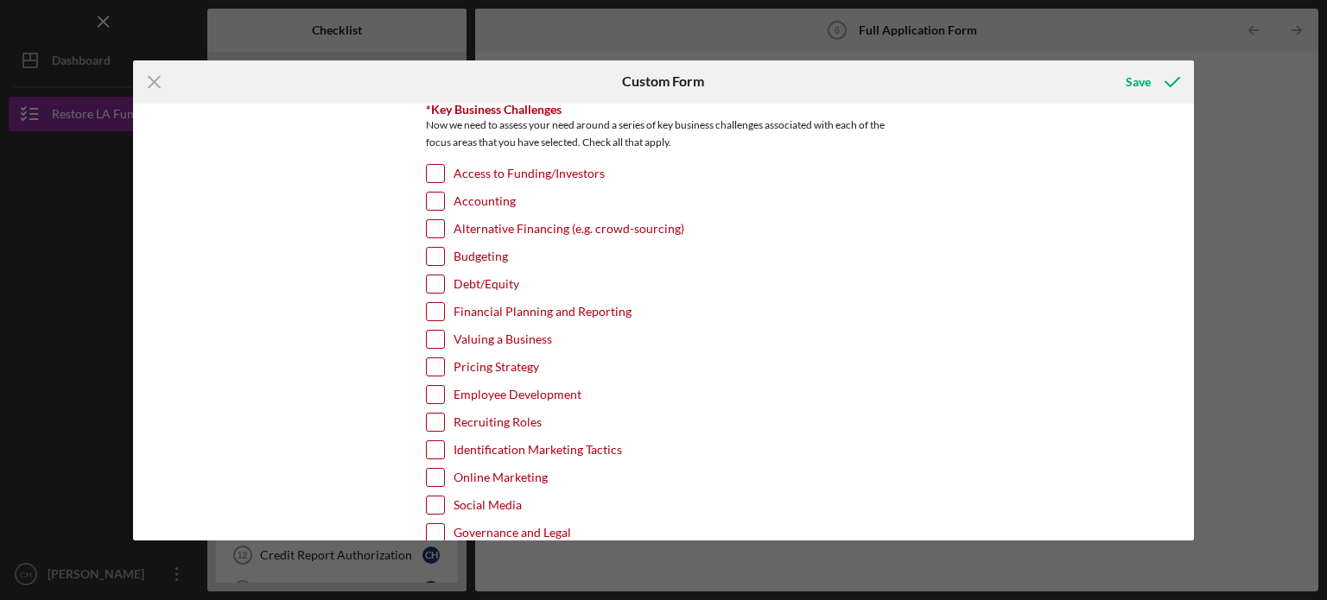
scroll to position [3082, 0]
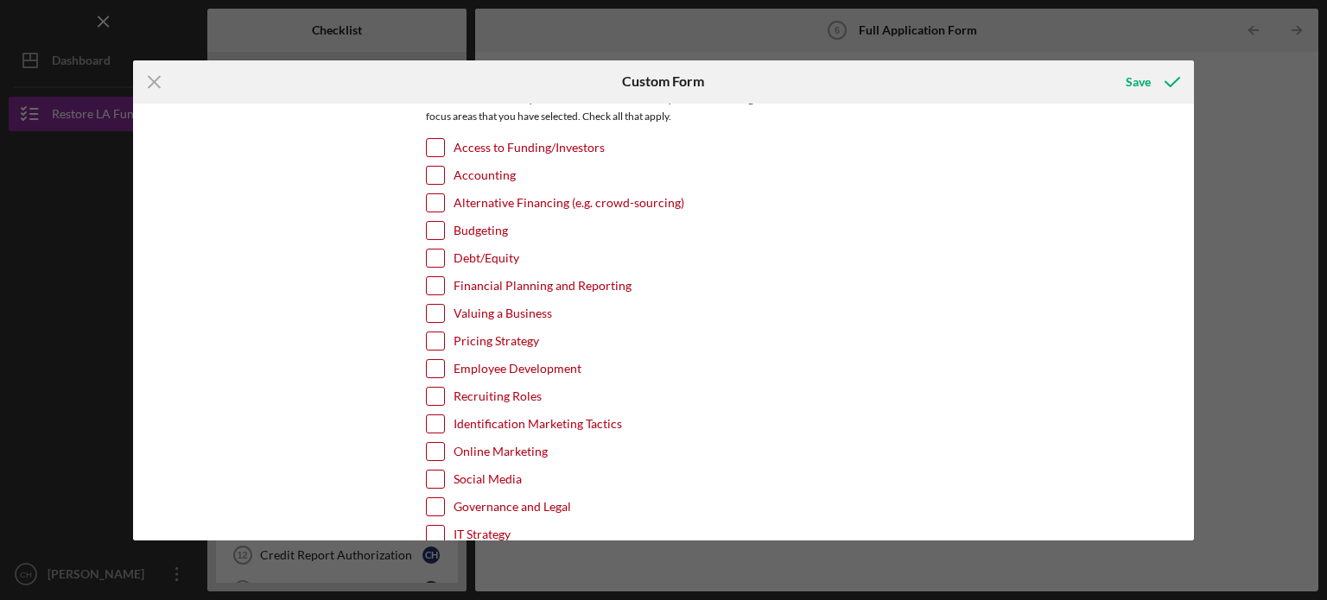
click at [447, 138] on div "Access to Funding/Investors" at bounding box center [663, 152] width 475 height 28
click at [439, 139] on input "Access to Funding/Investors" at bounding box center [435, 147] width 17 height 17
checkbox input "true"
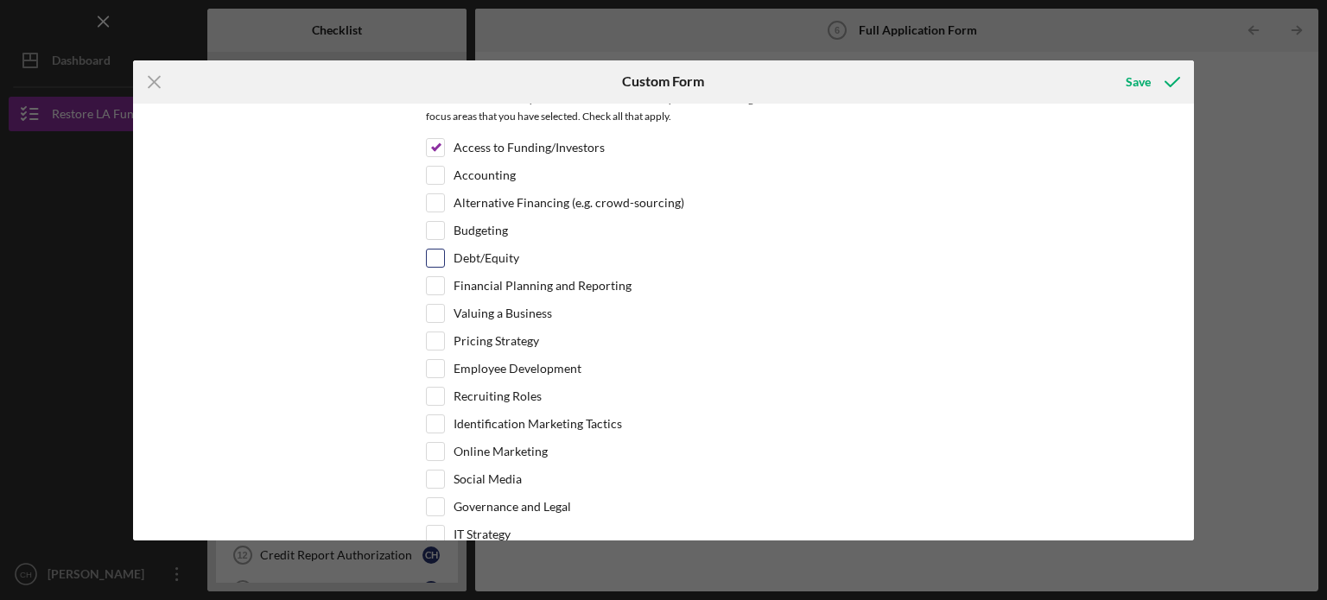
click at [441, 249] on div at bounding box center [435, 258] width 19 height 19
click at [431, 250] on input "Debt/Equity" at bounding box center [435, 258] width 17 height 17
checkbox input "true"
click at [432, 277] on input "Financial Planning and Reporting" at bounding box center [435, 285] width 17 height 17
checkbox input "true"
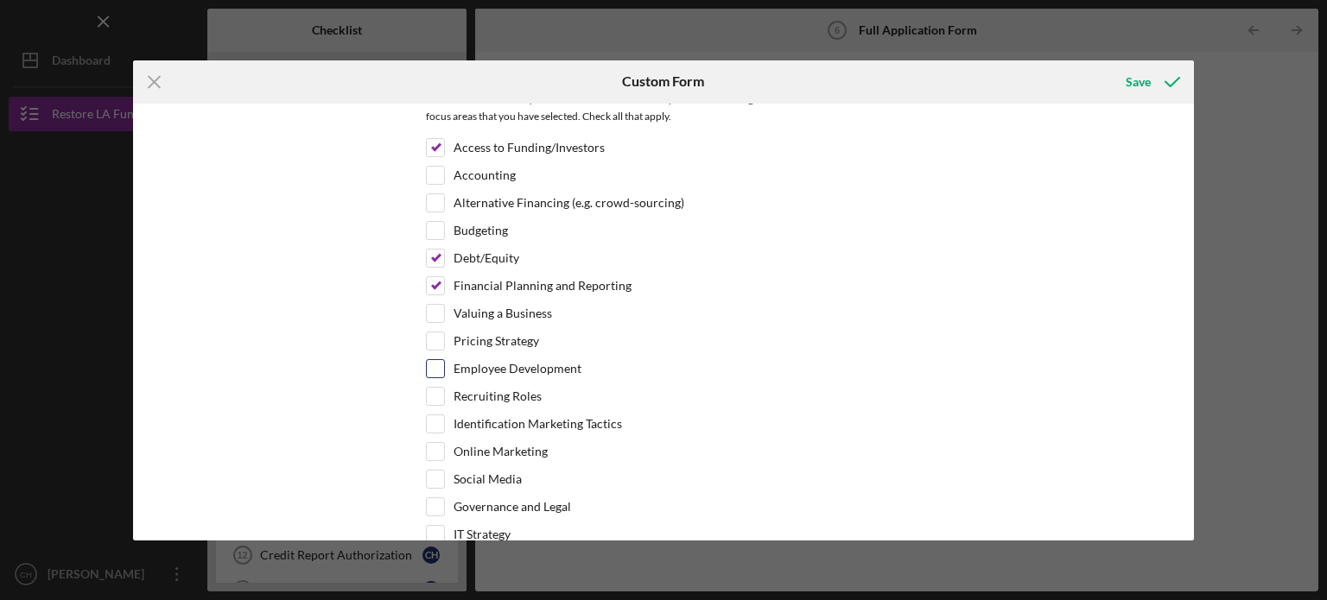
click at [437, 360] on input "Employee Development" at bounding box center [435, 368] width 17 height 17
checkbox input "true"
click at [432, 388] on input "Recruiting Roles" at bounding box center [435, 396] width 17 height 17
checkbox input "true"
click at [435, 415] on input "Identification Marketing Tactics" at bounding box center [435, 423] width 17 height 17
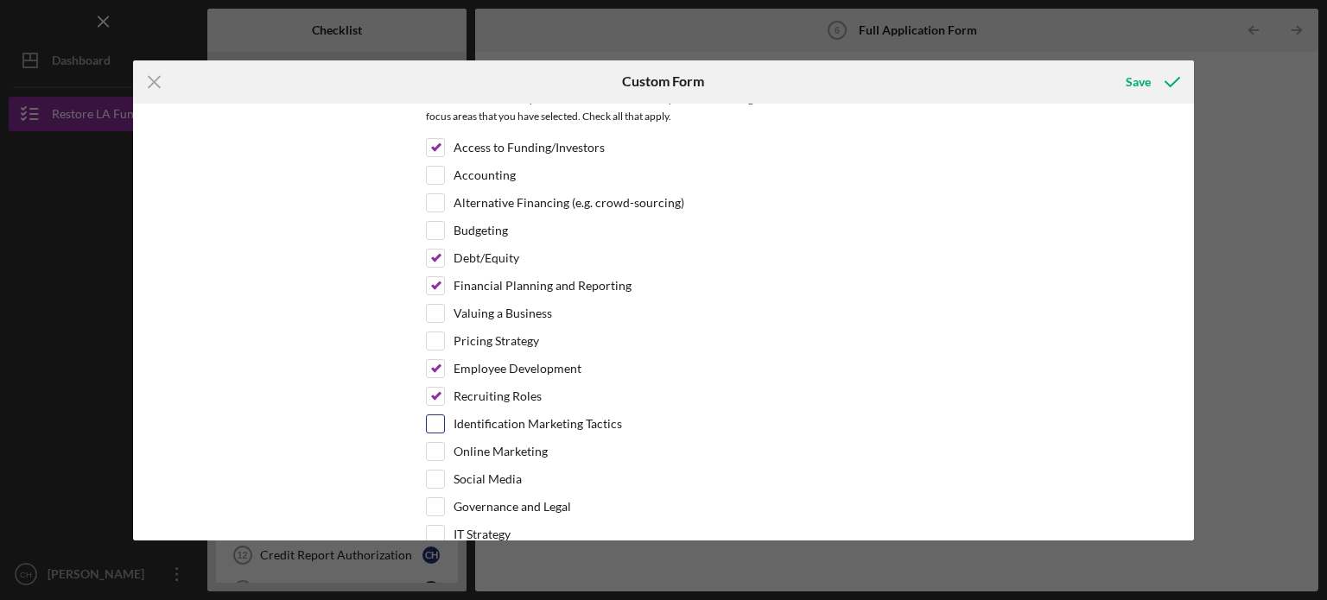
checkbox input "true"
click at [435, 448] on div at bounding box center [435, 451] width 19 height 19
click at [432, 446] on input "Online Marketing" at bounding box center [435, 451] width 17 height 17
checkbox input "true"
click at [432, 471] on input "Social Media" at bounding box center [435, 479] width 17 height 17
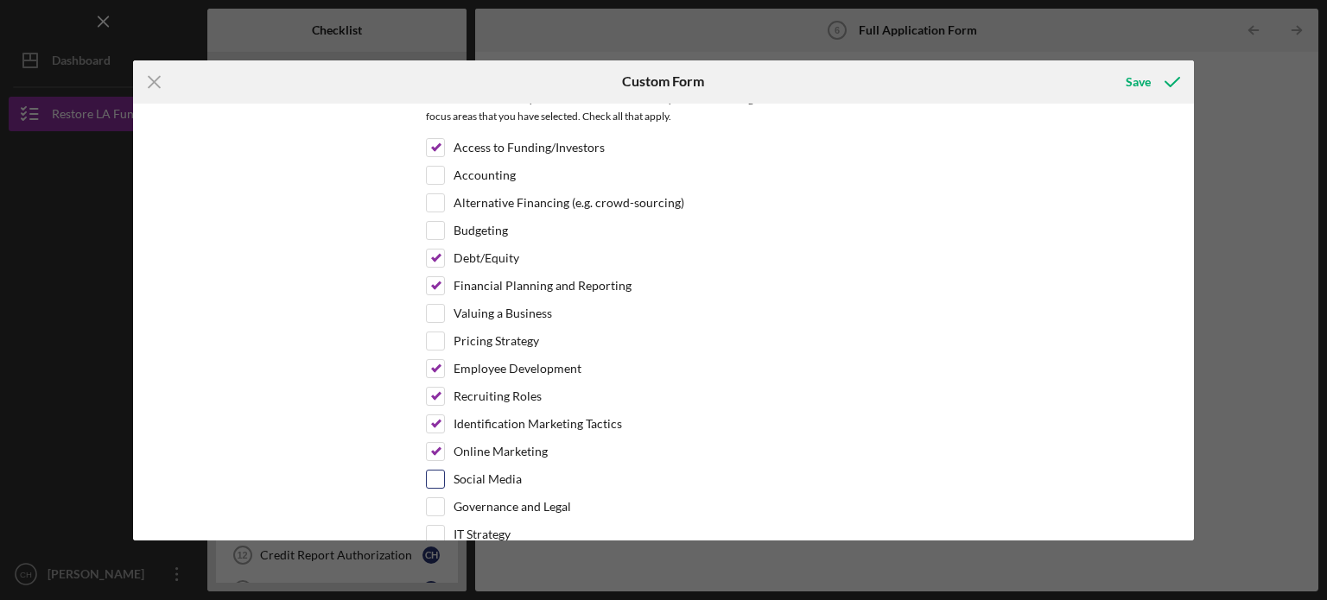
checkbox input "true"
drag, startPoint x: 1194, startPoint y: 445, endPoint x: 1195, endPoint y: 460, distance: 14.7
click at [1195, 460] on div "Icon/Menu Close Custom Form Save *Use of Proceeds Purchase Inventory Business E…" at bounding box center [663, 300] width 1327 height 600
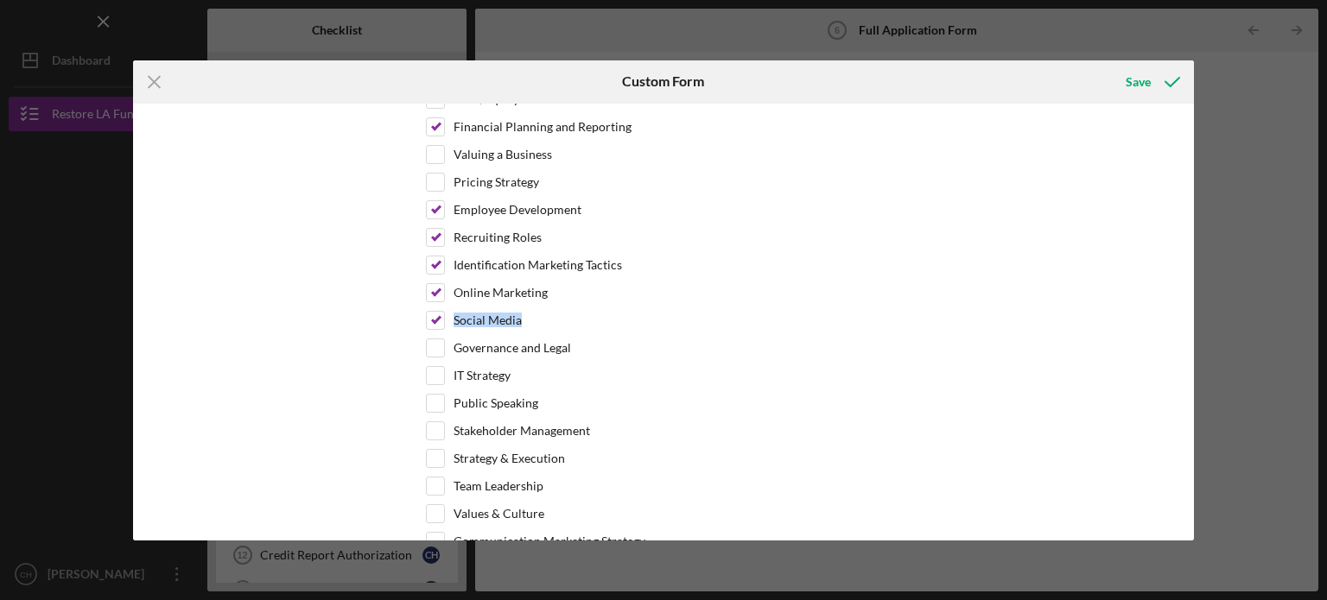
scroll to position [3248, 0]
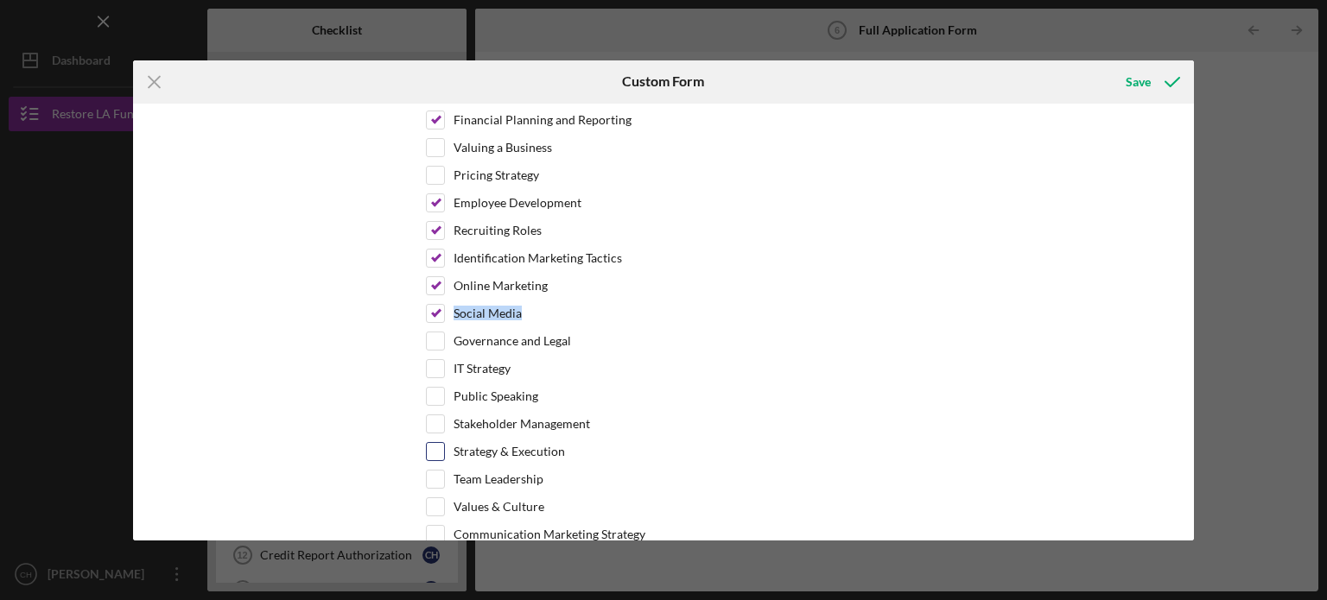
click at [434, 443] on input "Strategy & Execution" at bounding box center [435, 451] width 17 height 17
checkbox input "true"
click at [433, 471] on input "Team Leadership" at bounding box center [435, 479] width 17 height 17
checkbox input "true"
click at [447, 498] on div "Values & Culture" at bounding box center [663, 512] width 475 height 28
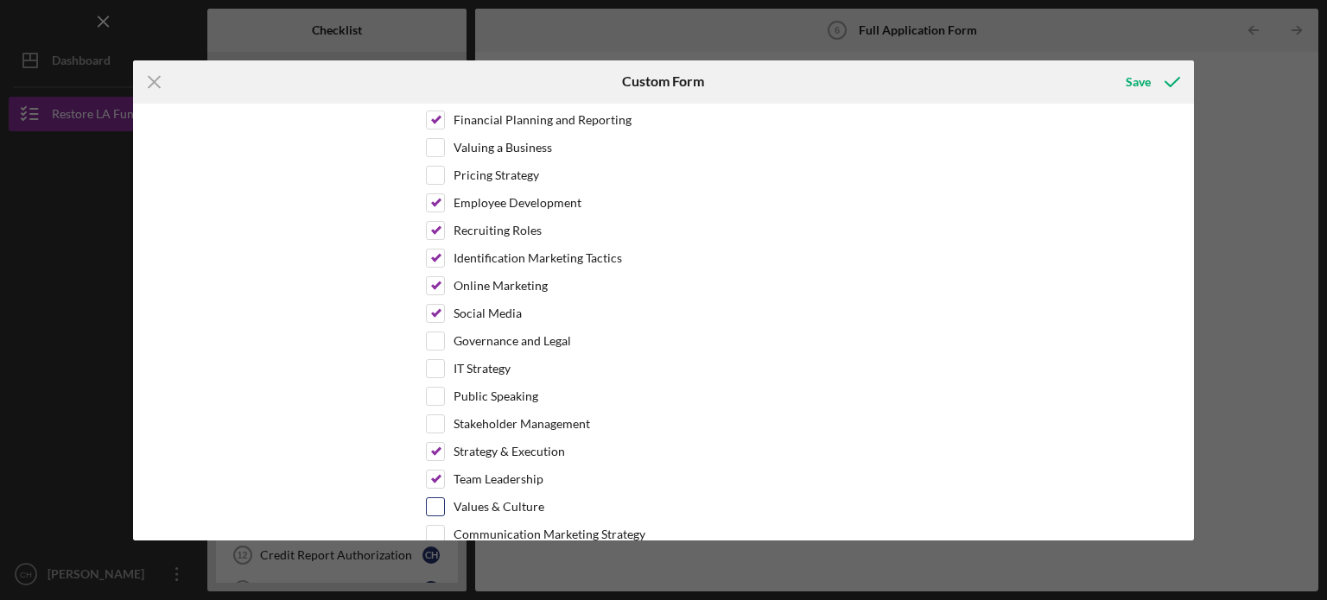
click at [435, 498] on input "Values & Culture" at bounding box center [435, 506] width 17 height 17
checkbox input "true"
drag, startPoint x: 1195, startPoint y: 475, endPoint x: 1182, endPoint y: 510, distance: 37.2
click at [1182, 510] on div "Icon/Menu Close Custom Form Save *Use of Proceeds Purchase Inventory Business E…" at bounding box center [663, 300] width 1327 height 600
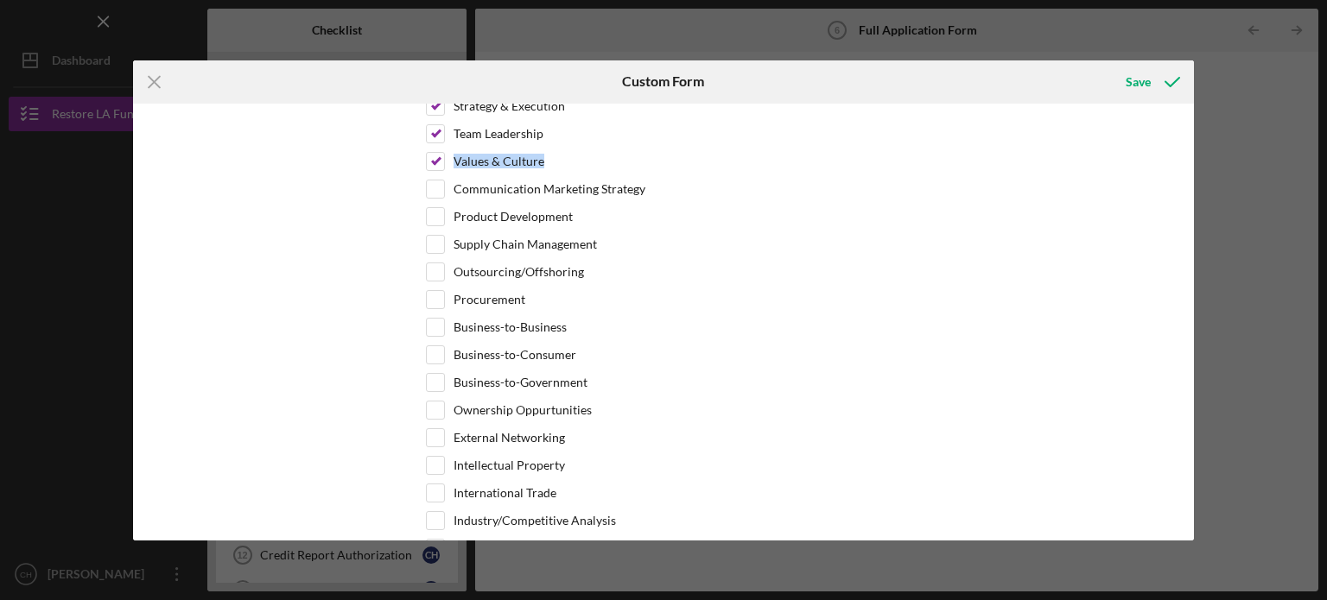
scroll to position [3607, 0]
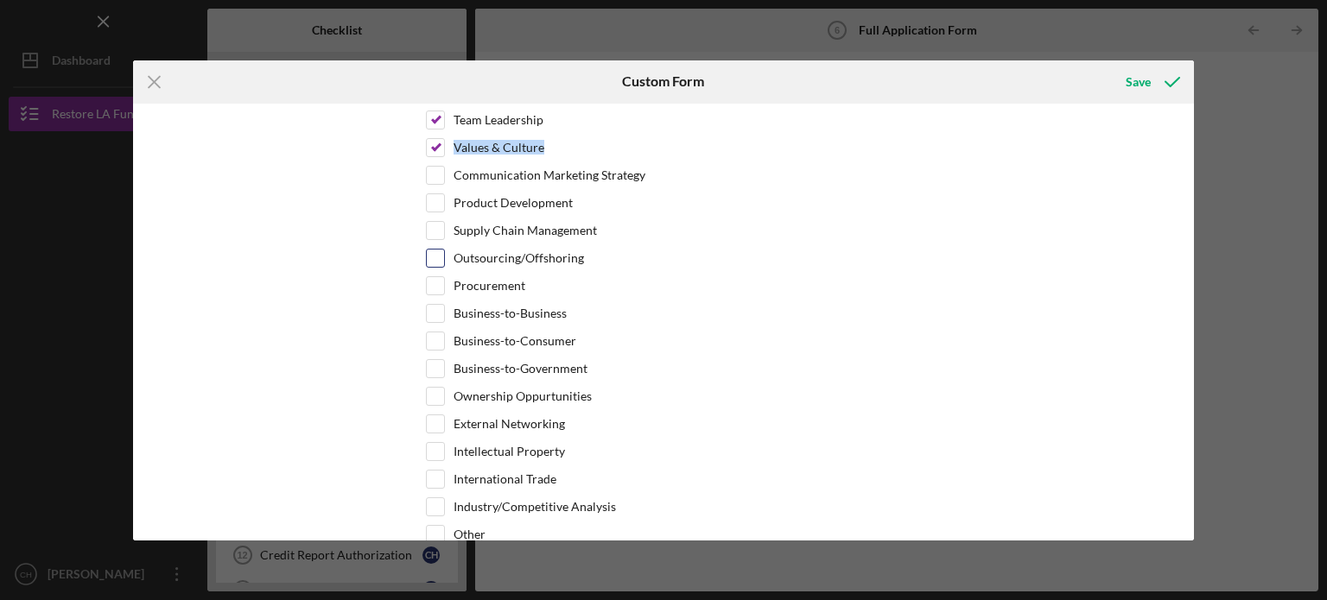
click at [435, 250] on input "Outsourcing/Offshoring" at bounding box center [435, 258] width 17 height 17
checkbox input "true"
click at [442, 332] on div "Business-to-Consumer" at bounding box center [663, 346] width 475 height 28
click at [436, 415] on input "External Networking" at bounding box center [435, 423] width 17 height 17
checkbox input "true"
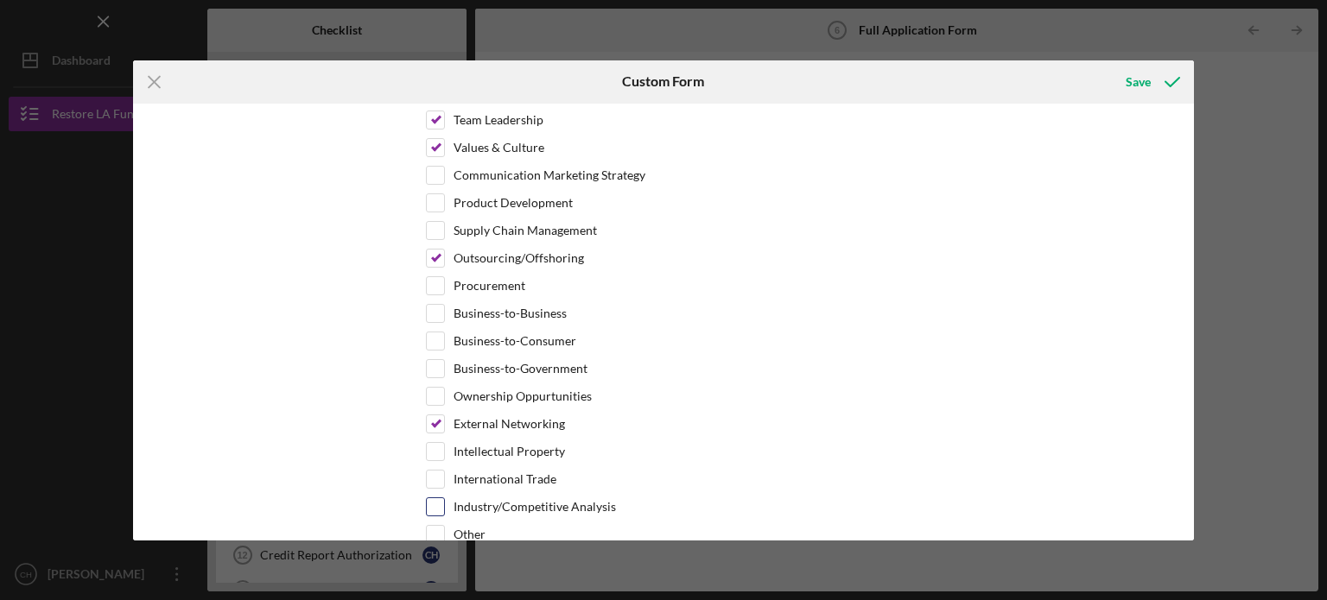
click at [591, 498] on label "Industry/Competitive Analysis" at bounding box center [534, 506] width 162 height 17
click at [444, 498] on input "Industry/Competitive Analysis" at bounding box center [435, 506] width 17 height 17
checkbox input "true"
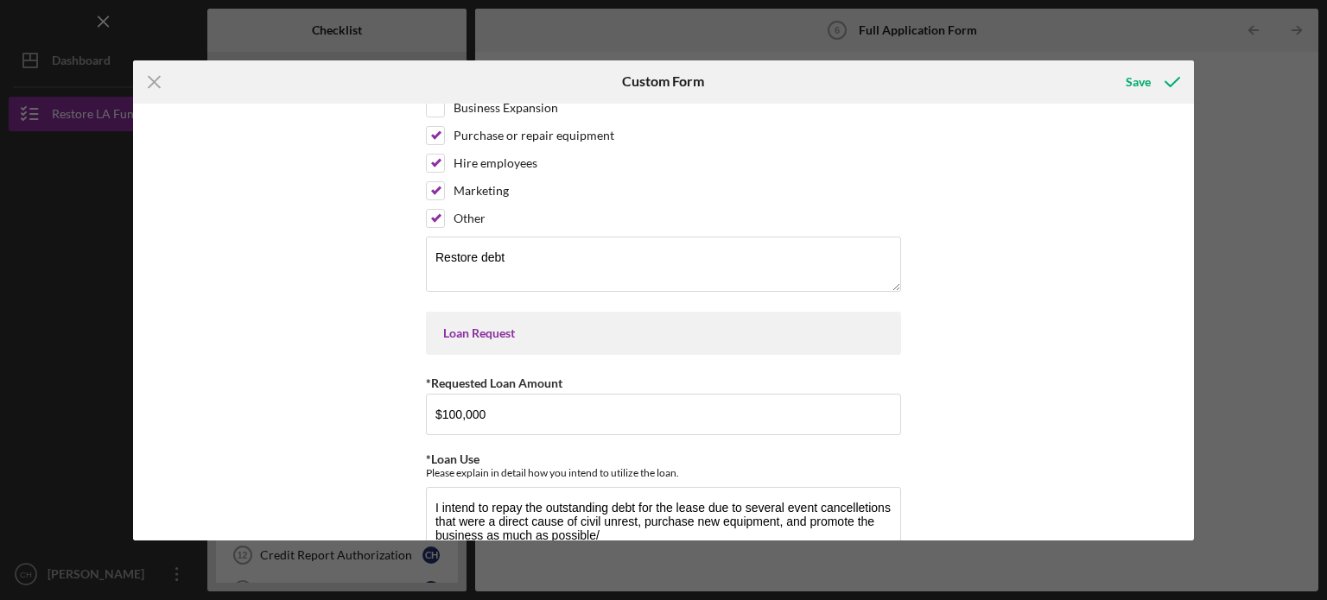
scroll to position [0, 0]
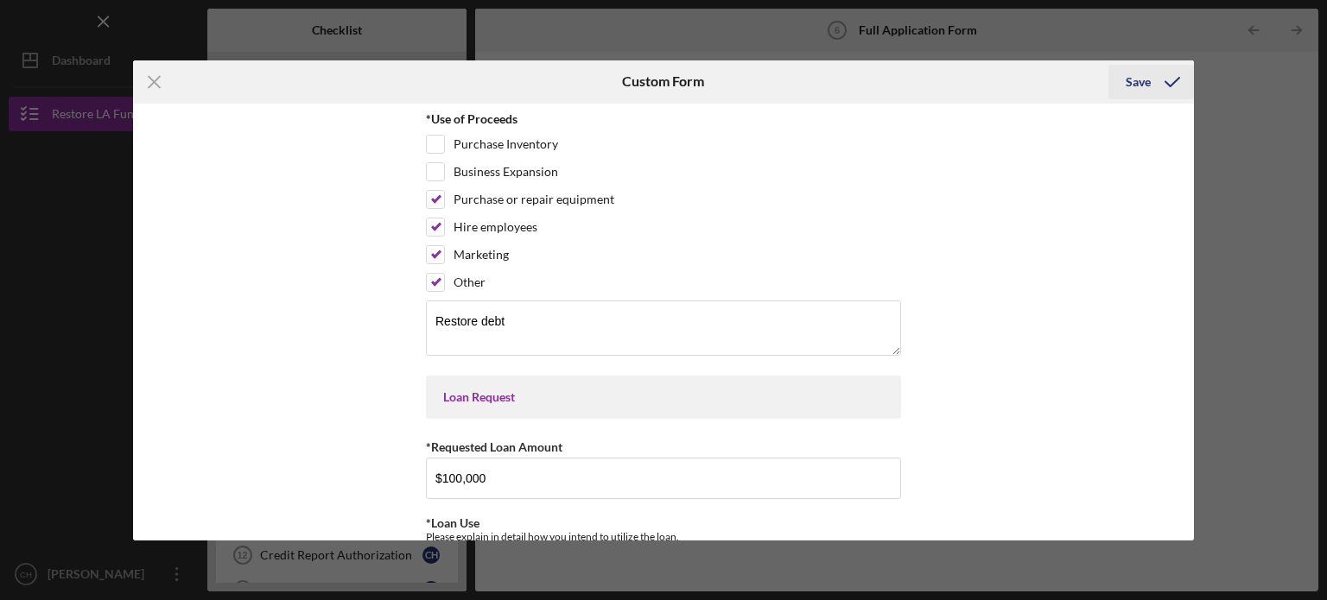
click at [1164, 88] on icon "submit" at bounding box center [1172, 81] width 43 height 43
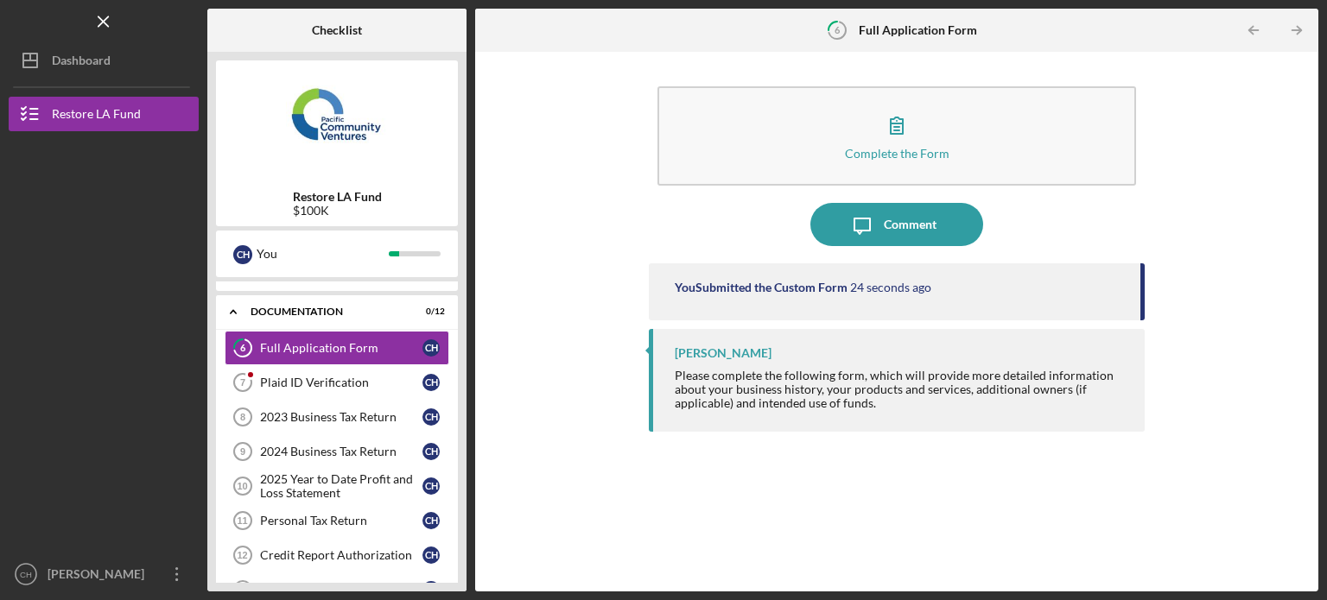
click at [473, 355] on div "Checklist Restore LA Fund $100K C H You Icon/Expander Eligibility 6 / 6 Persona…" at bounding box center [762, 300] width 1111 height 583
click at [365, 338] on link "6 Full Application Form C H" at bounding box center [337, 348] width 225 height 35
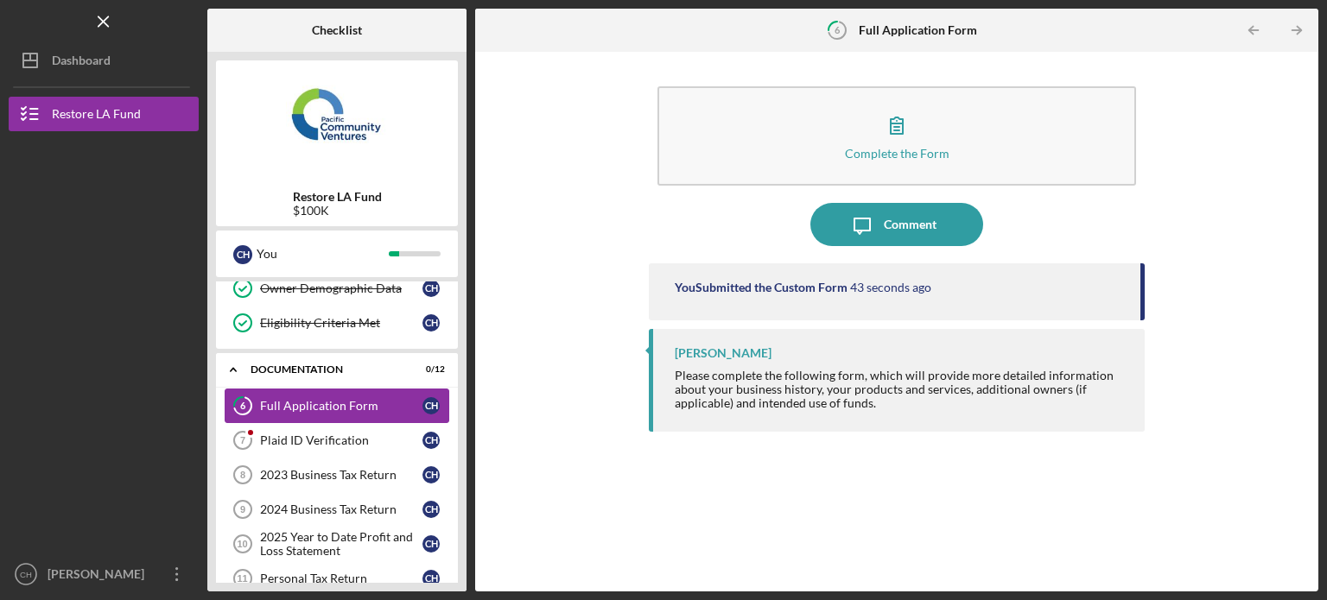
scroll to position [207, 0]
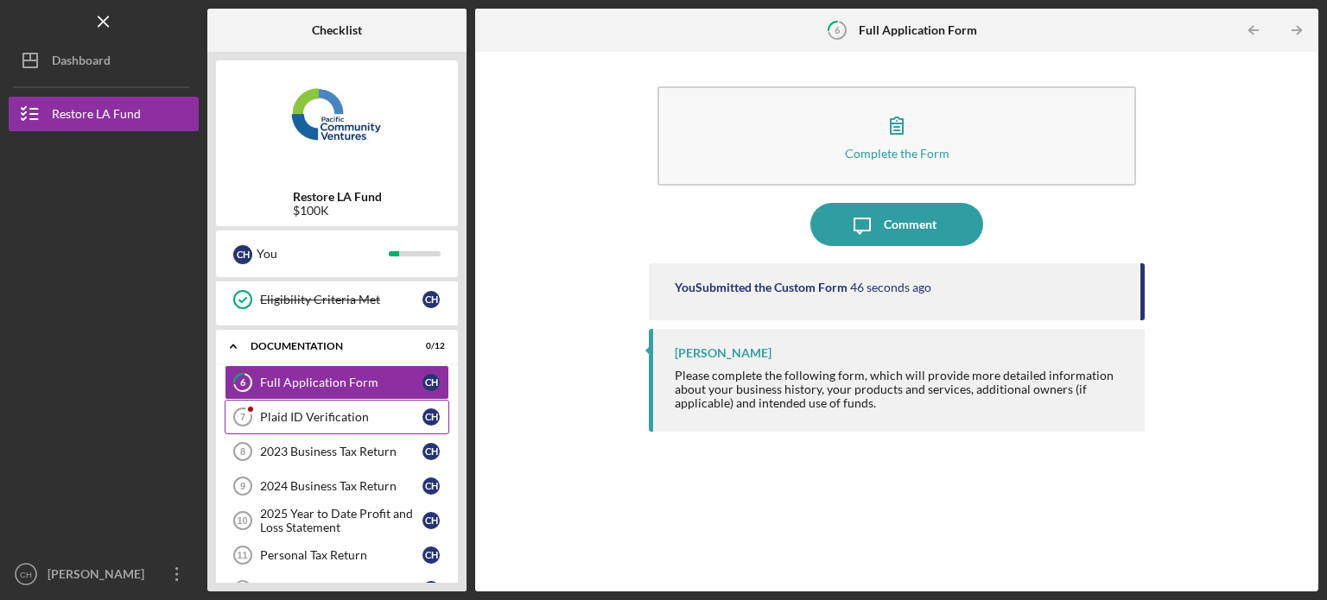
click at [385, 410] on div "Plaid ID Verification" at bounding box center [341, 417] width 162 height 14
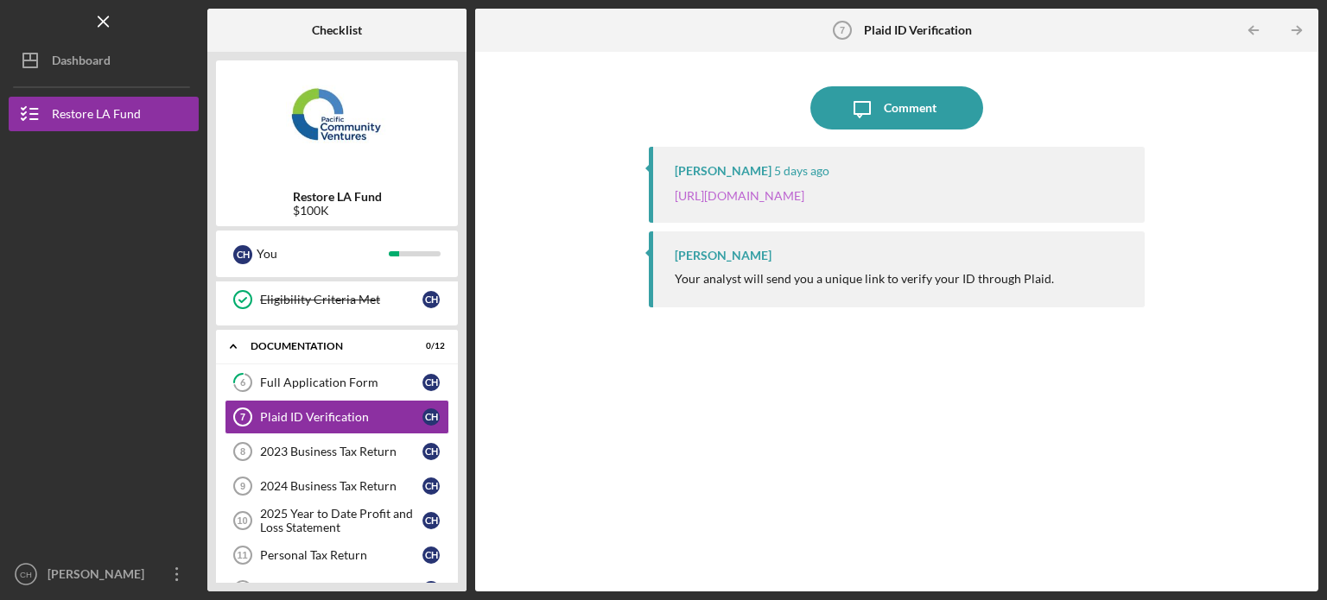
click at [804, 188] on link "[URL][DOMAIN_NAME]" at bounding box center [740, 195] width 130 height 15
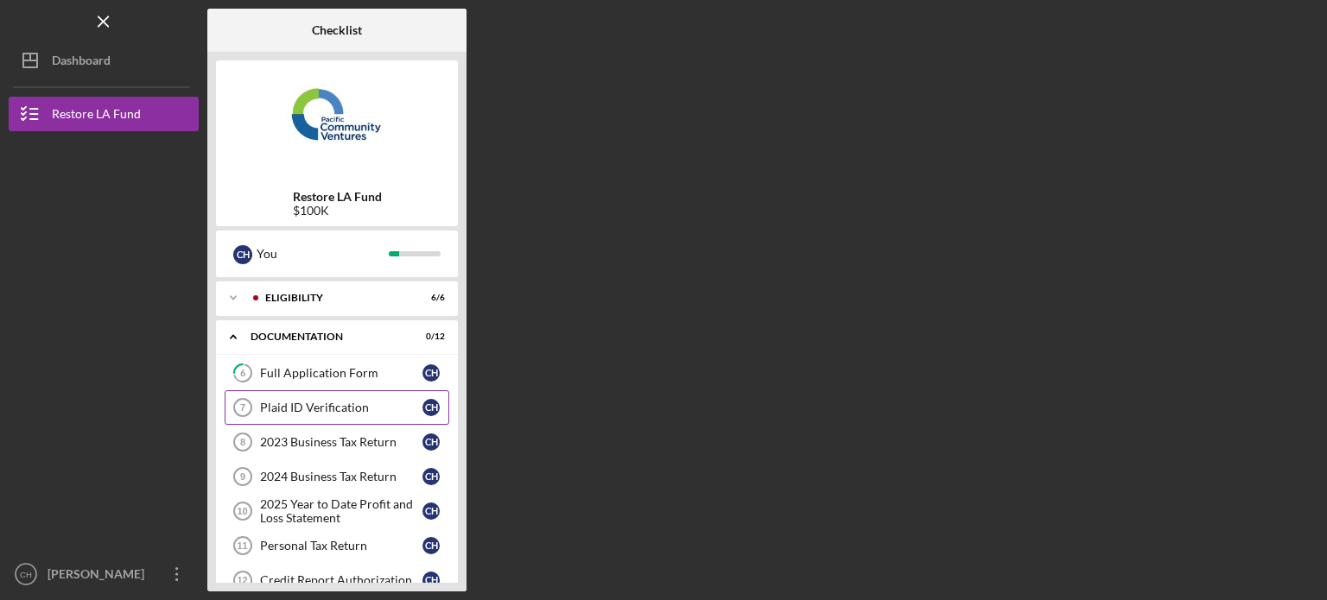
click at [384, 407] on div "Plaid ID Verification" at bounding box center [341, 408] width 162 height 14
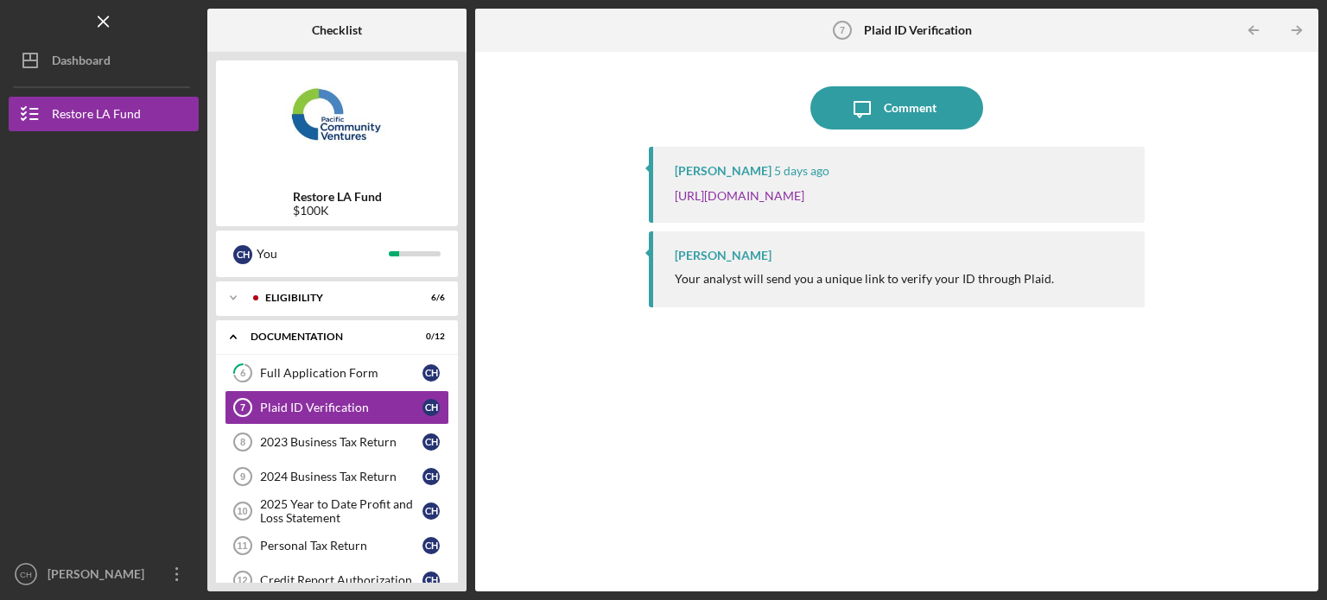
click at [522, 398] on div "Icon/Message Comment [PERSON_NAME] [DATE] [URL][DOMAIN_NAME] [PERSON_NAME] Your…" at bounding box center [897, 321] width 826 height 523
click at [297, 452] on link "2023 Business Tax Return 8 2023 Business Tax Return C H" at bounding box center [337, 442] width 225 height 35
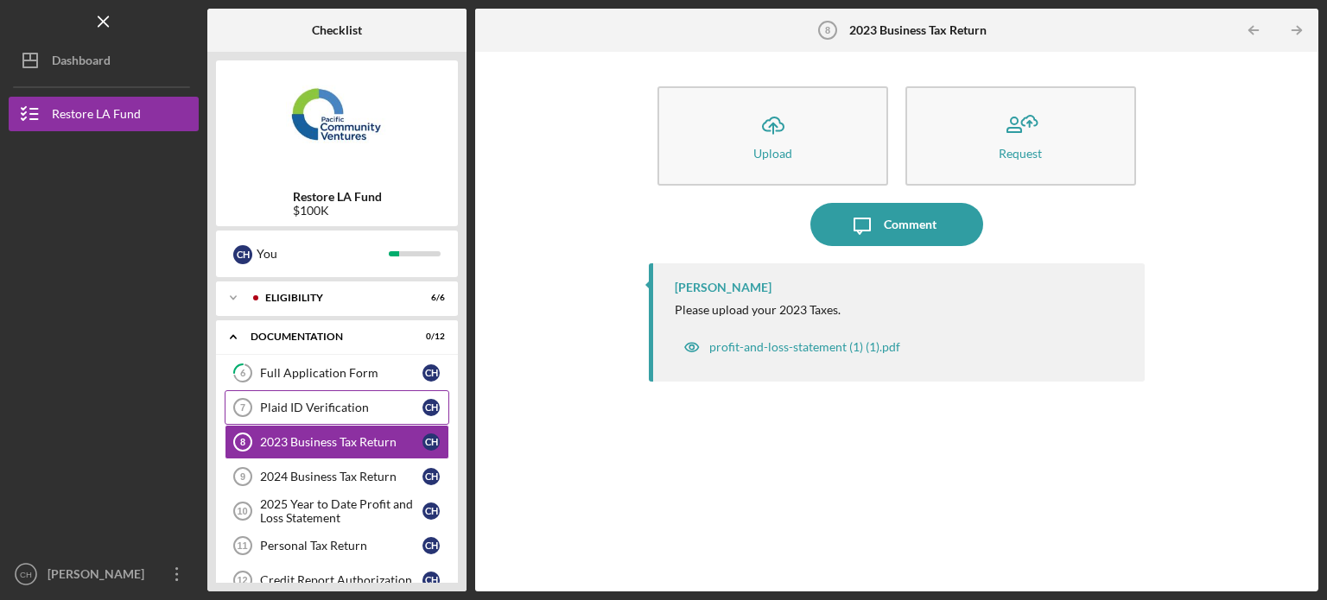
click at [380, 411] on div "Plaid ID Verification" at bounding box center [341, 408] width 162 height 14
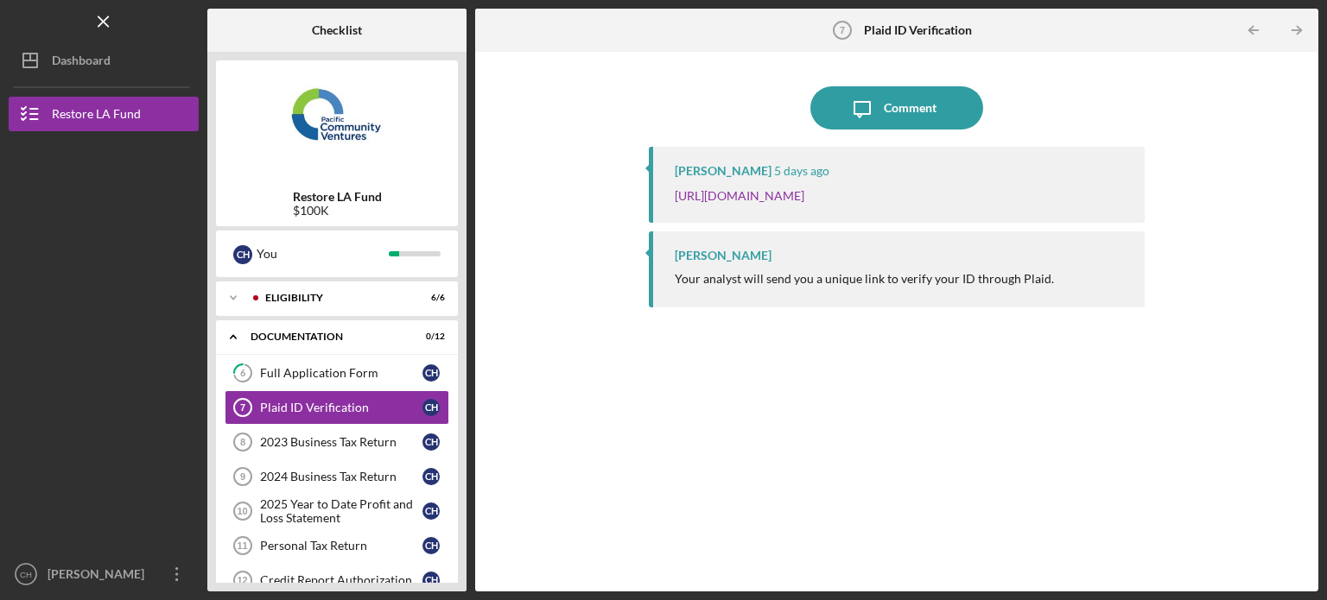
click at [467, 287] on div "Checklist Restore LA Fund $100K C H You Icon/Expander Eligibility 6 / 6 Icon/Ex…" at bounding box center [762, 300] width 1111 height 583
click at [368, 455] on link "2023 Business Tax Return 8 2023 Business Tax Return C H" at bounding box center [337, 442] width 225 height 35
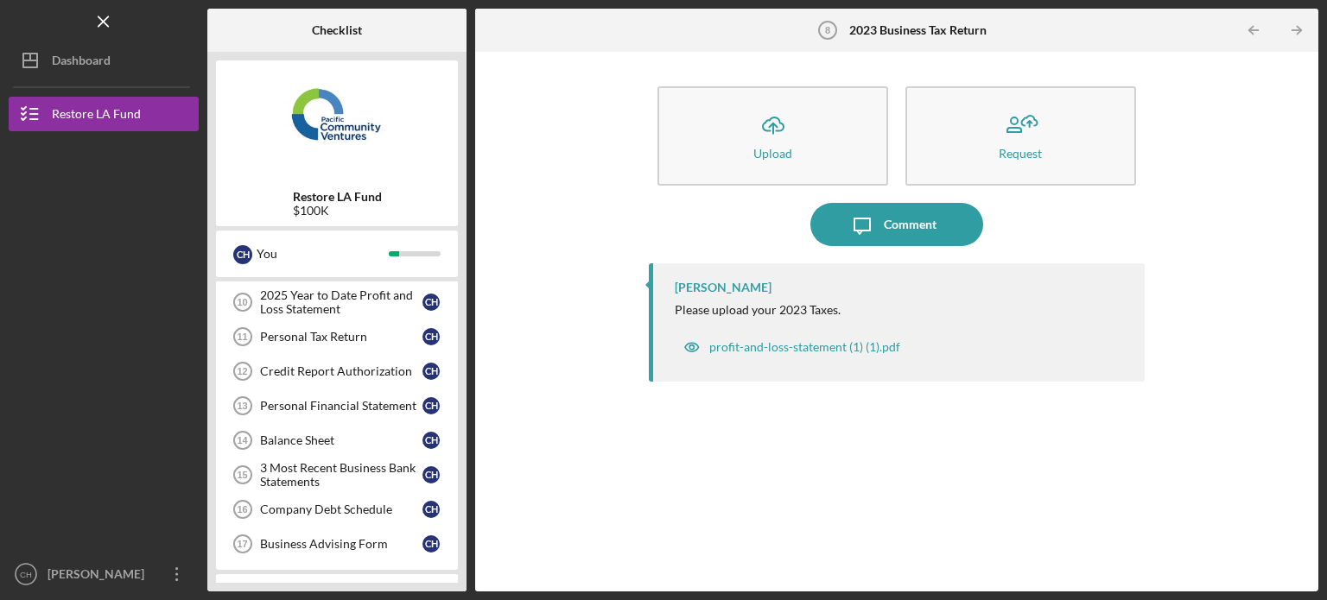
scroll to position [244, 0]
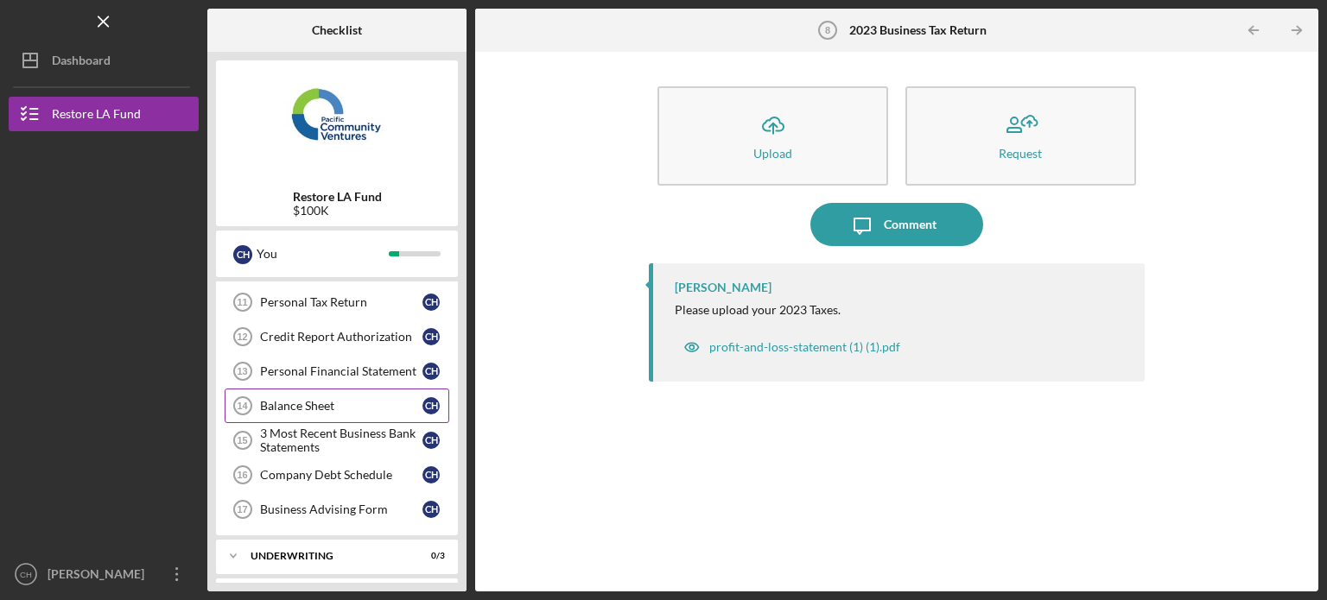
click at [347, 407] on div "Balance Sheet" at bounding box center [341, 406] width 162 height 14
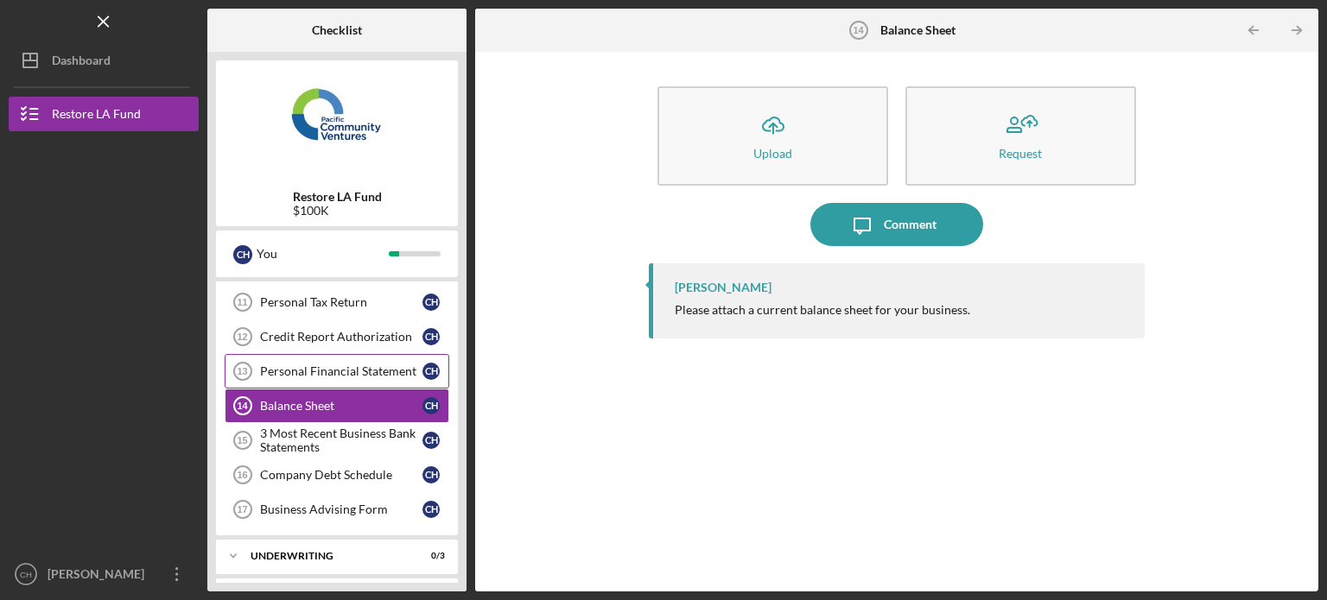
click at [357, 372] on div "Personal Financial Statement" at bounding box center [341, 372] width 162 height 14
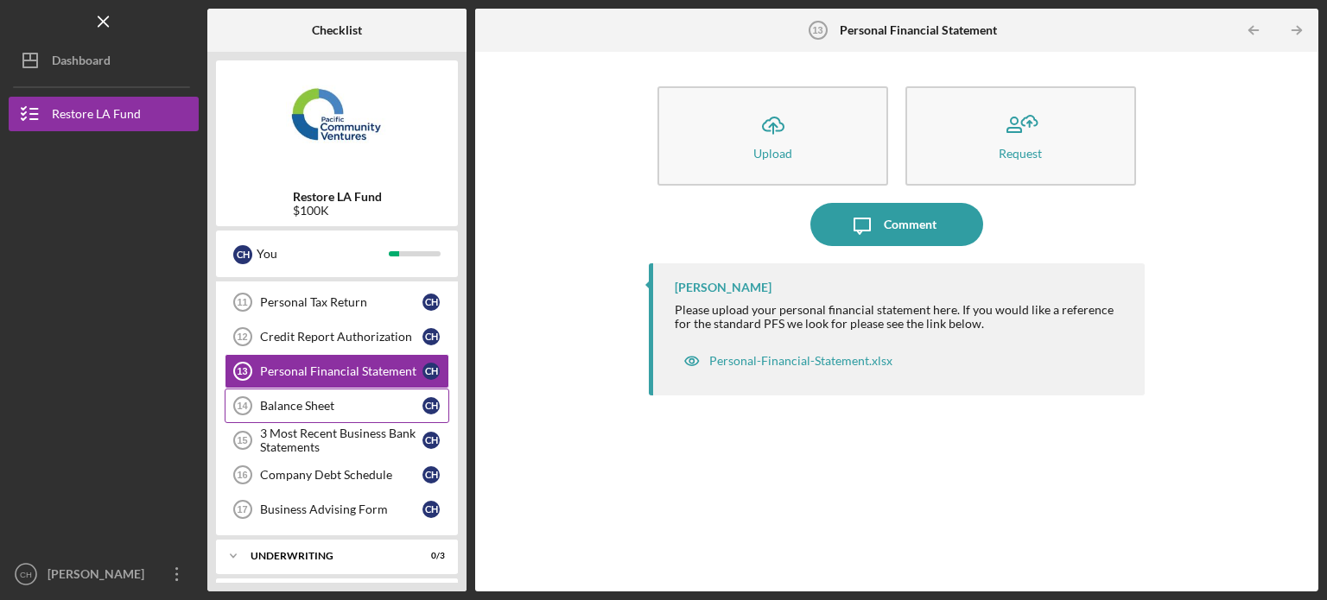
click at [357, 405] on div "Balance Sheet" at bounding box center [341, 406] width 162 height 14
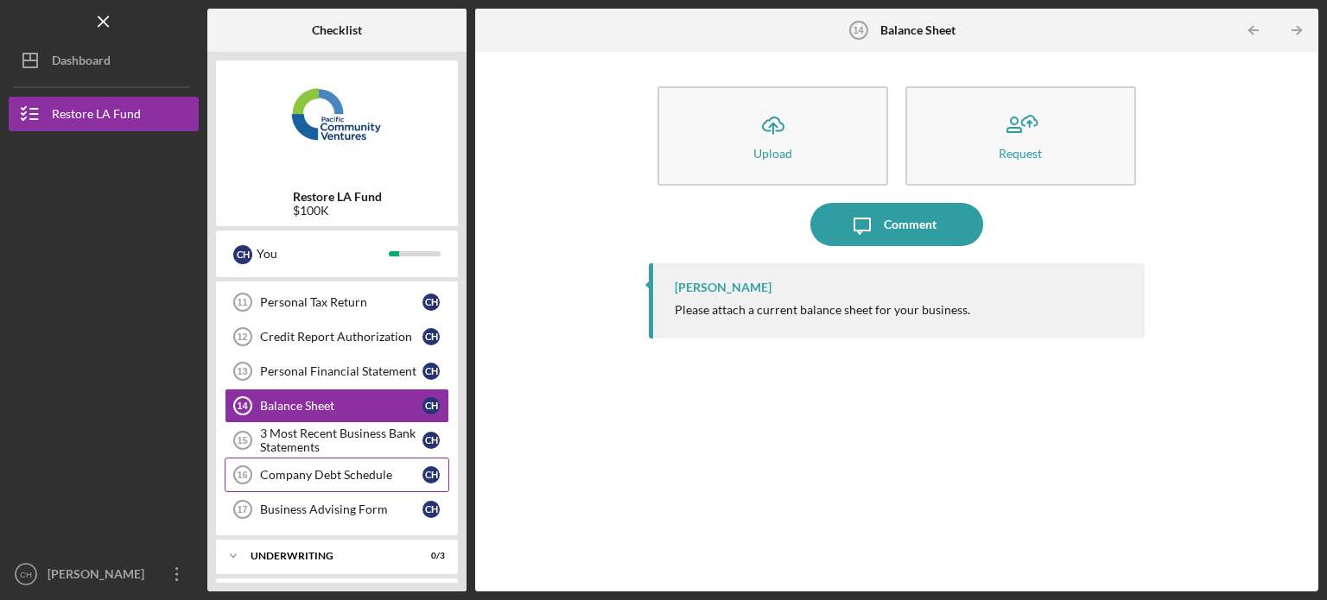
click at [372, 468] on div "Company Debt Schedule" at bounding box center [341, 475] width 162 height 14
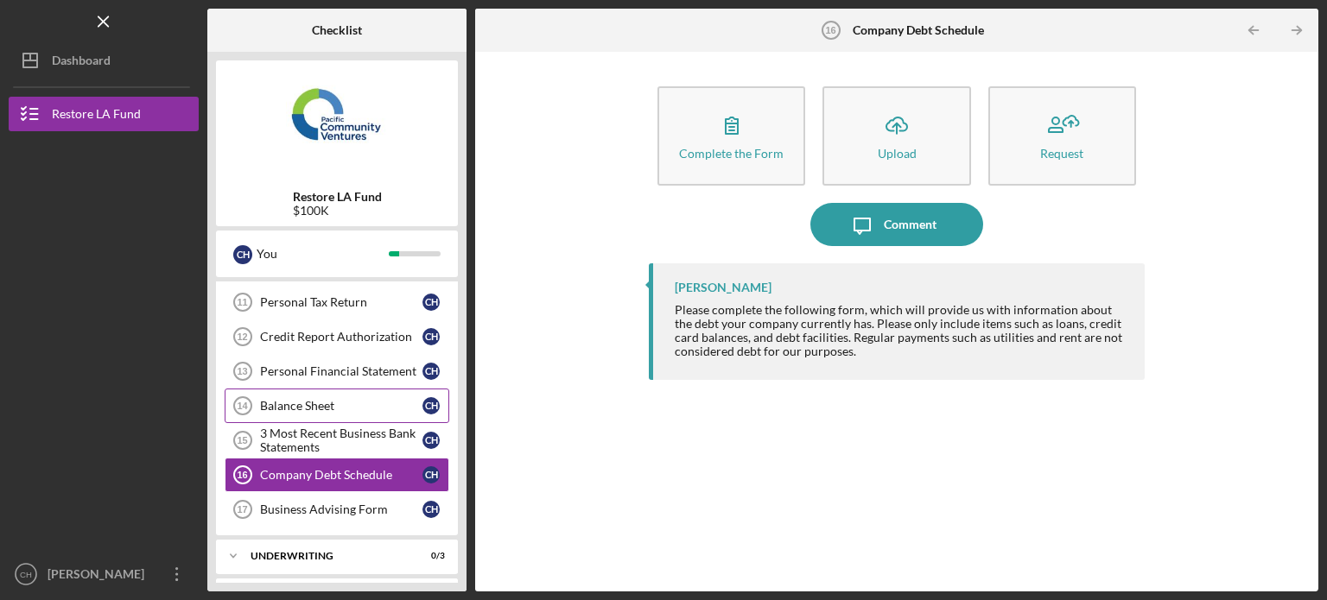
click at [336, 399] on div "Balance Sheet" at bounding box center [341, 406] width 162 height 14
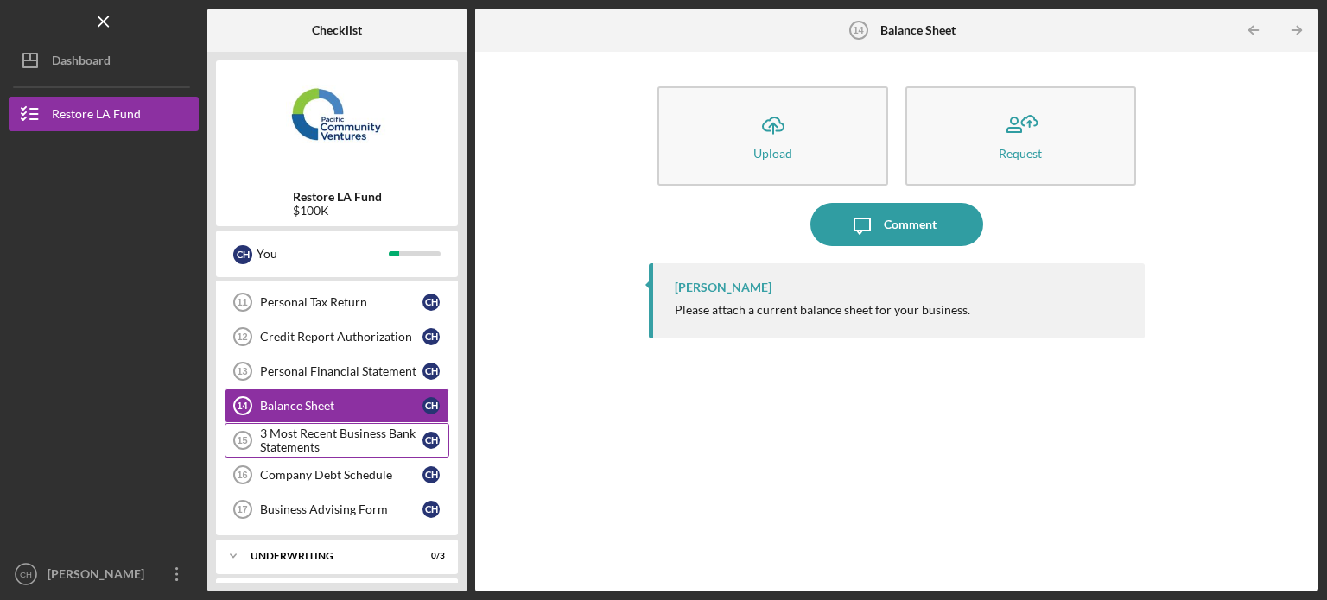
click at [351, 433] on div "3 Most Recent Business Bank Statements" at bounding box center [341, 441] width 162 height 28
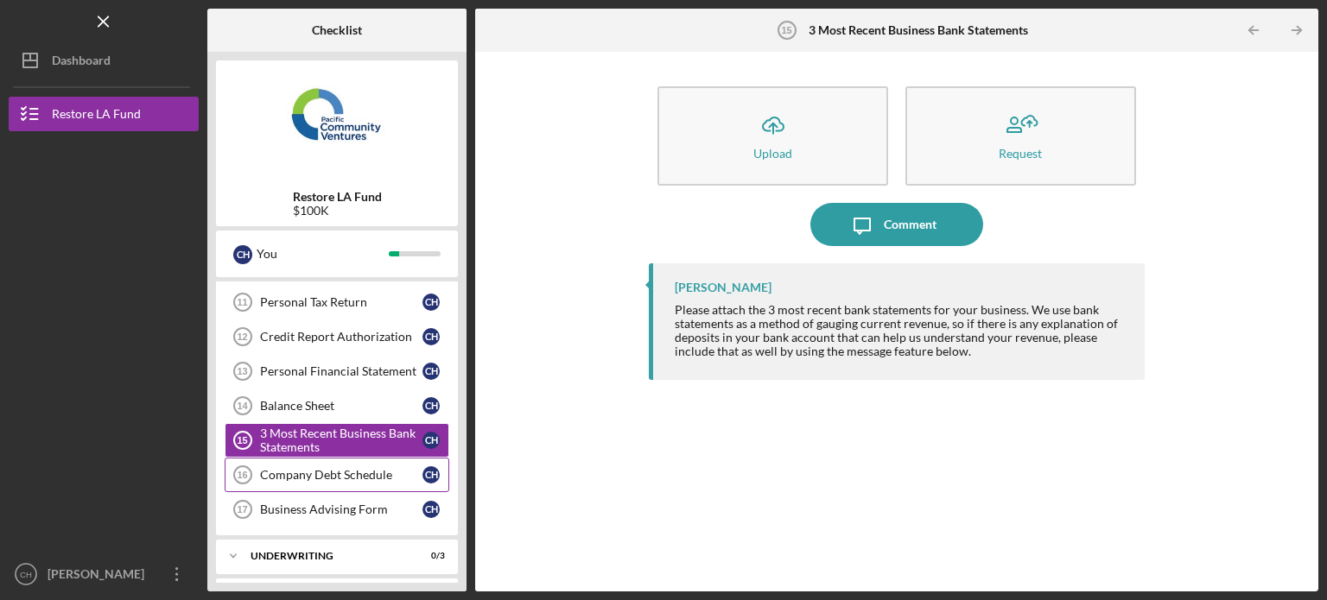
click at [361, 472] on div "Company Debt Schedule" at bounding box center [341, 475] width 162 height 14
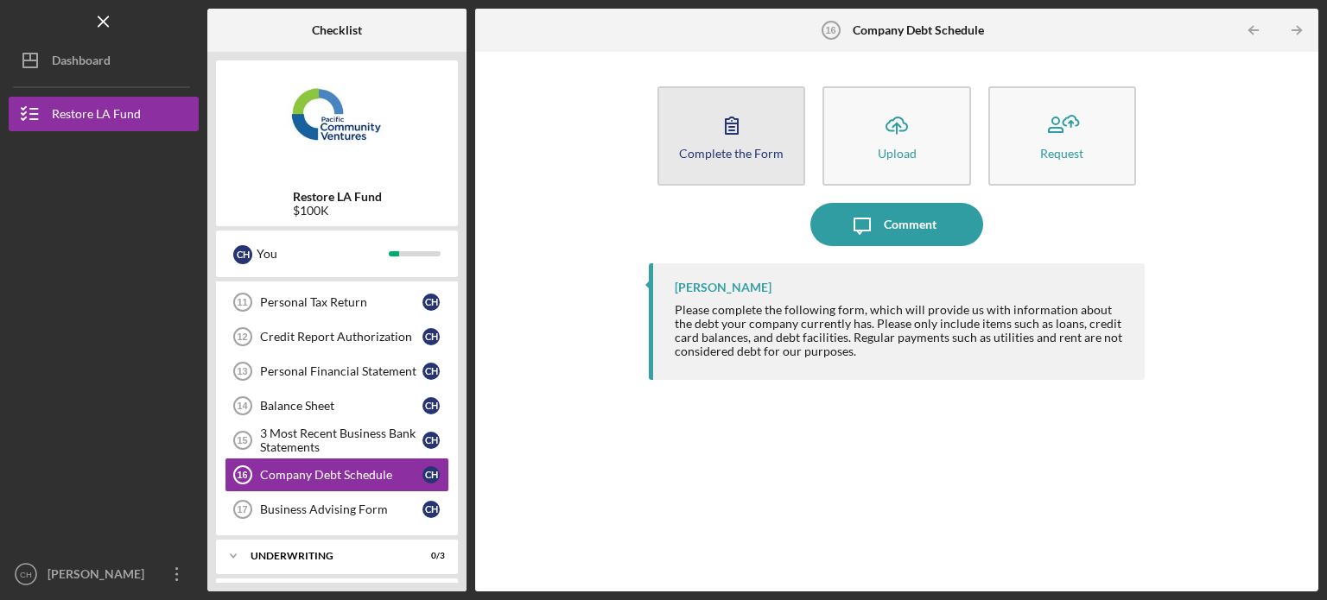
click at [716, 162] on button "Complete the Form Form" at bounding box center [731, 135] width 148 height 99
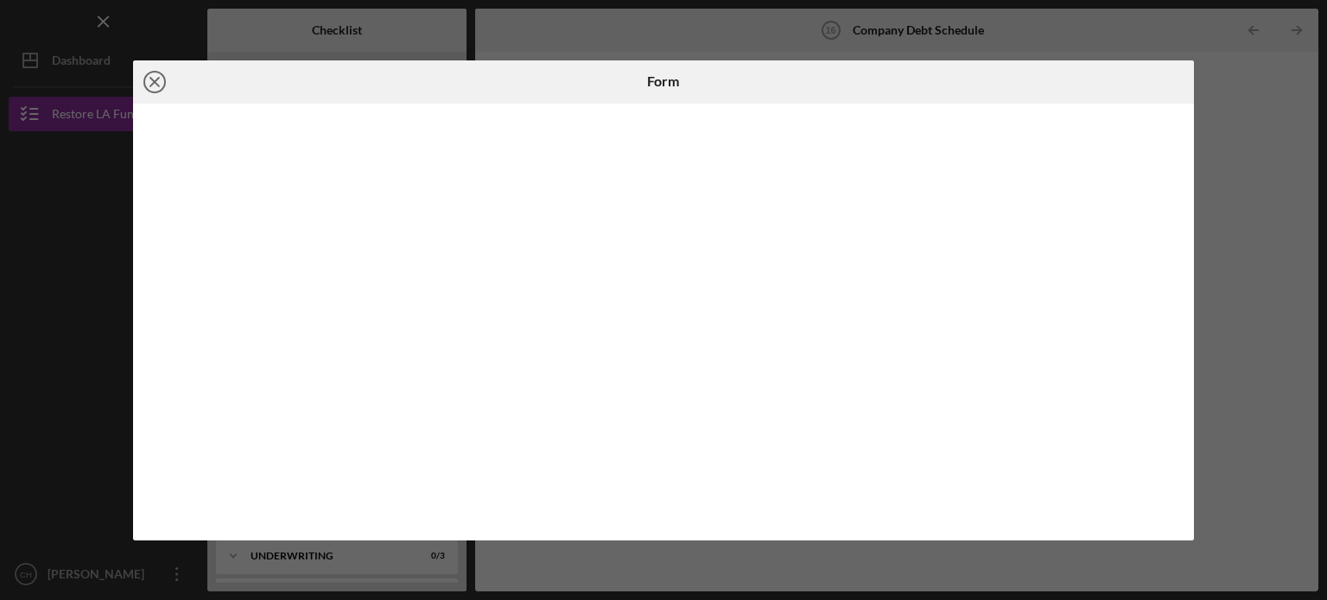
click at [162, 92] on icon "Icon/Close" at bounding box center [154, 81] width 43 height 43
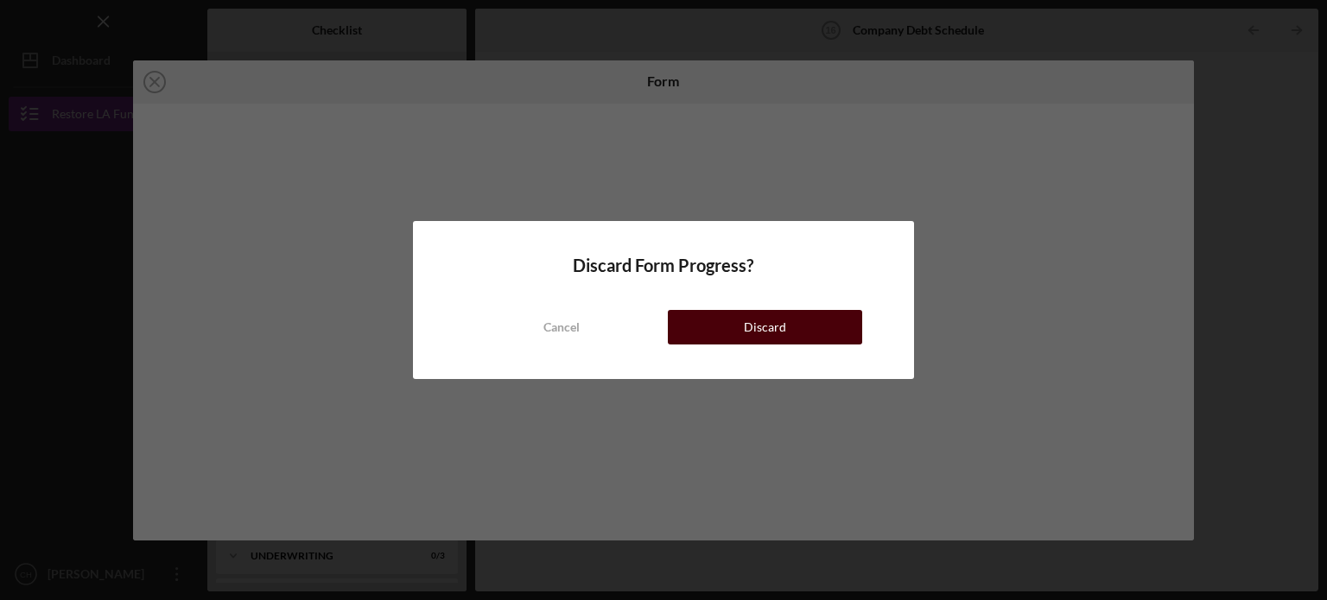
click at [691, 324] on button "Discard" at bounding box center [765, 327] width 194 height 35
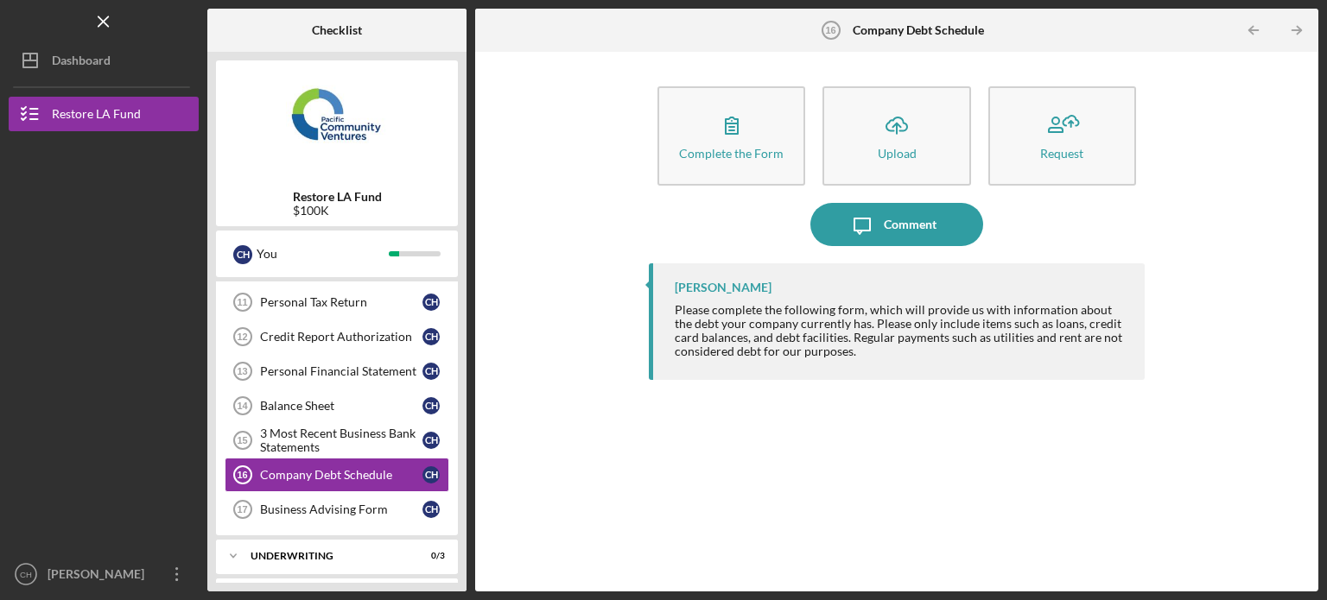
click at [472, 228] on div "Checklist Restore LA Fund $100K C H You Icon/Expander Eligibility 6 / 6 Icon/Ex…" at bounding box center [762, 300] width 1111 height 583
click at [458, 288] on div "Restore LA Fund $100K C H You Icon/Expander Eligibility 6 / 6 Icon/Expander Doc…" at bounding box center [336, 322] width 259 height 540
